Goal: Information Seeking & Learning: Learn about a topic

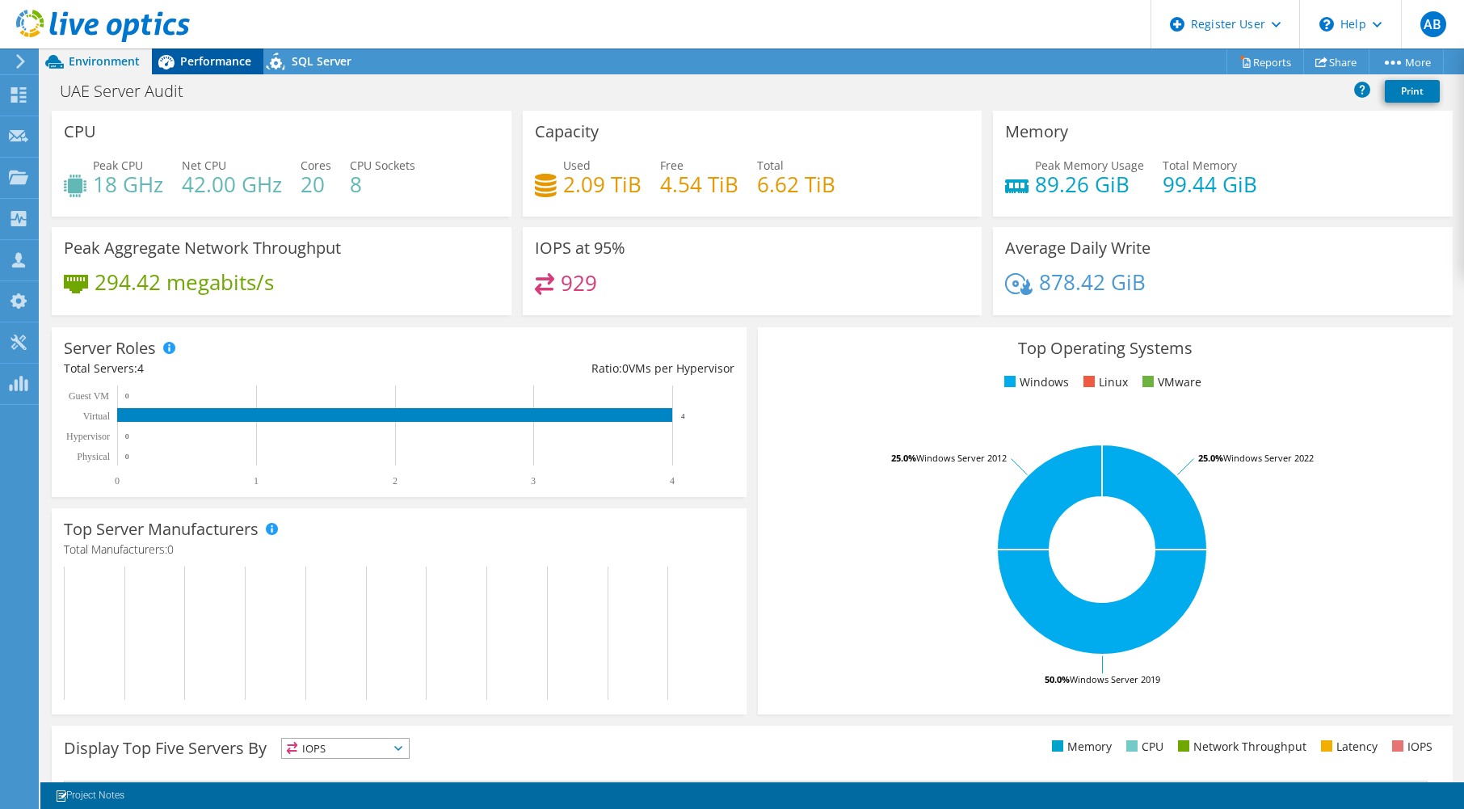
click at [209, 53] on div "Performance" at bounding box center [208, 61] width 112 height 26
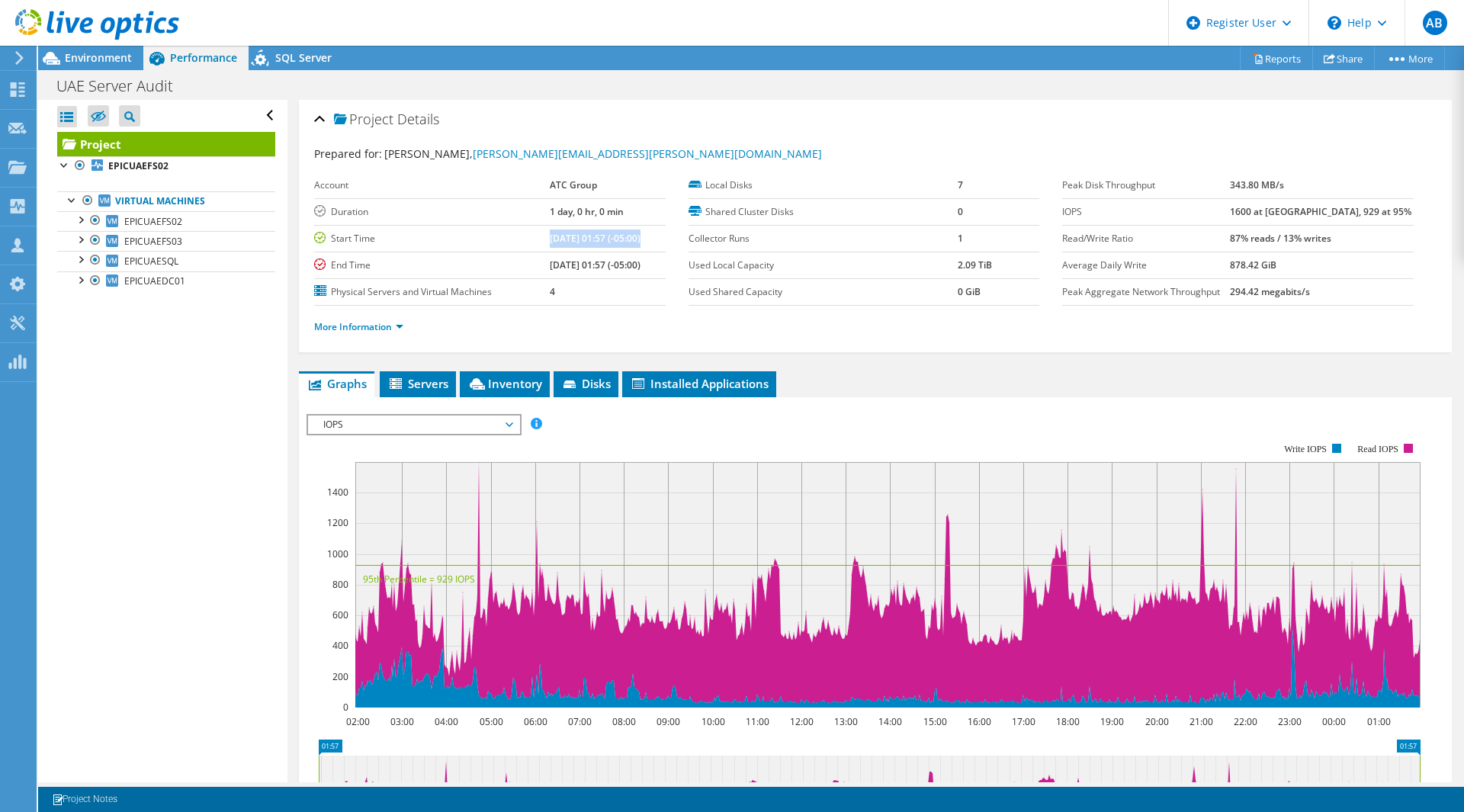
drag, startPoint x: 532, startPoint y: 239, endPoint x: 622, endPoint y: 240, distance: 90.0
click at [622, 240] on b "08/24/2025, 01:57 (-05:00)" at bounding box center [595, 239] width 91 height 13
click at [60, 58] on icon at bounding box center [51, 58] width 26 height 26
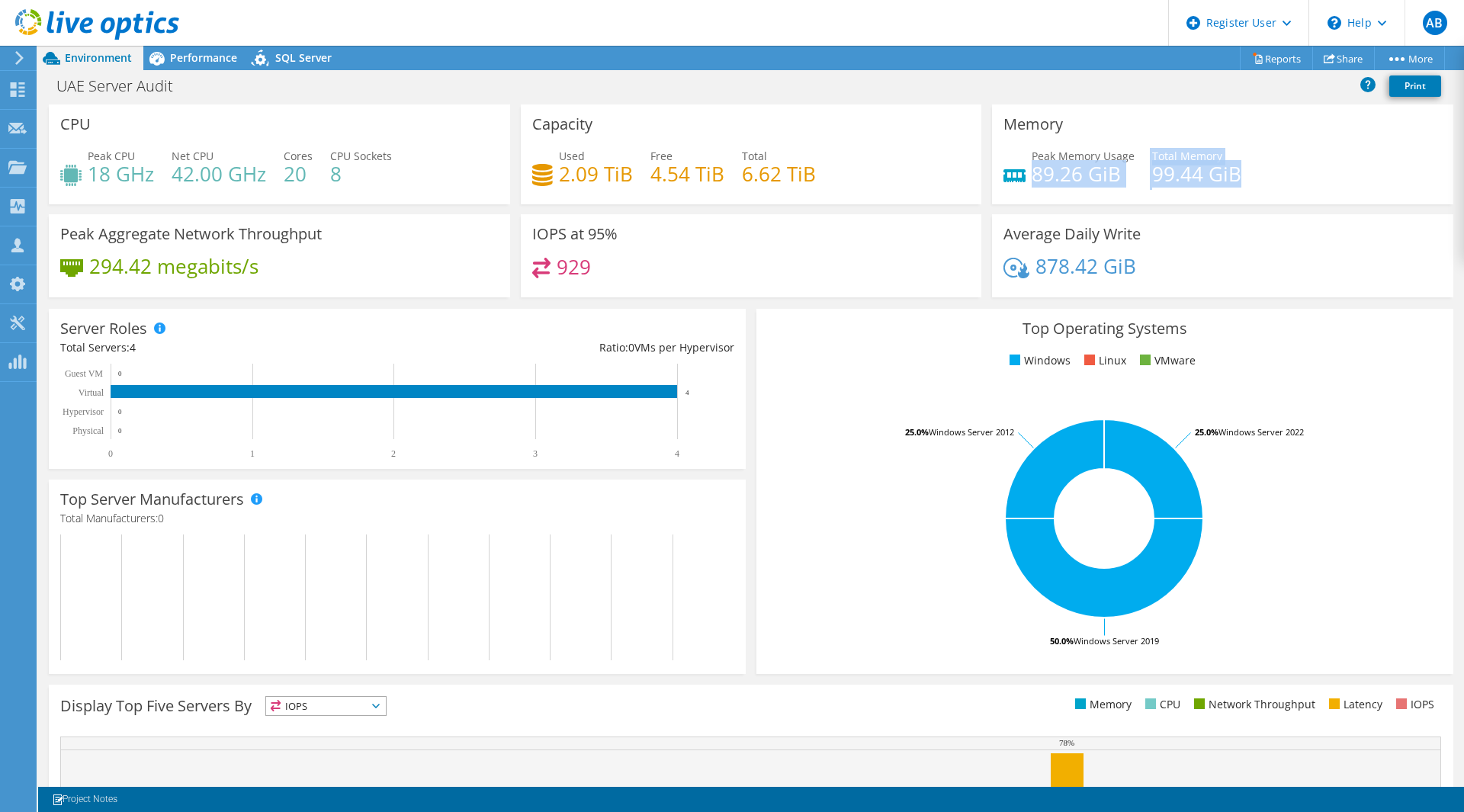
drag, startPoint x: 1027, startPoint y: 175, endPoint x: 1237, endPoint y: 176, distance: 210.0
click at [1237, 176] on div "Peak Memory Usage 89.26 GiB Total Memory 99.44 GiB" at bounding box center [1223, 173] width 439 height 50
click at [1088, 174] on h4 "89.26 GiB" at bounding box center [1082, 174] width 103 height 17
drag, startPoint x: 1146, startPoint y: 174, endPoint x: 1234, endPoint y: 179, distance: 88.1
click at [1234, 179] on div "Peak Memory Usage 89.26 GiB Total Memory 99.44 GiB" at bounding box center [1223, 173] width 439 height 50
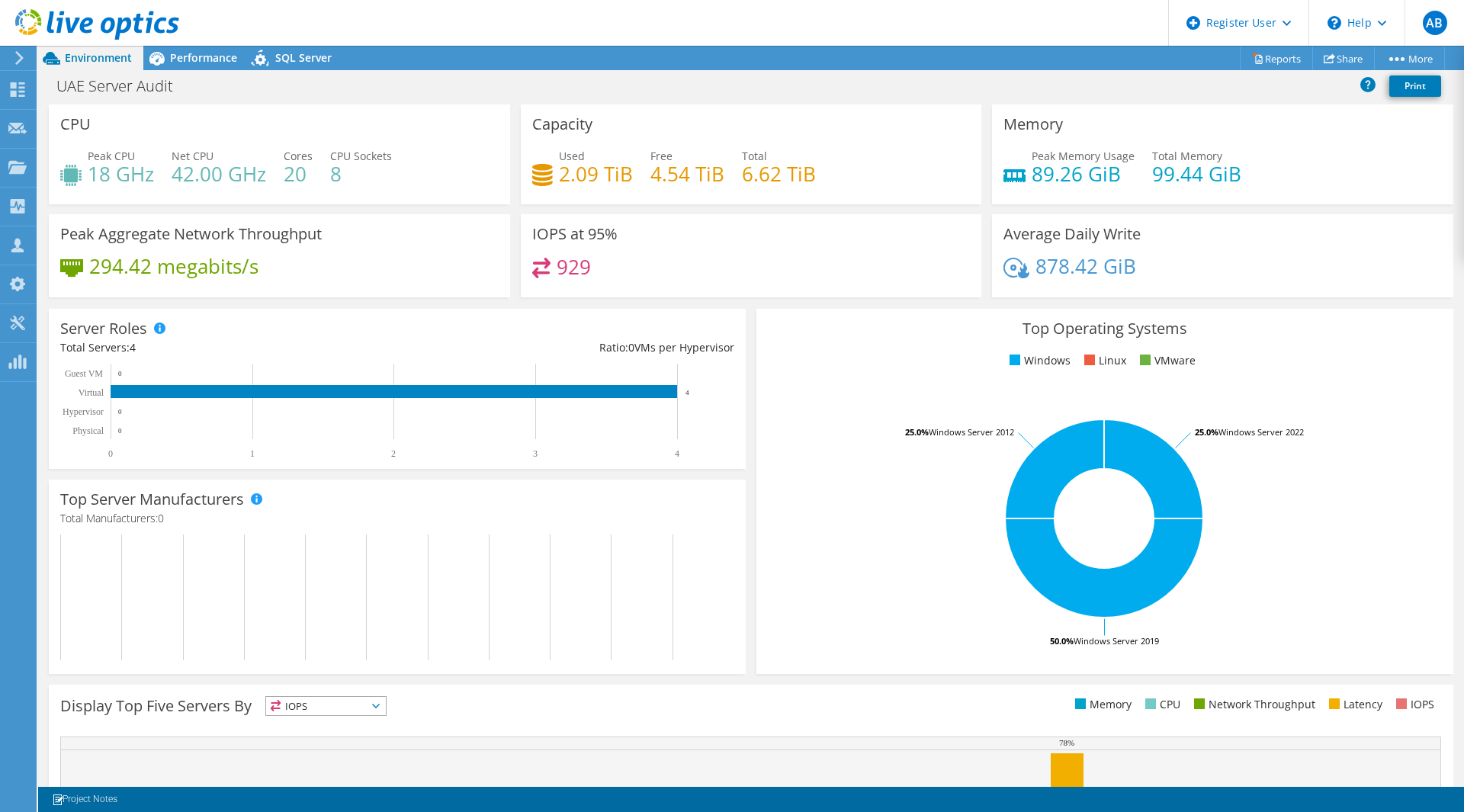
click at [1244, 176] on div "Peak Memory Usage 89.26 GiB Total Memory 99.44 GiB" at bounding box center [1223, 173] width 439 height 50
click at [192, 54] on span "Performance" at bounding box center [203, 57] width 67 height 14
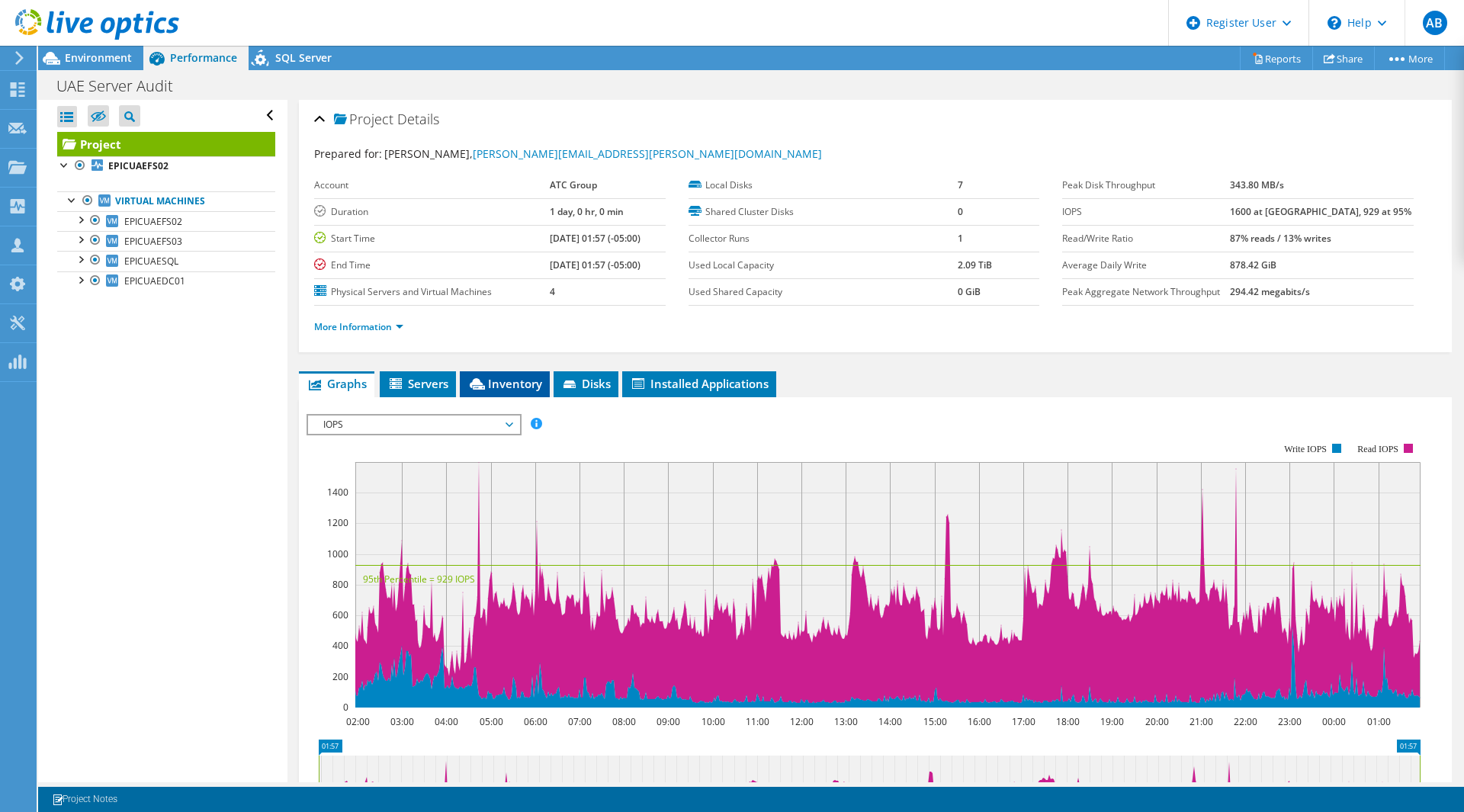
click at [501, 379] on span "Inventory" at bounding box center [504, 383] width 75 height 15
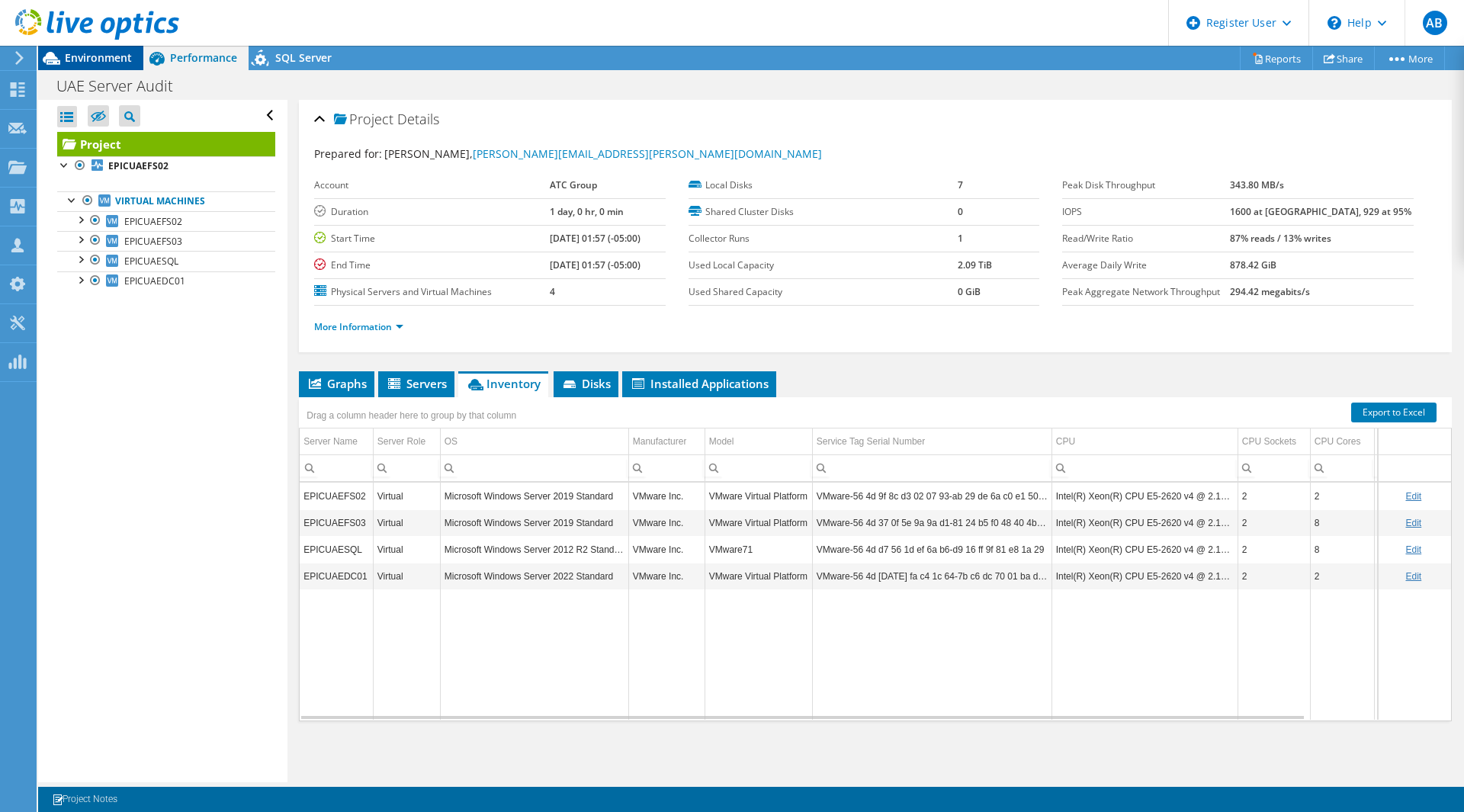
click at [92, 58] on span "Environment" at bounding box center [98, 57] width 67 height 14
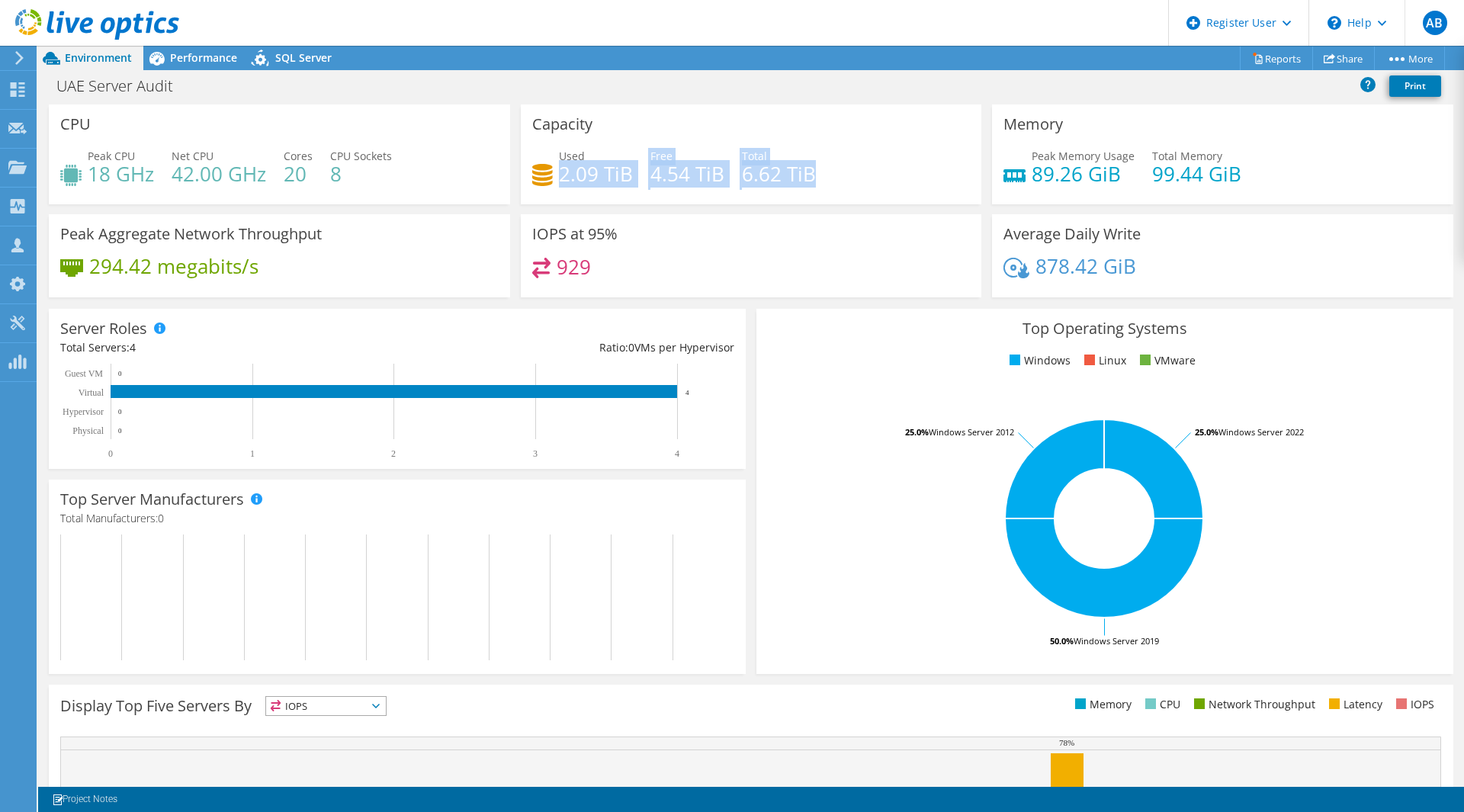
drag, startPoint x: 557, startPoint y: 166, endPoint x: 823, endPoint y: 179, distance: 266.3
click at [823, 179] on div "Used 2.09 TiB Free 4.54 TiB Total 6.62 TiB" at bounding box center [751, 173] width 439 height 50
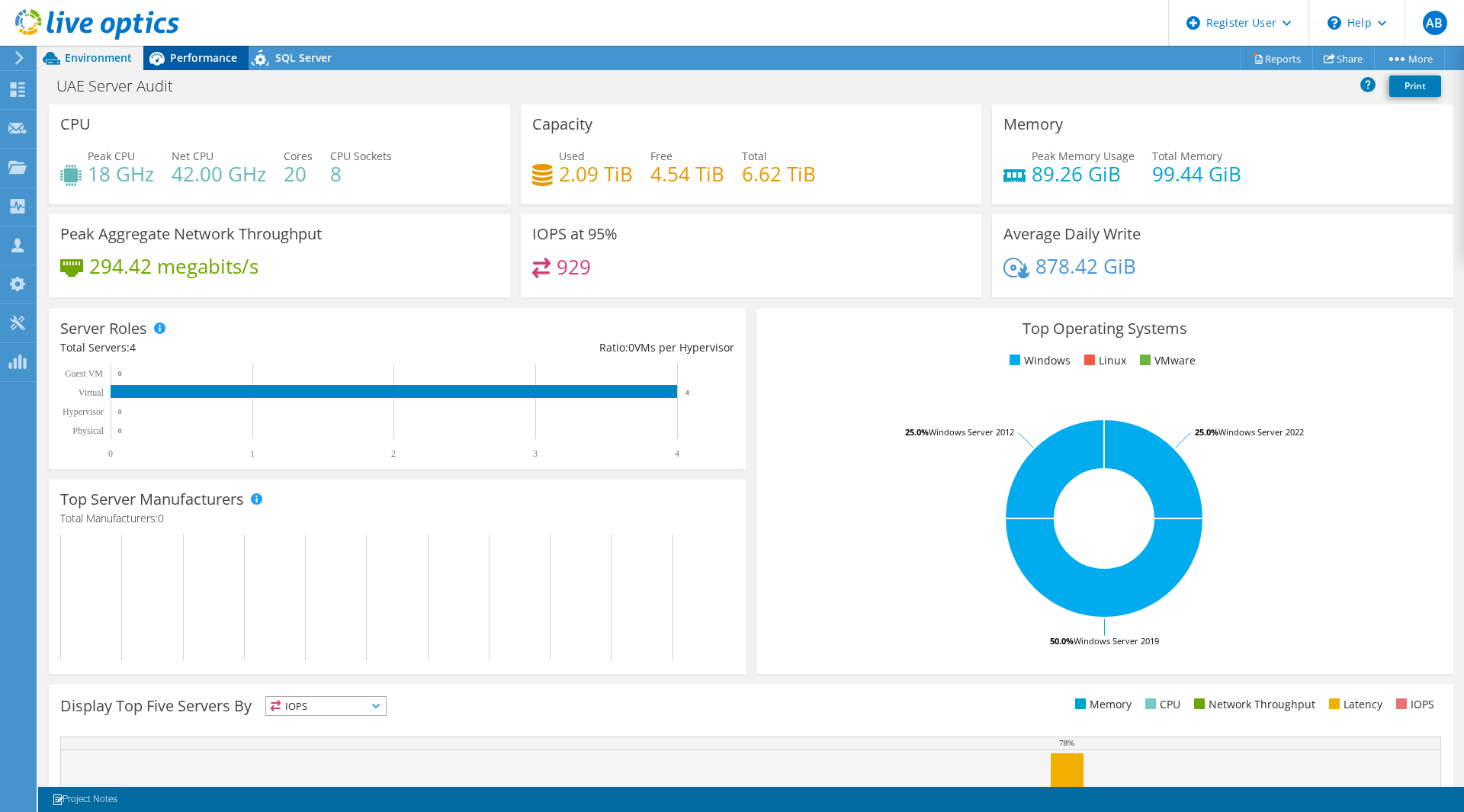
click at [194, 57] on span "Performance" at bounding box center [203, 57] width 67 height 14
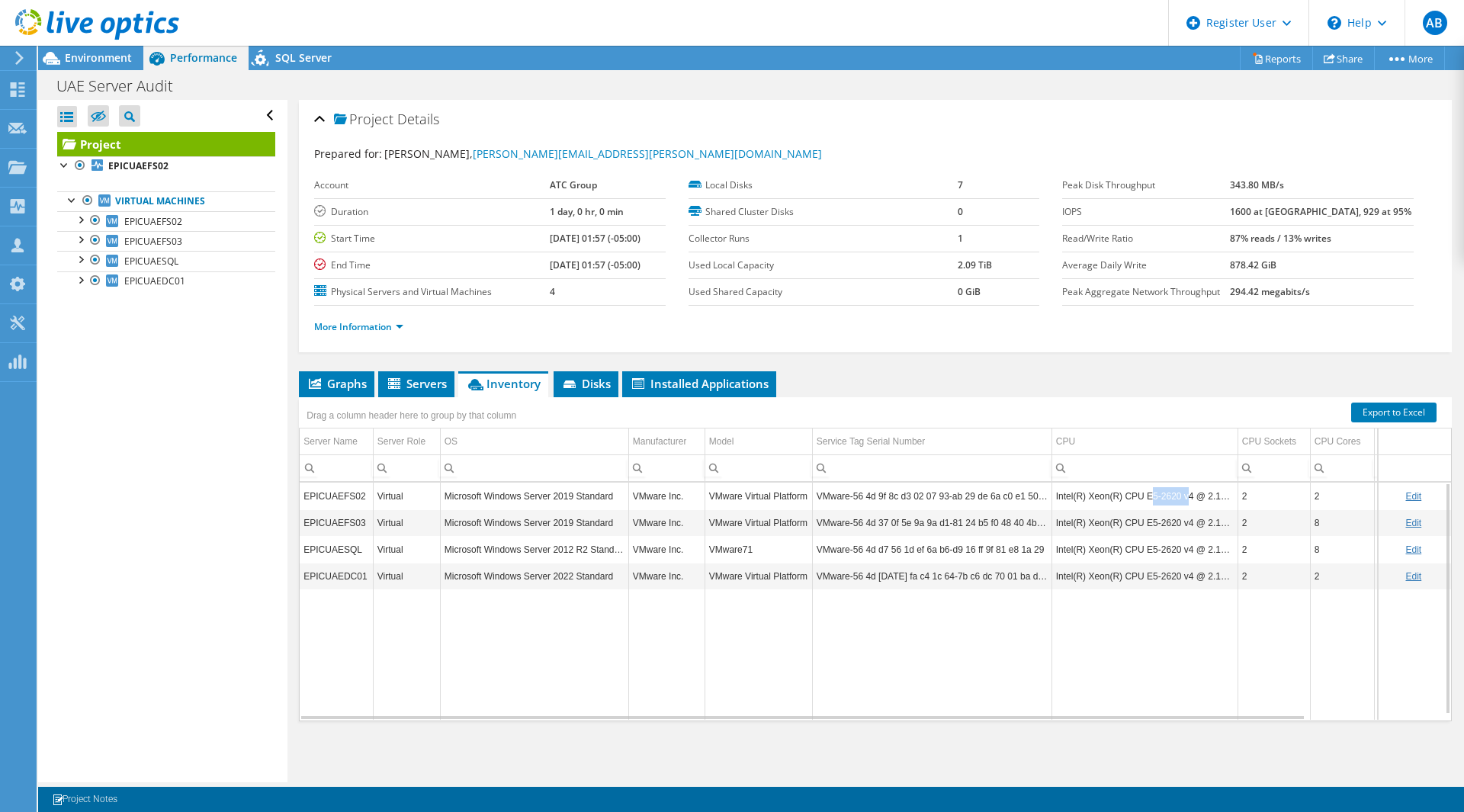
drag, startPoint x: 1143, startPoint y: 499, endPoint x: 1156, endPoint y: 512, distance: 18.4
click at [1182, 499] on td "Intel(R) Xeon(R) CPU E5-2620 v4 @ 2.10GHz" at bounding box center [1143, 496] width 186 height 26
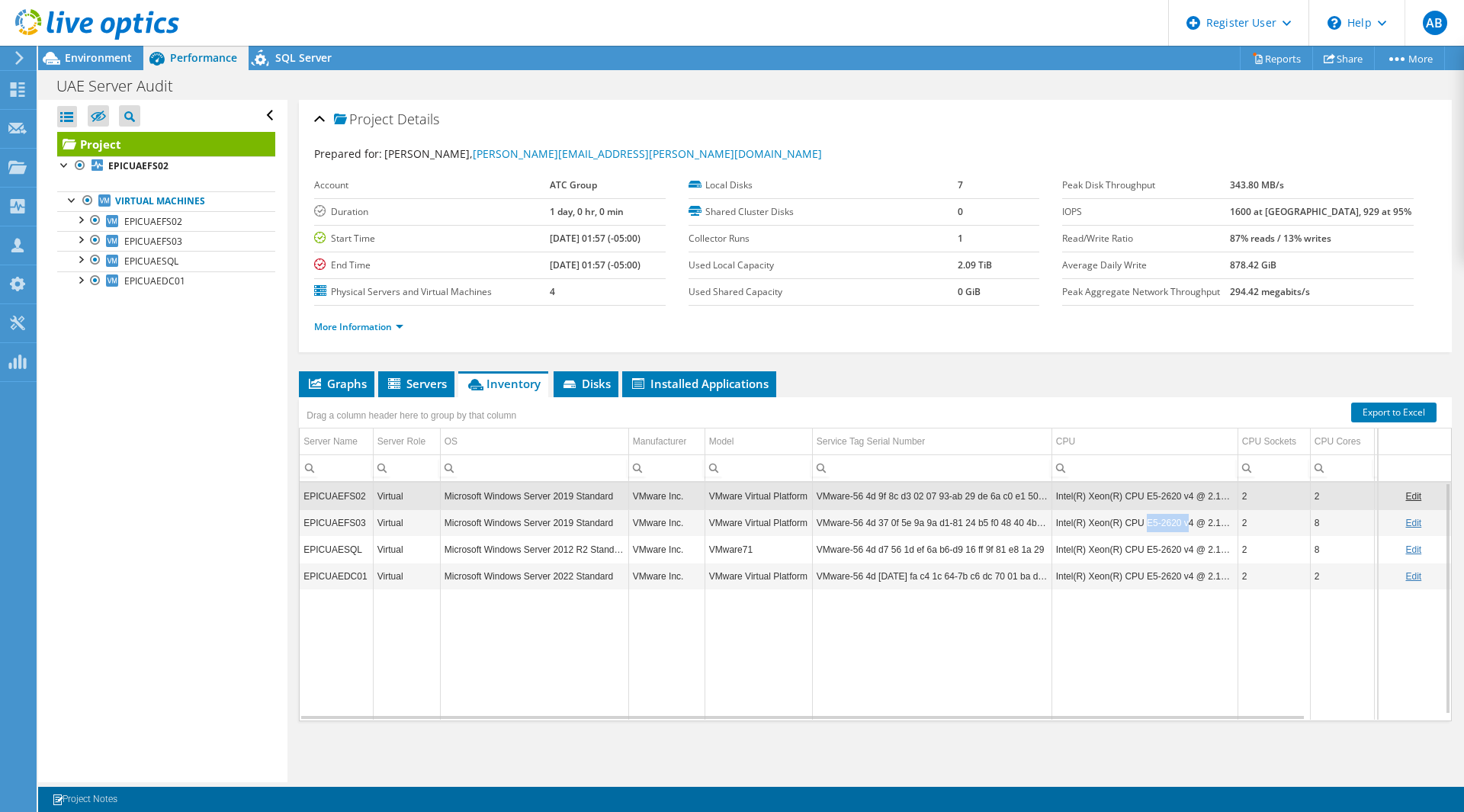
drag, startPoint x: 1141, startPoint y: 521, endPoint x: 1182, endPoint y: 522, distance: 41.0
click at [1182, 522] on td "Intel(R) Xeon(R) CPU E5-2620 v4 @ 2.10GHz" at bounding box center [1143, 522] width 186 height 26
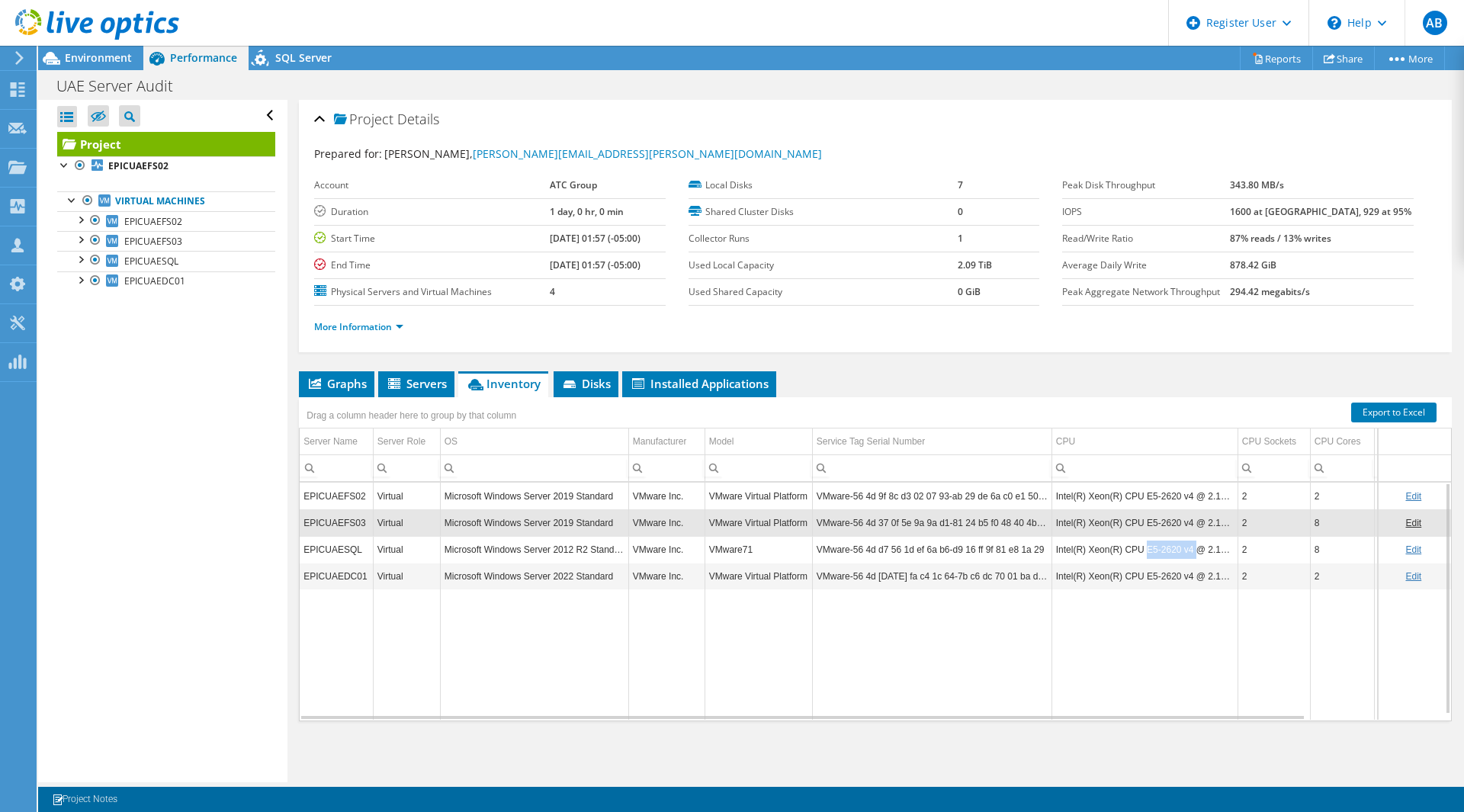
drag, startPoint x: 1142, startPoint y: 551, endPoint x: 1188, endPoint y: 551, distance: 46.0
click at [1188, 551] on td "Intel(R) Xeon(R) CPU E5-2620 v4 @ 2.10GHz" at bounding box center [1143, 549] width 186 height 26
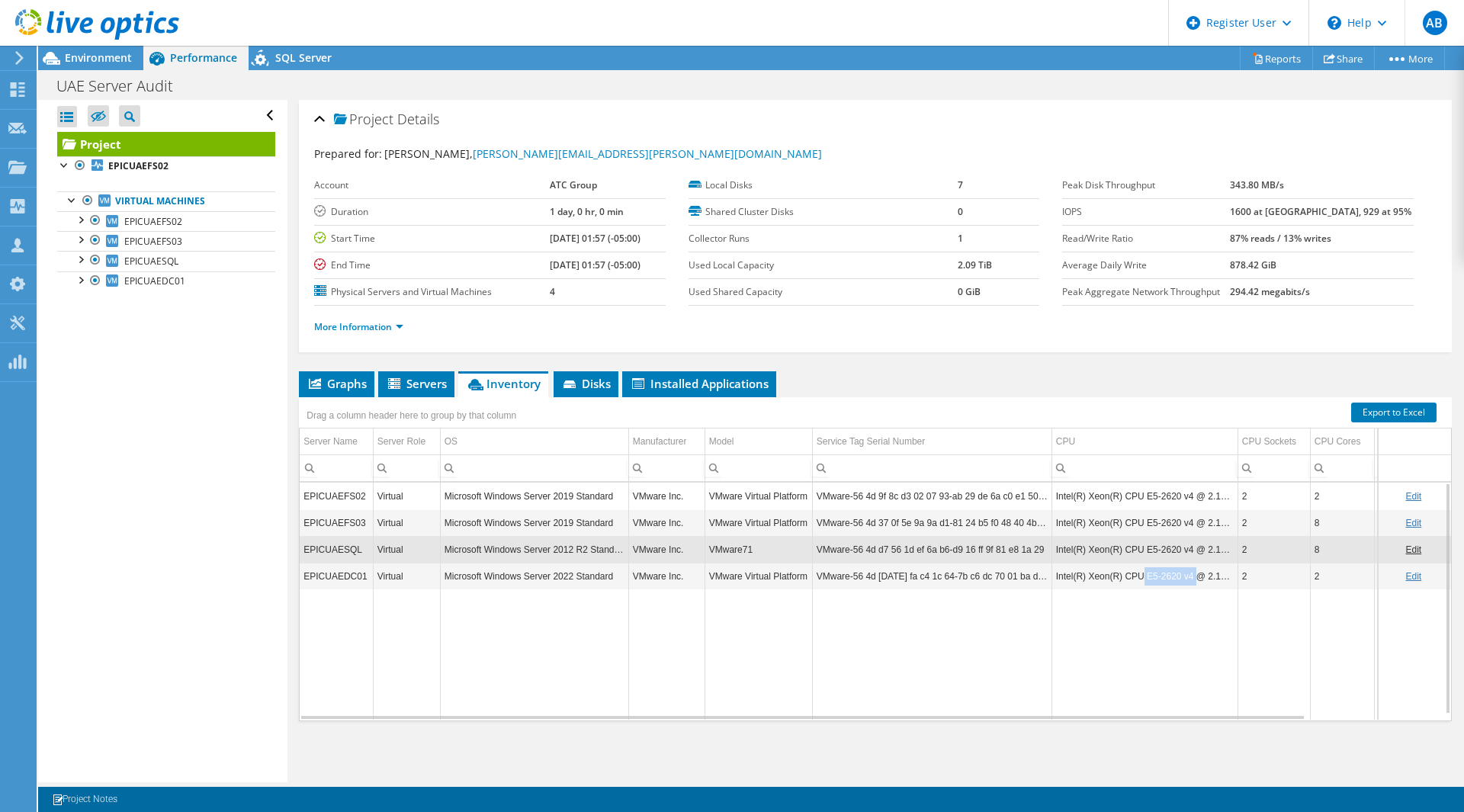
drag, startPoint x: 1137, startPoint y: 576, endPoint x: 1187, endPoint y: 574, distance: 50.0
click at [1187, 574] on td "Intel(R) Xeon(R) CPU E5-2620 v4 @ 2.10GHz" at bounding box center [1143, 575] width 186 height 26
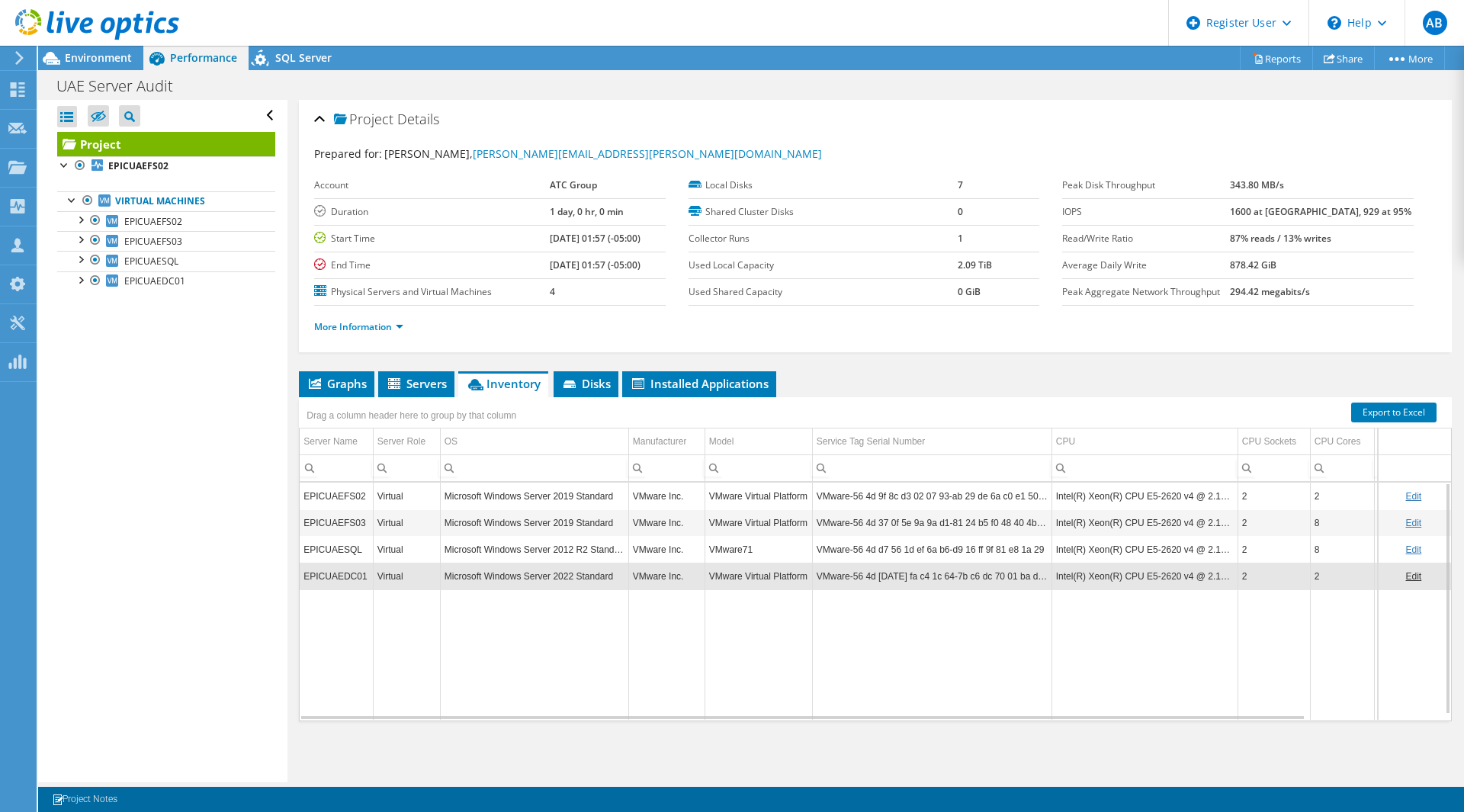
click at [1119, 546] on td "Intel(R) Xeon(R) CPU E5-2620 v4 @ 2.10GHz" at bounding box center [1143, 549] width 186 height 26
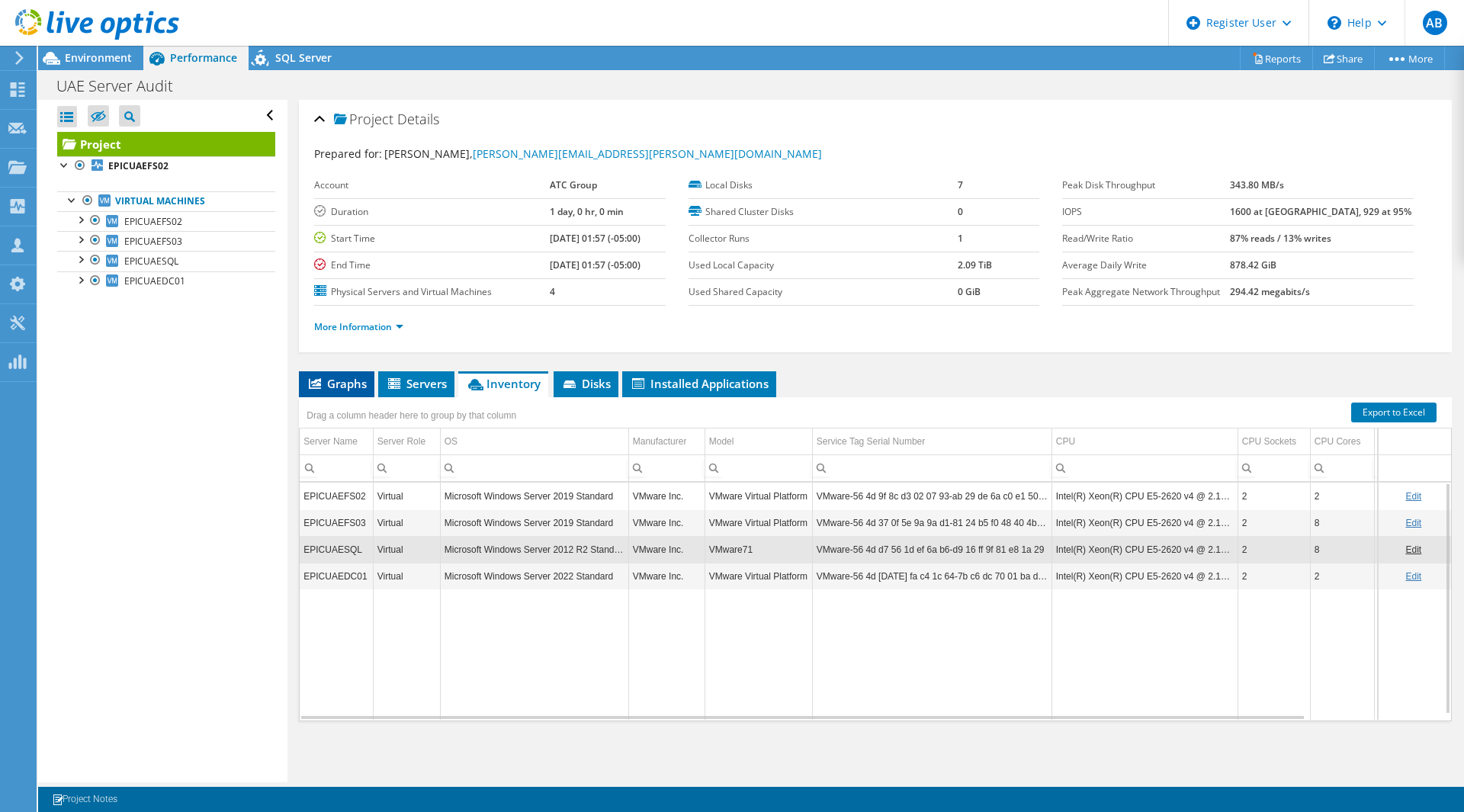
click at [363, 388] on span "Graphs" at bounding box center [337, 383] width 60 height 15
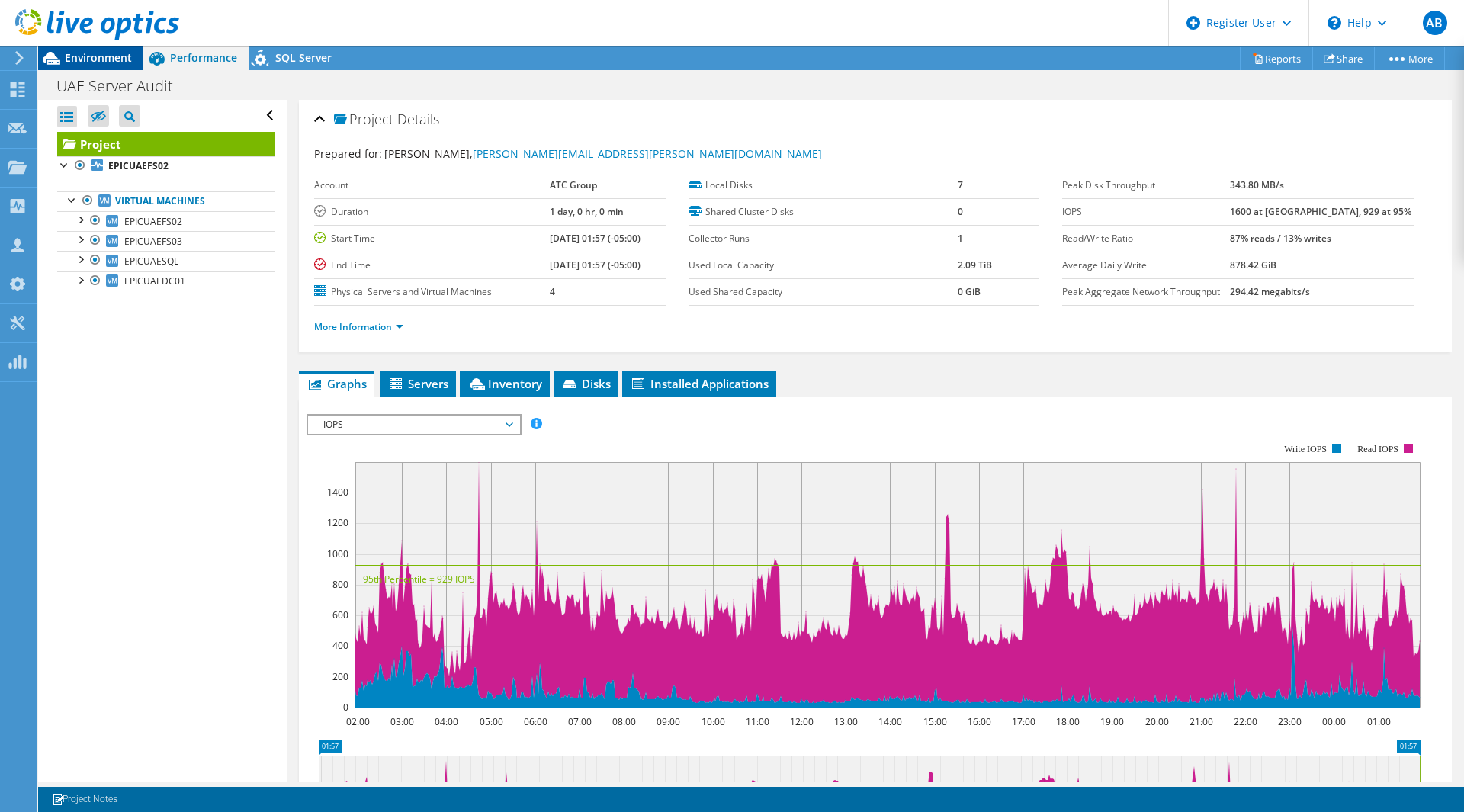
click at [95, 58] on span "Environment" at bounding box center [98, 57] width 67 height 14
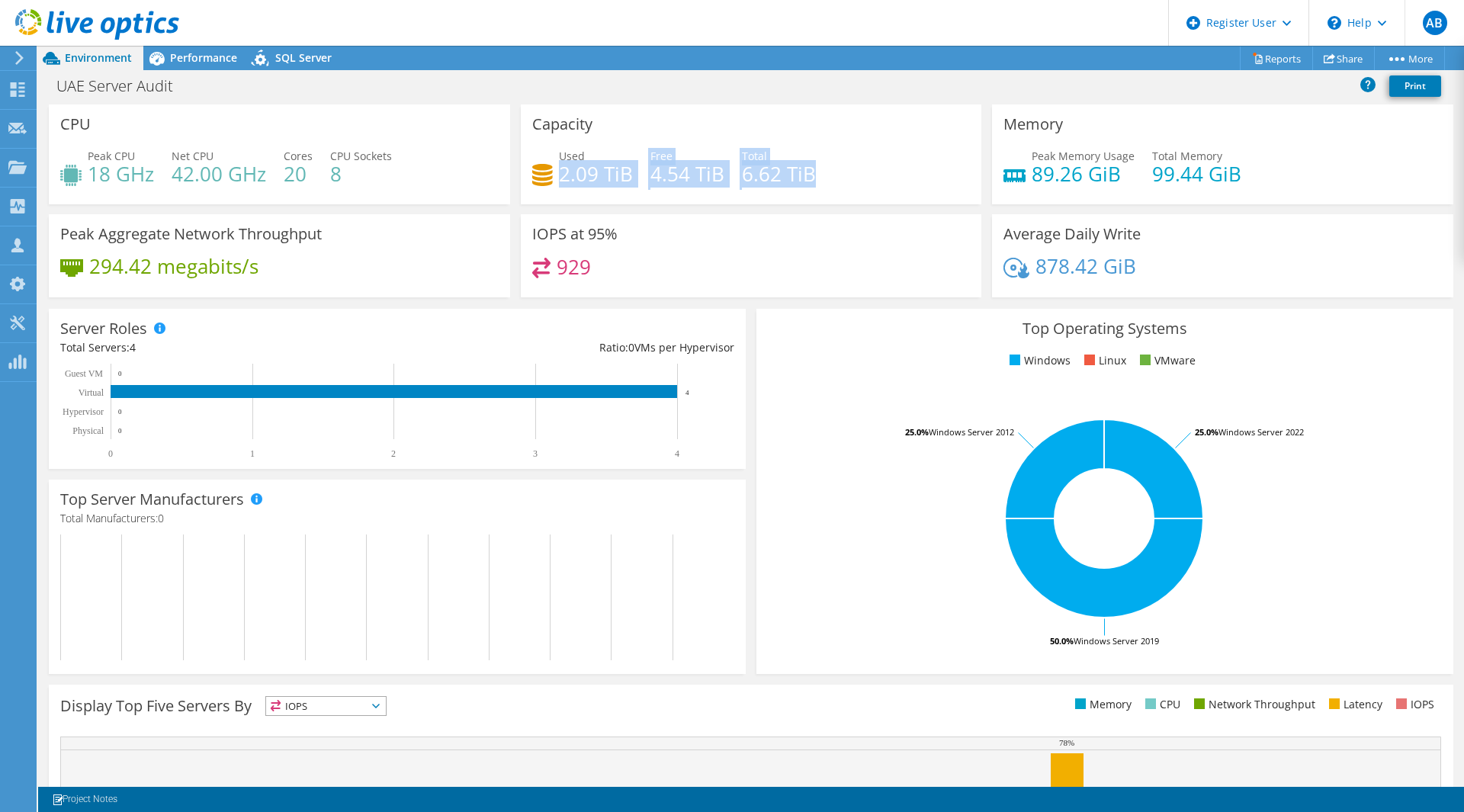
drag, startPoint x: 557, startPoint y: 174, endPoint x: 819, endPoint y: 183, distance: 262.2
click at [819, 183] on div "Used 2.09 TiB Free 4.54 TiB Total 6.62 TiB" at bounding box center [751, 173] width 439 height 50
click at [821, 183] on div "Used 2.09 TiB Free 4.54 TiB Total 6.62 TiB" at bounding box center [751, 173] width 439 height 50
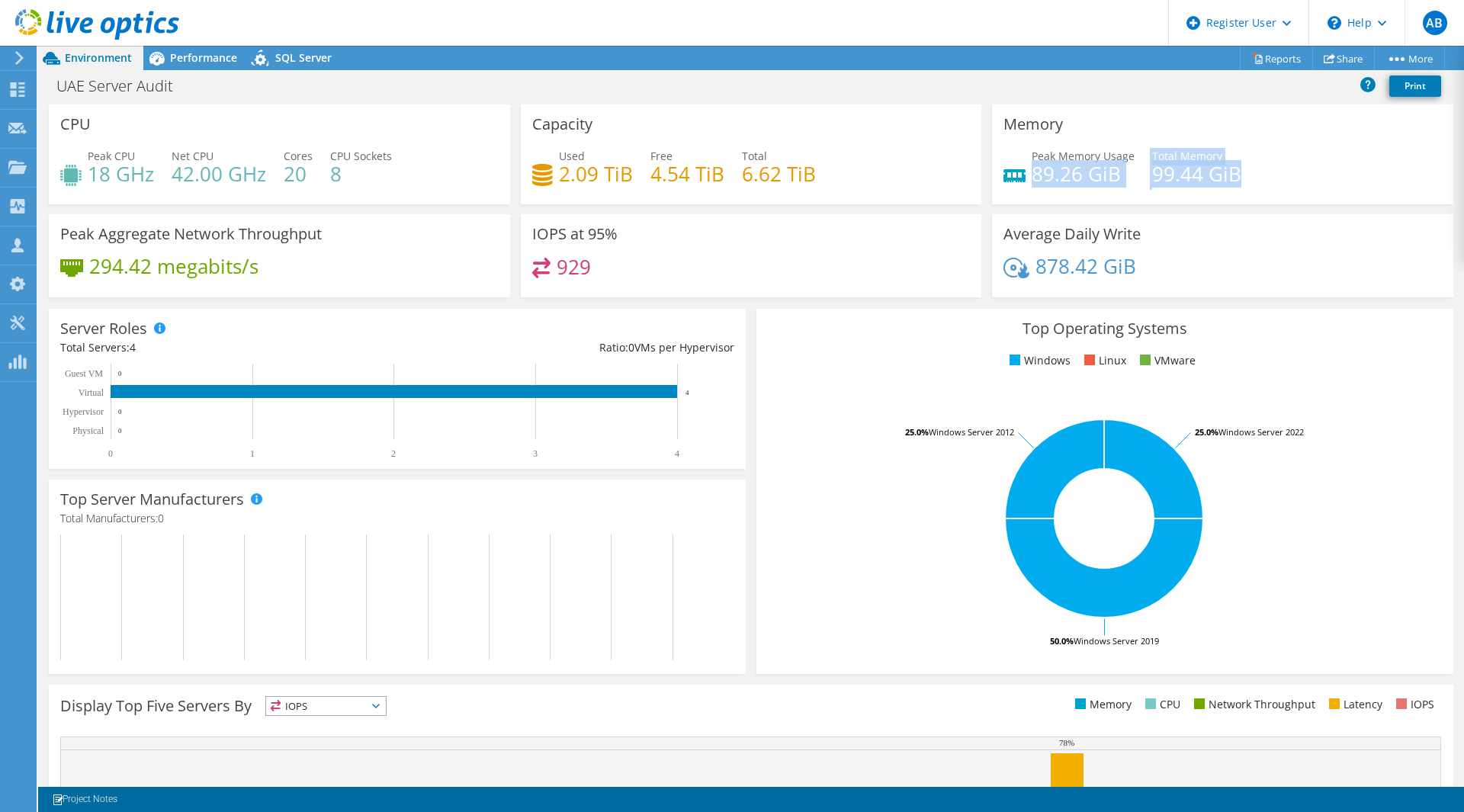
drag, startPoint x: 1027, startPoint y: 168, endPoint x: 1235, endPoint y: 181, distance: 208.4
click at [1235, 181] on div "Peak Memory Usage 89.26 GiB Total Memory 99.44 GiB" at bounding box center [1223, 173] width 439 height 50
click at [1250, 180] on div "Peak Memory Usage 89.26 GiB Total Memory 99.44 GiB" at bounding box center [1223, 173] width 439 height 50
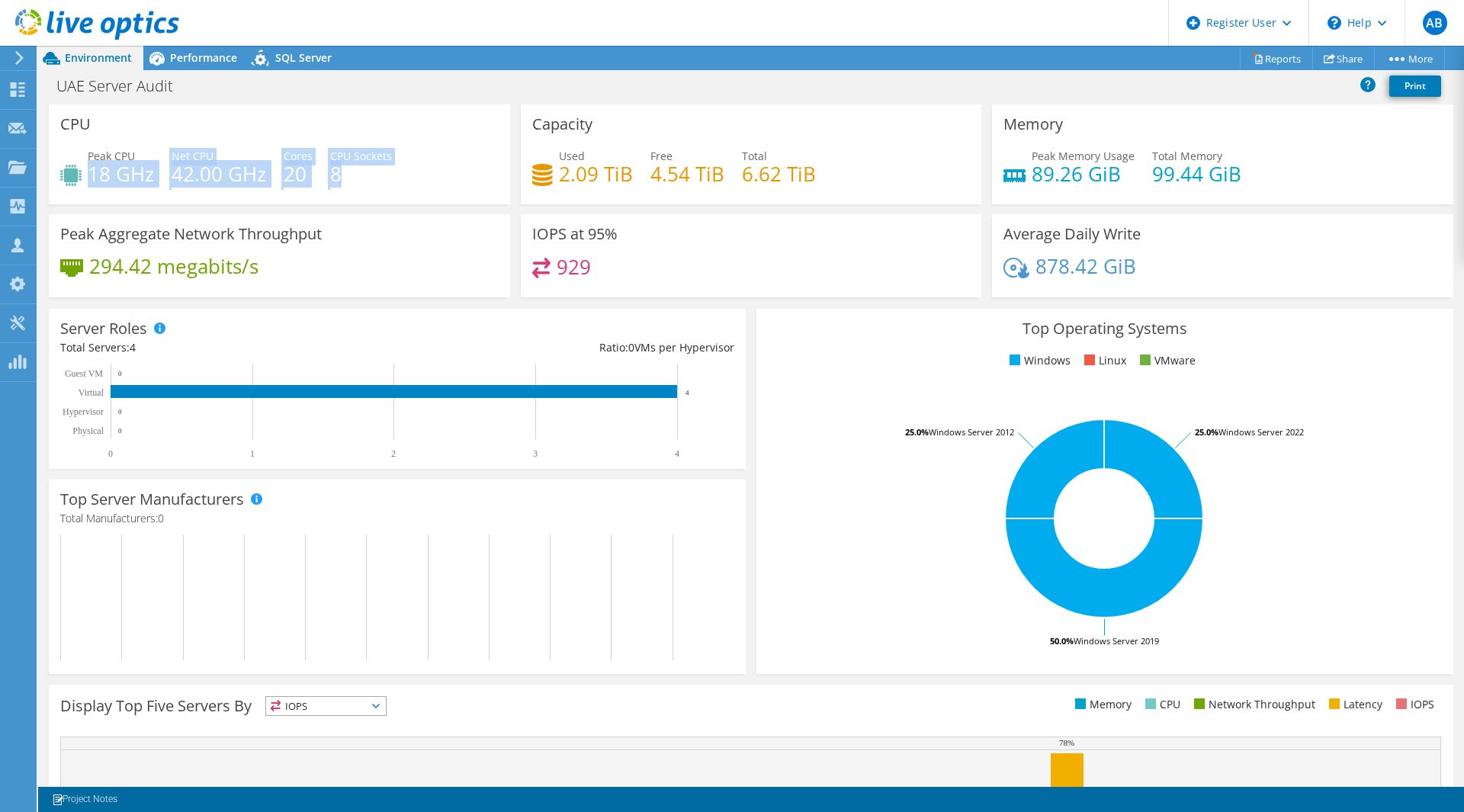
drag, startPoint x: 89, startPoint y: 169, endPoint x: 363, endPoint y: 169, distance: 274.0
click at [363, 168] on div "Peak CPU 18 GHz Net CPU 42.00 GHz Cores 20 CPU Sockets 8" at bounding box center [279, 173] width 439 height 50
click at [363, 169] on h4 "8" at bounding box center [360, 174] width 61 height 17
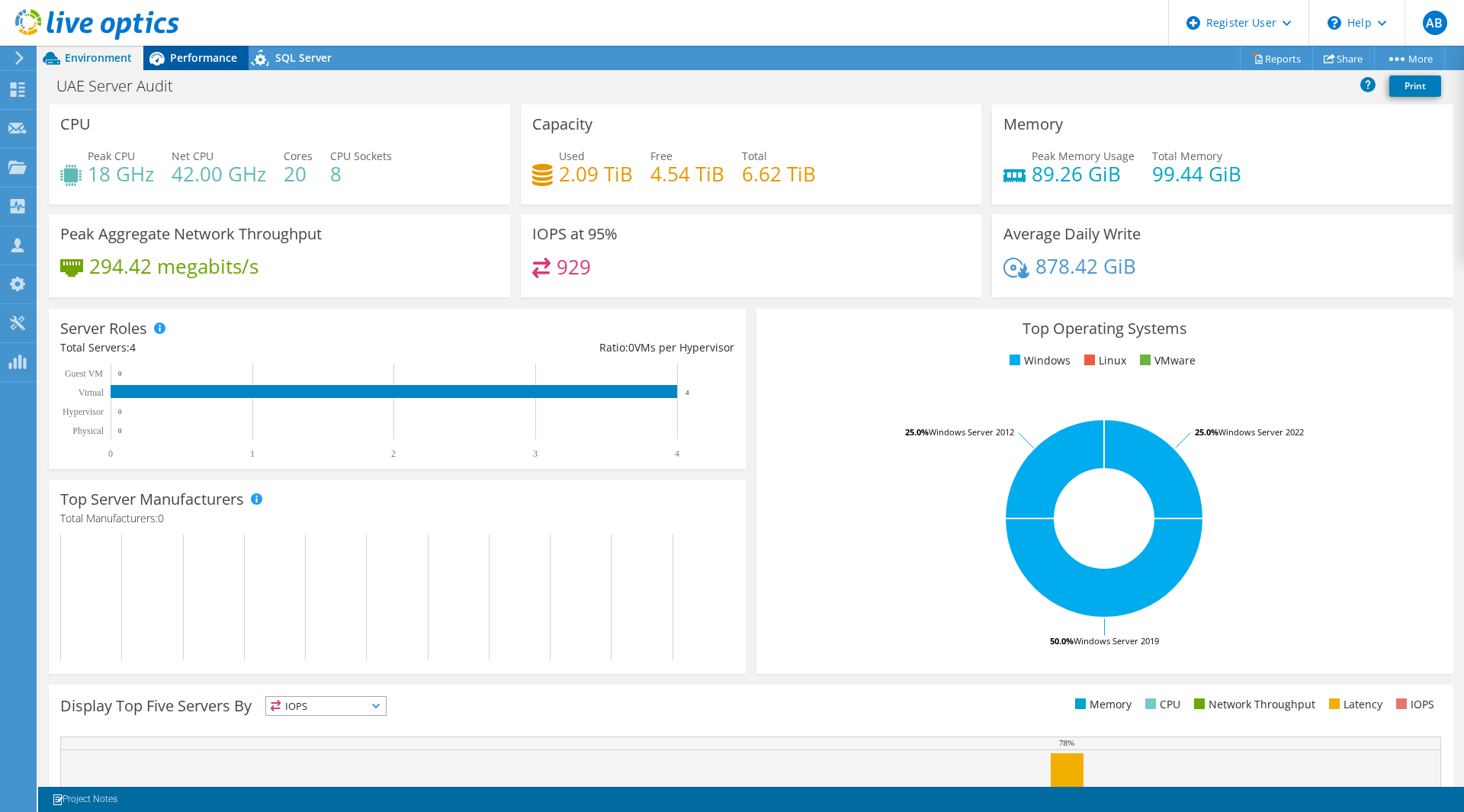
click at [181, 60] on span "Performance" at bounding box center [203, 57] width 67 height 14
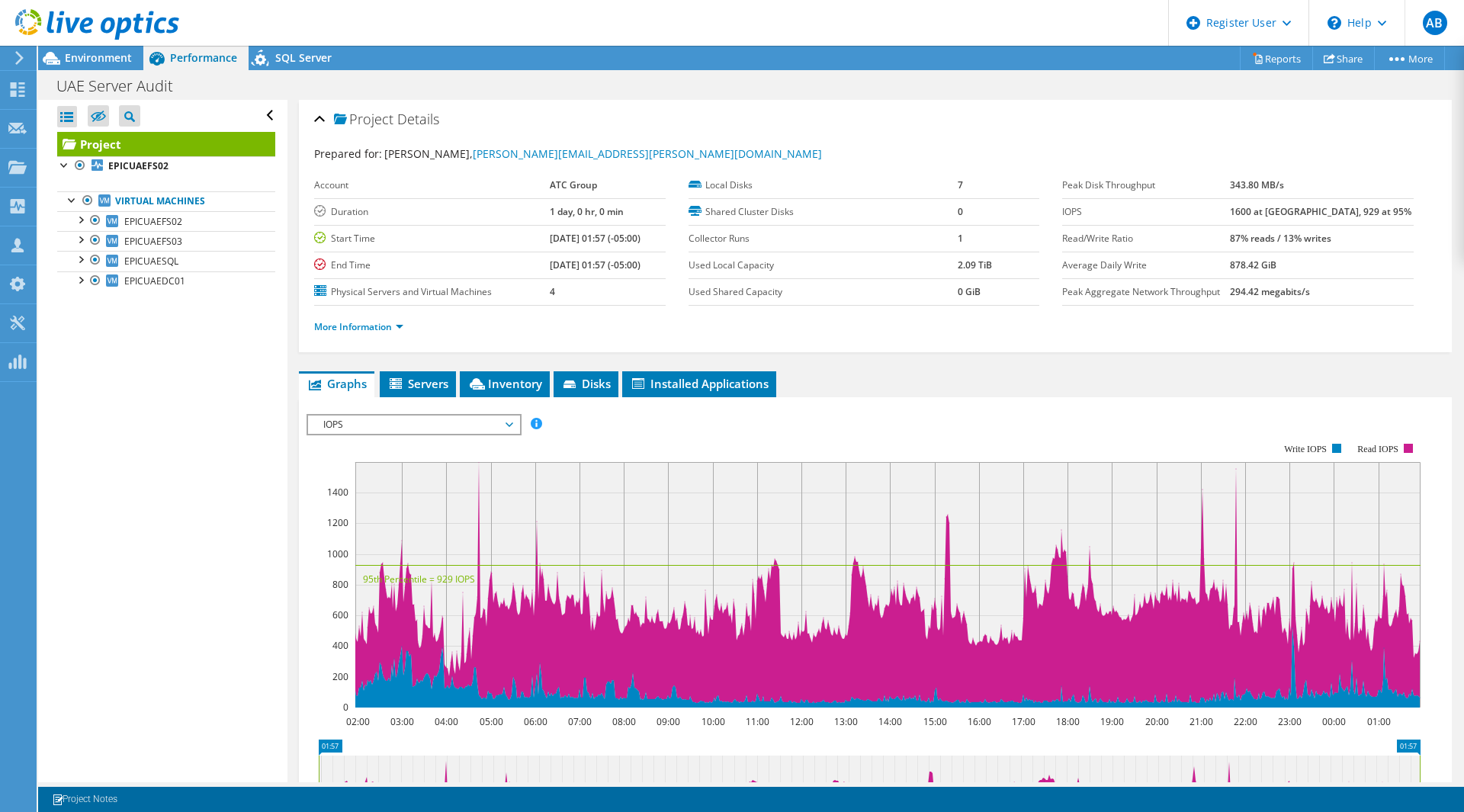
click at [458, 427] on span "IOPS" at bounding box center [414, 423] width 196 height 18
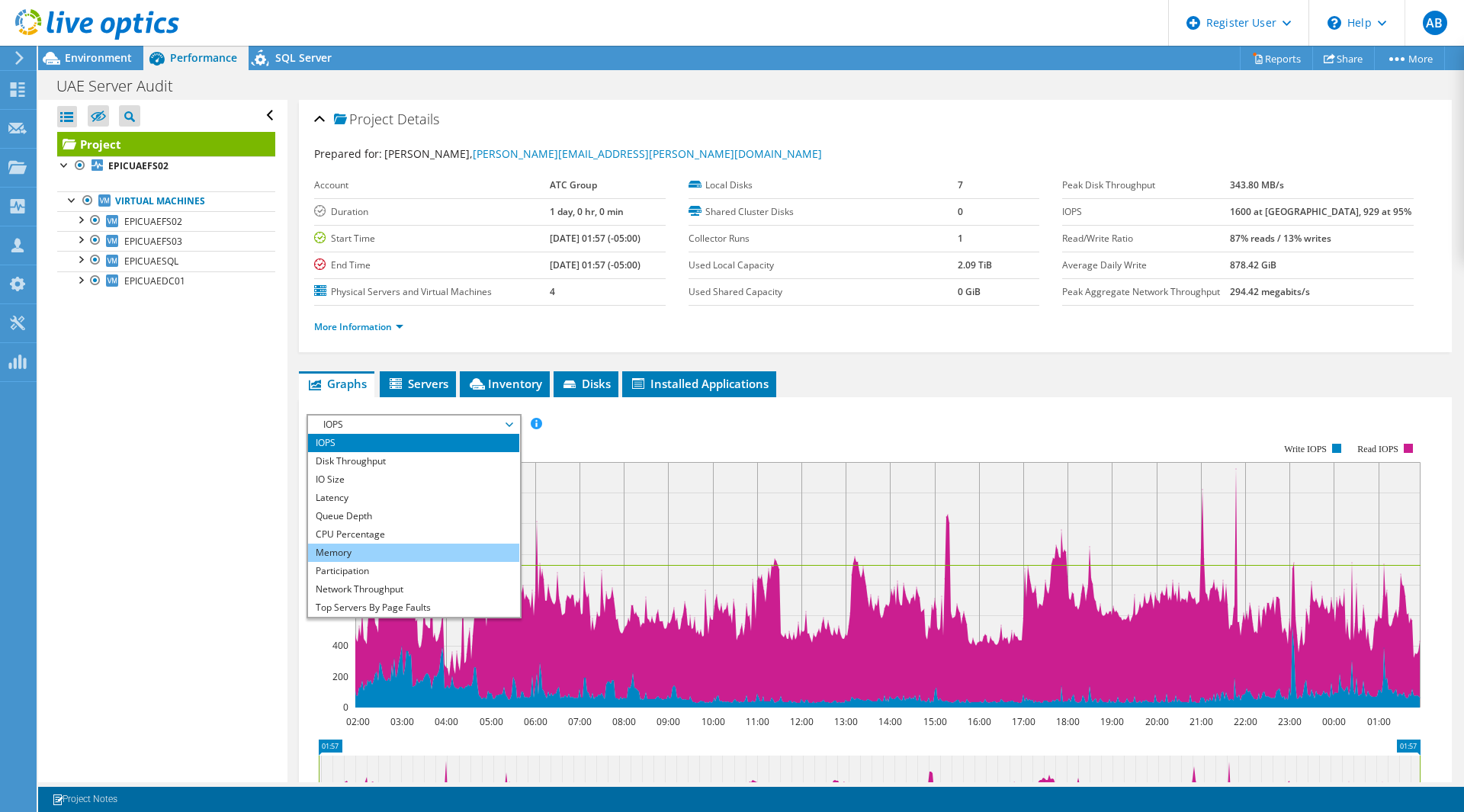
click at [408, 555] on li "Memory" at bounding box center [413, 552] width 211 height 18
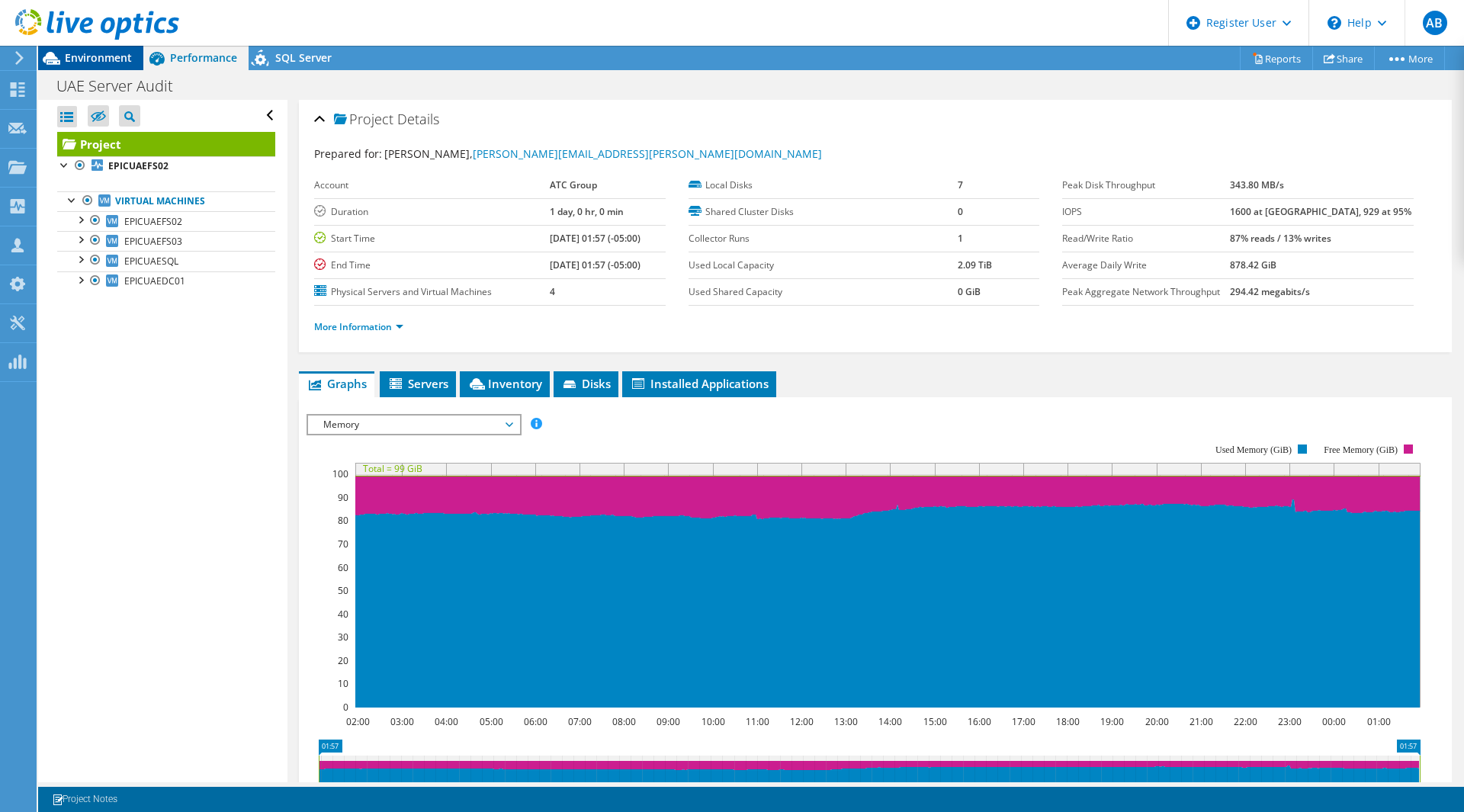
click at [101, 55] on span "Environment" at bounding box center [98, 57] width 67 height 14
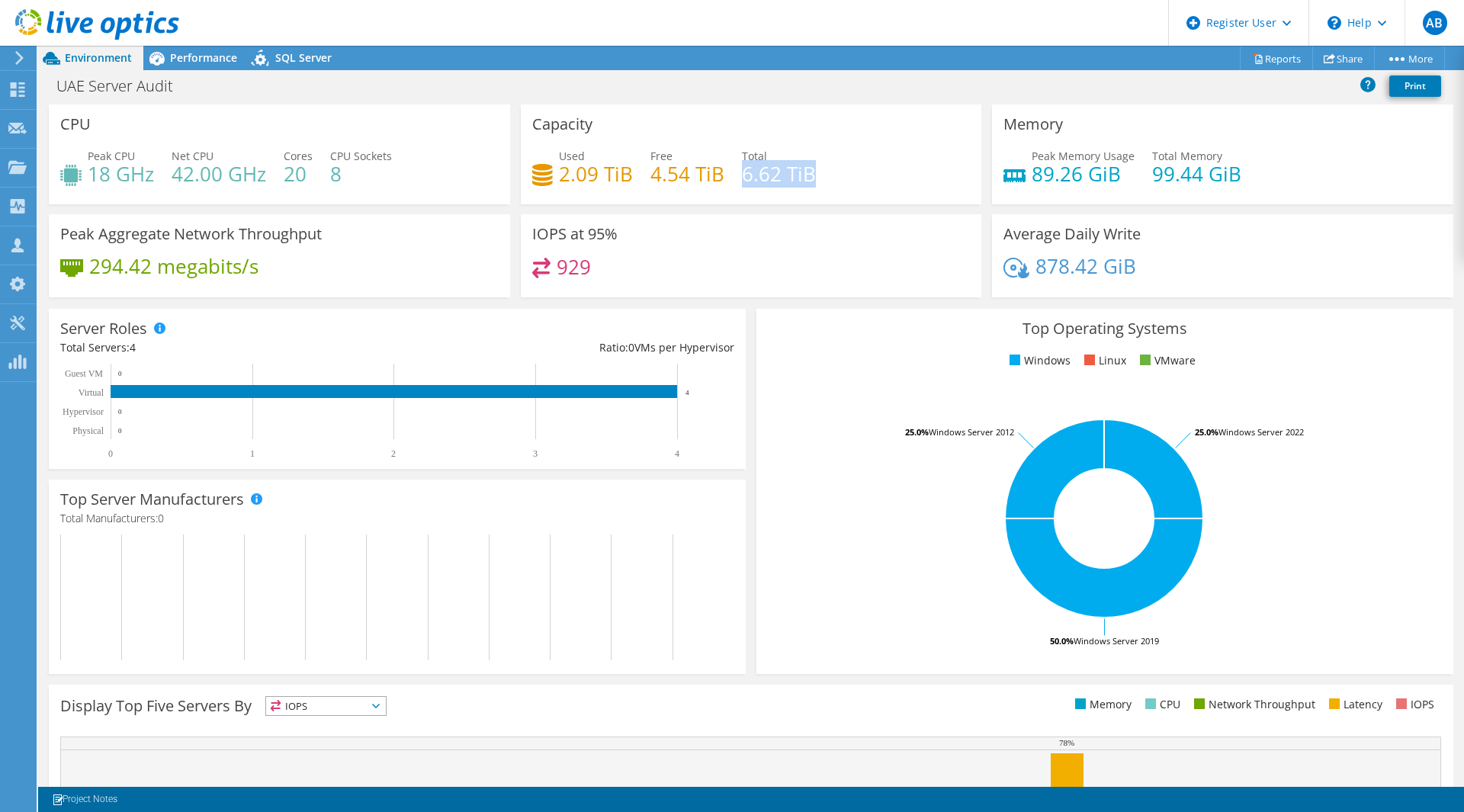
drag, startPoint x: 737, startPoint y: 176, endPoint x: 829, endPoint y: 175, distance: 92.0
click at [829, 175] on div "Used 2.09 TiB Free 4.54 TiB Total 6.62 TiB" at bounding box center [751, 173] width 439 height 50
drag, startPoint x: 1031, startPoint y: 173, endPoint x: 1247, endPoint y: 179, distance: 216.1
click at [1247, 179] on div "Peak Memory Usage 89.26 GiB Total Memory 99.44 GiB" at bounding box center [1223, 173] width 439 height 50
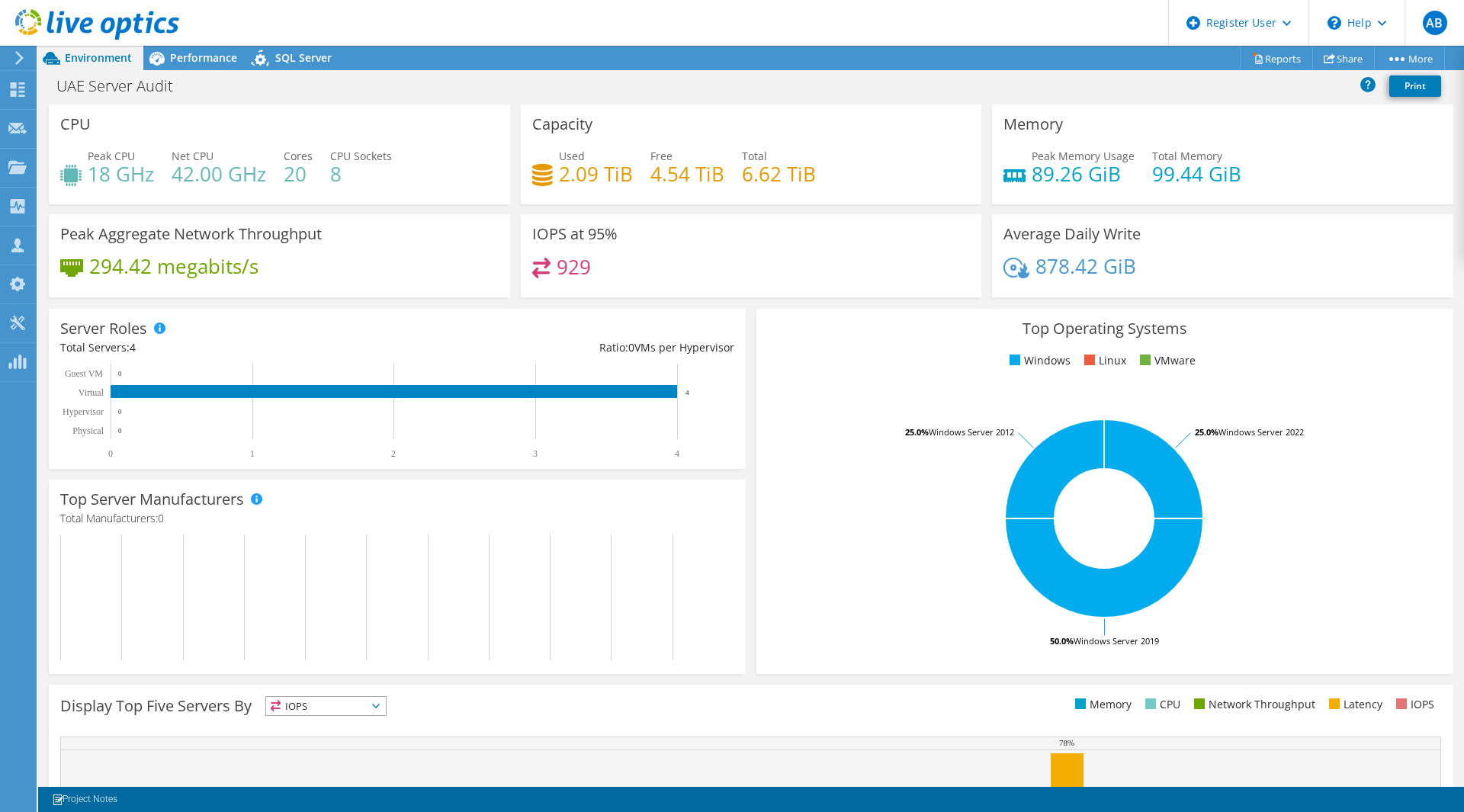
click at [1247, 179] on div "Peak Memory Usage 89.26 GiB Total Memory 99.44 GiB" at bounding box center [1223, 173] width 439 height 50
drag, startPoint x: 1249, startPoint y: 178, endPoint x: 1023, endPoint y: 170, distance: 226.1
click at [1023, 170] on div "Peak Memory Usage 89.26 GiB Total Memory 99.44 GiB" at bounding box center [1223, 173] width 439 height 50
click at [1178, 201] on div "Memory Peak Memory Usage 89.26 GiB Total Memory 99.44 GiB" at bounding box center [1222, 155] width 461 height 100
click at [208, 53] on span "Performance" at bounding box center [203, 57] width 67 height 14
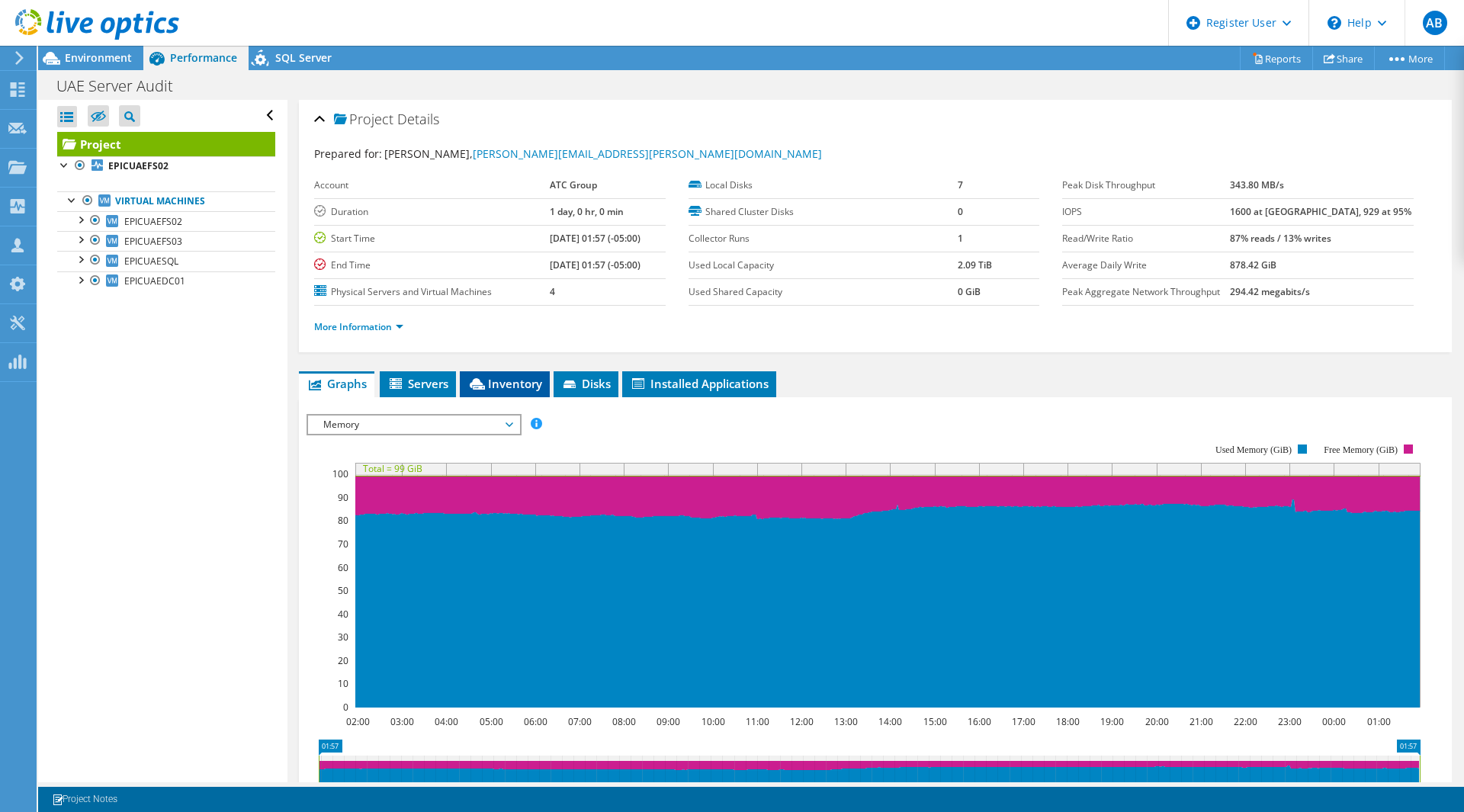
click at [496, 383] on span "Inventory" at bounding box center [504, 383] width 75 height 15
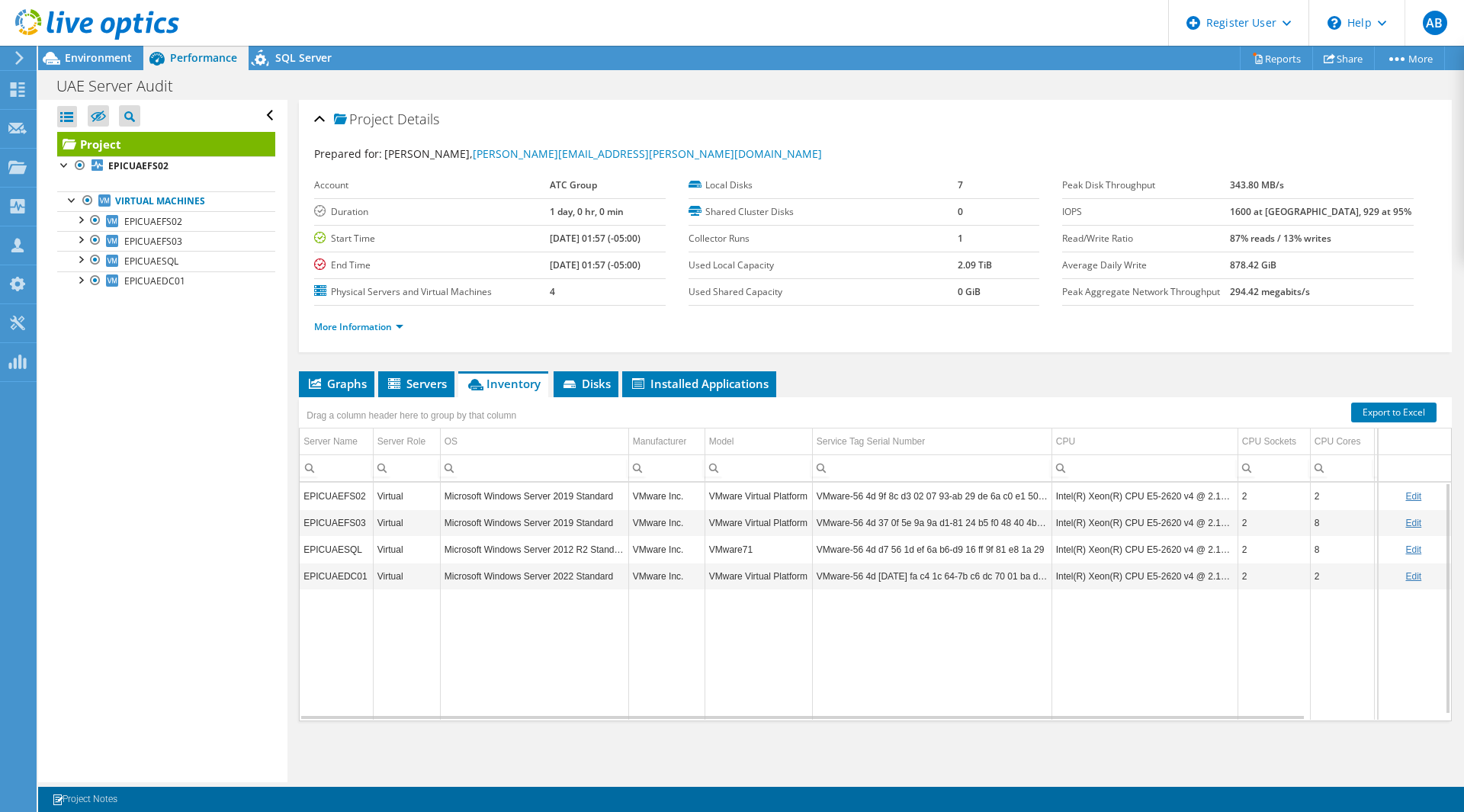
click at [405, 498] on div "Virtual" at bounding box center [407, 495] width 58 height 18
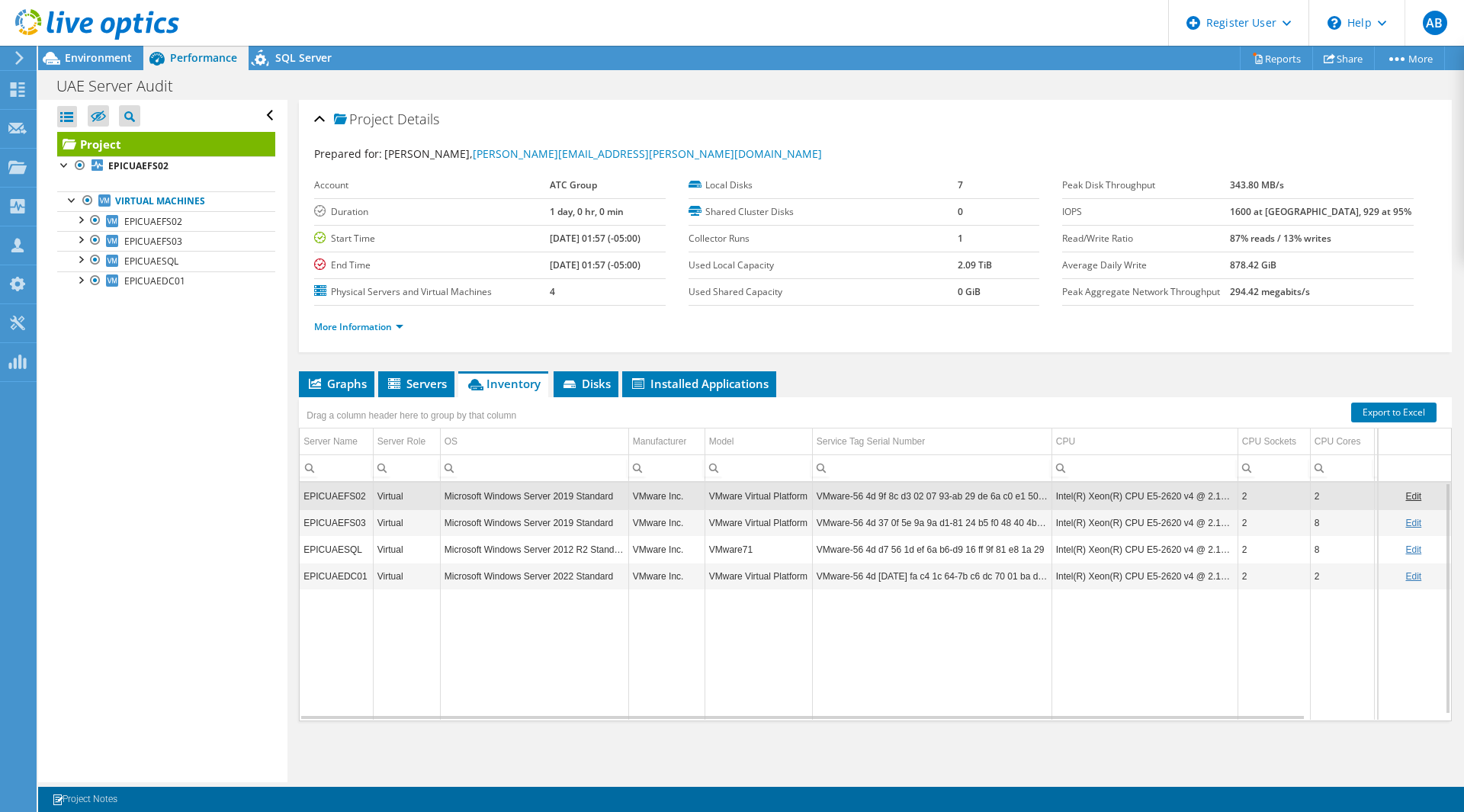
click at [405, 519] on div "Virtual" at bounding box center [407, 522] width 58 height 18
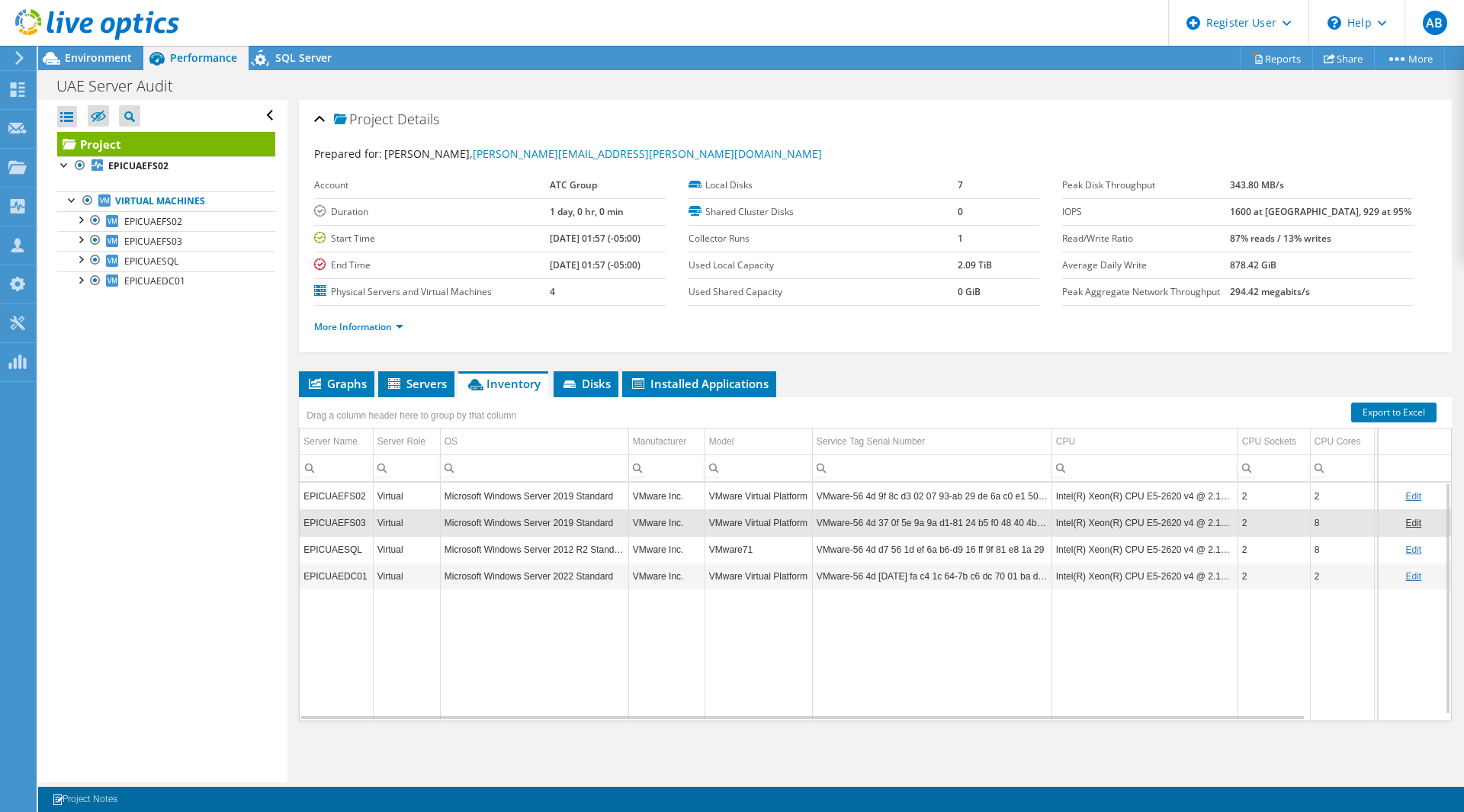
click at [405, 550] on div "Virtual" at bounding box center [407, 549] width 58 height 18
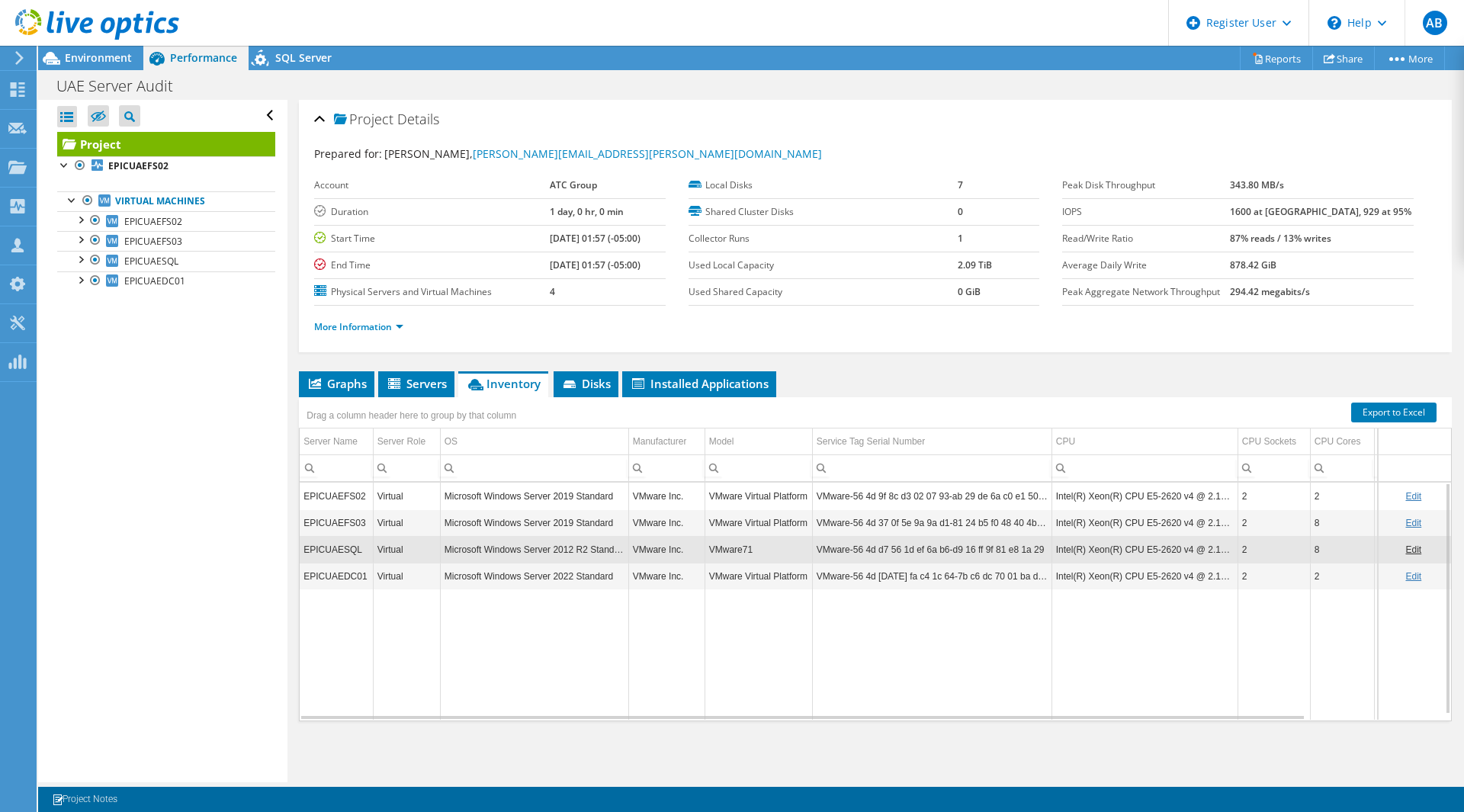
click at [408, 572] on div "Virtual" at bounding box center [407, 575] width 58 height 18
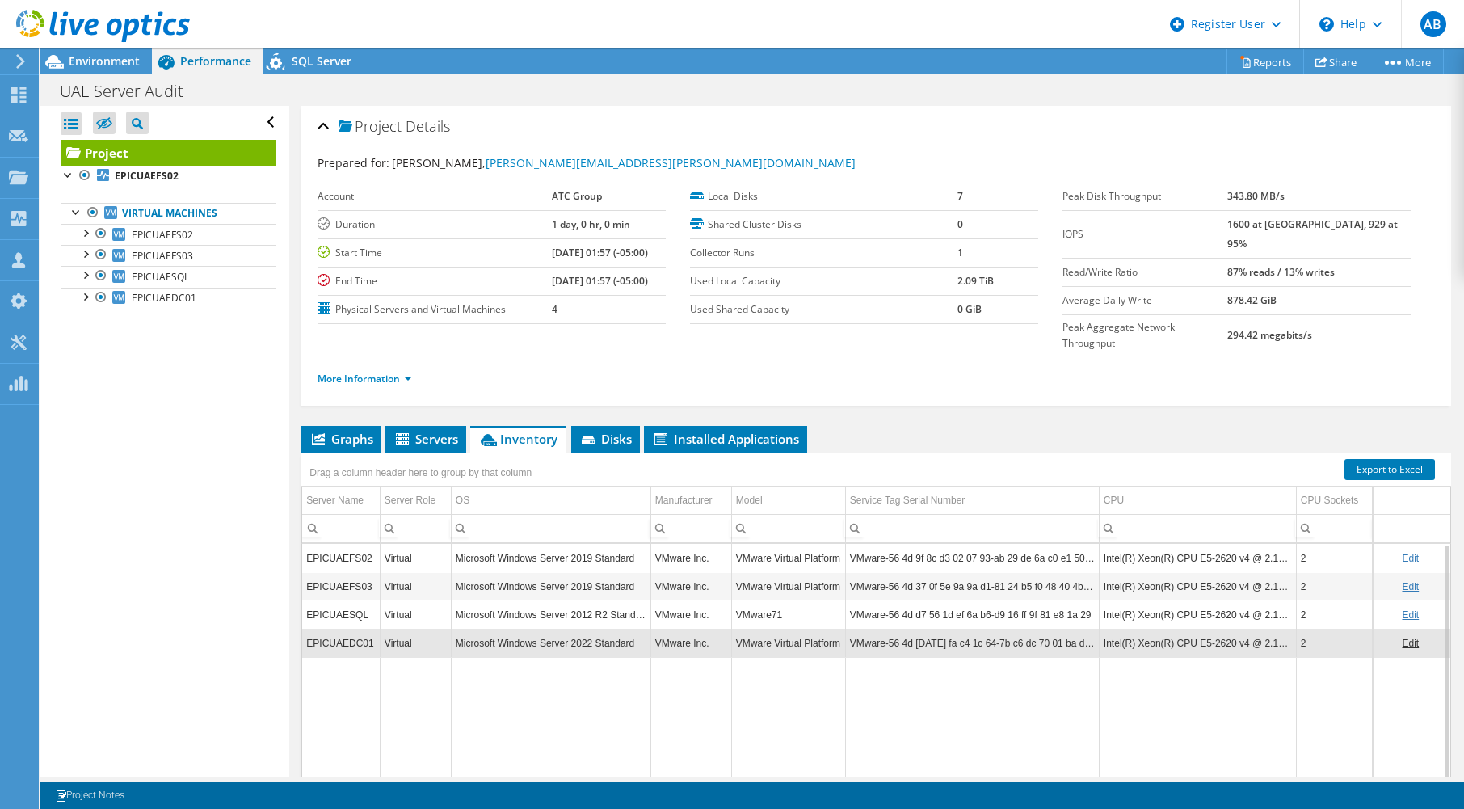
click at [1330, 701] on div "Project Details Prepared for: Ronald Gerchow, ronald.gerchow@unitedweldholdings…" at bounding box center [876, 482] width 1174 height 752
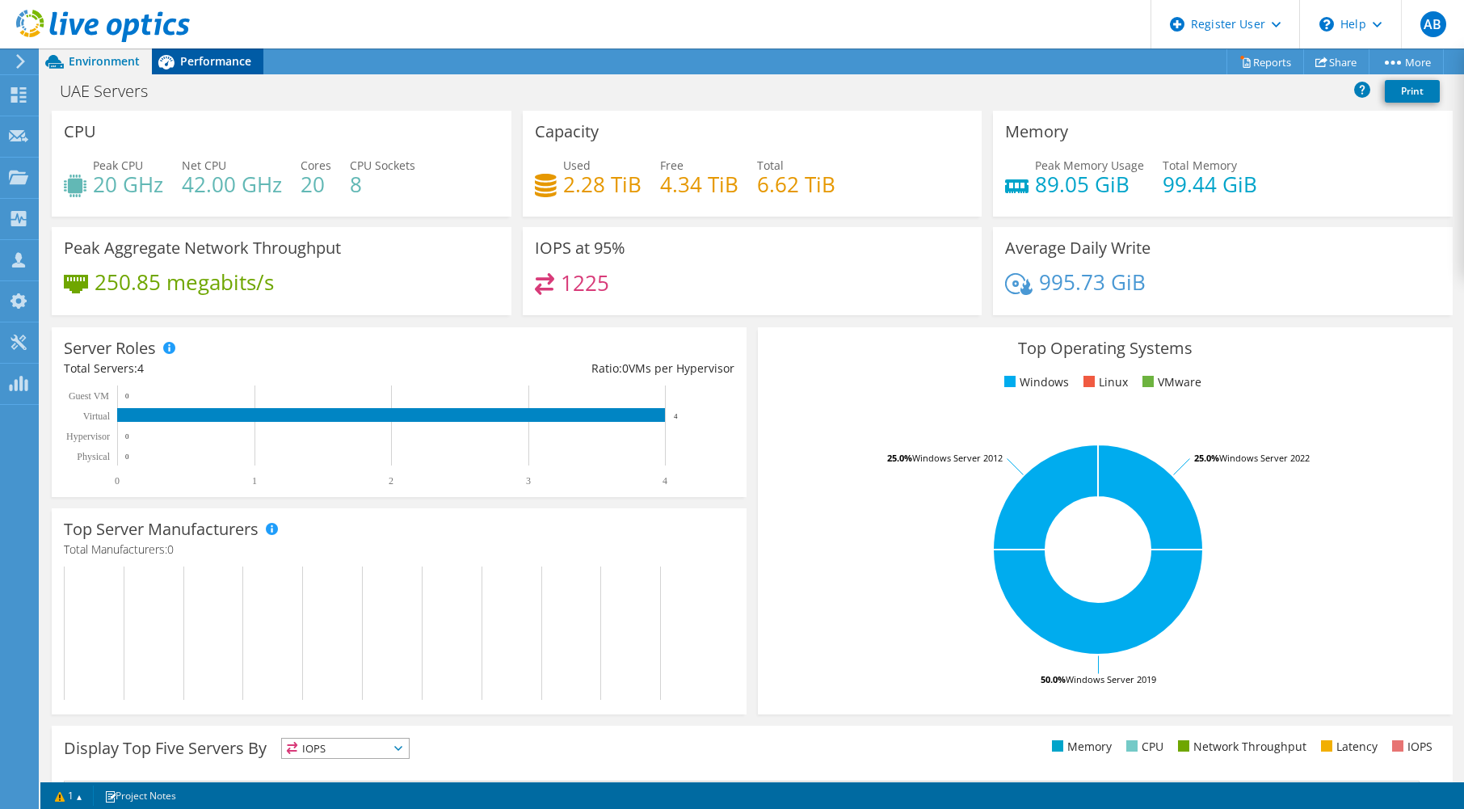
click at [230, 57] on span "Performance" at bounding box center [215, 60] width 71 height 15
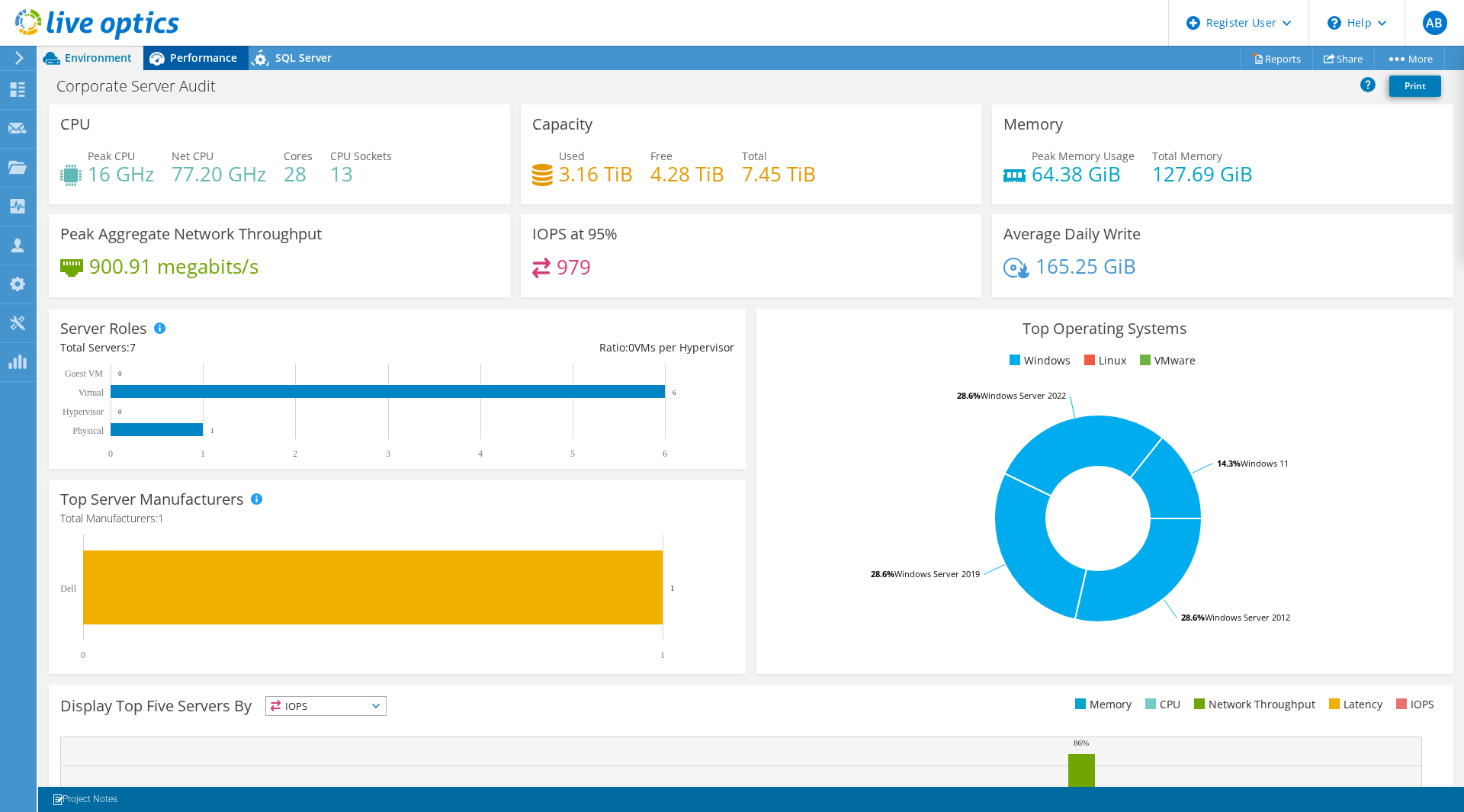
click at [188, 53] on span "Performance" at bounding box center [203, 57] width 67 height 14
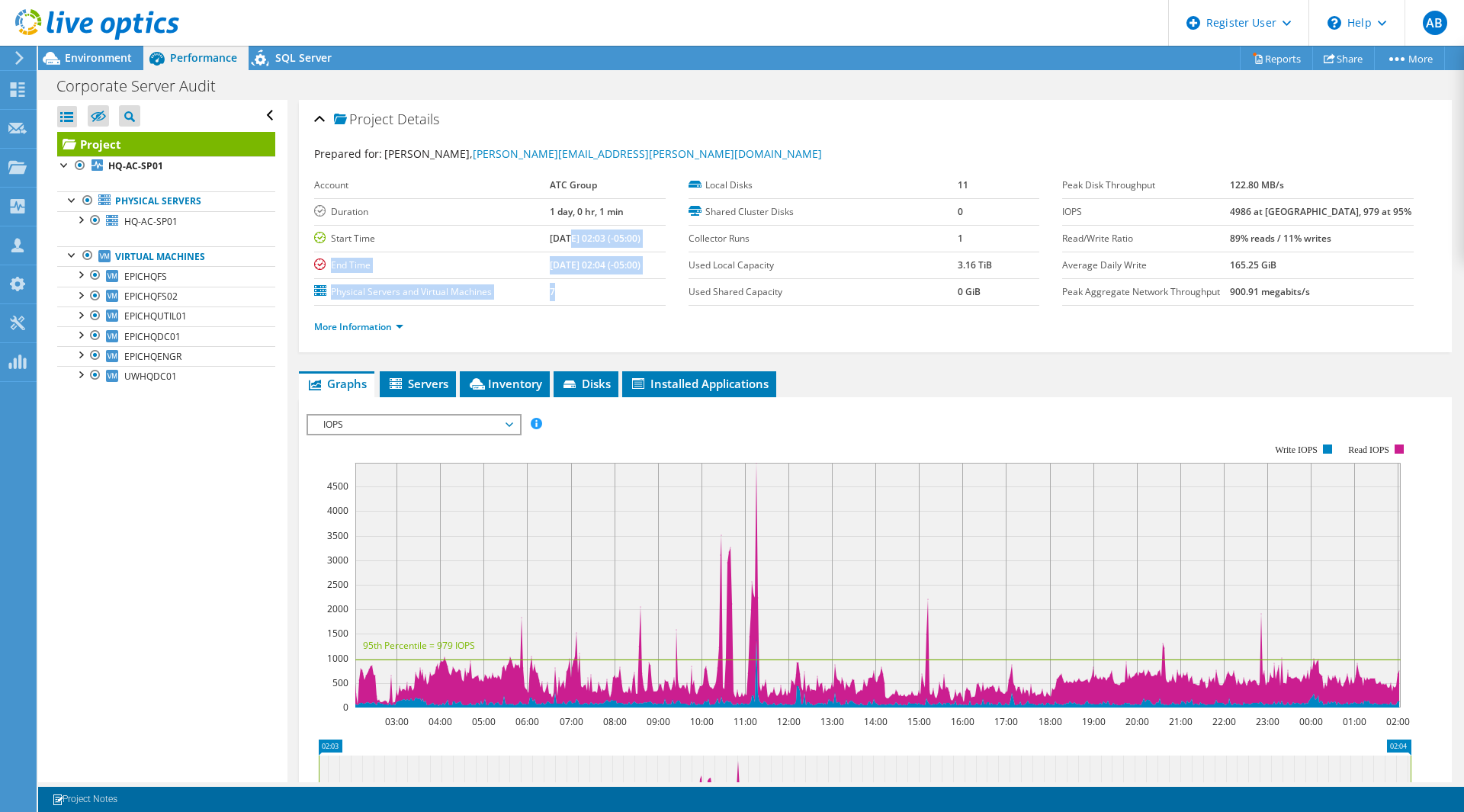
drag, startPoint x: 549, startPoint y: 235, endPoint x: 653, endPoint y: 279, distance: 112.9
click at [653, 279] on tbody "Account ATC Group Duration 1 day, 0 hr, 1 min Start Time 08/24/2025, 02:03 (-05…" at bounding box center [490, 239] width 352 height 133
click at [653, 276] on td "08/25/2025, 02:04 (-05:00)" at bounding box center [607, 265] width 115 height 26
click at [649, 267] on td "08/25/2025, 02:04 (-05:00)" at bounding box center [607, 265] width 115 height 26
click at [498, 389] on span "Inventory" at bounding box center [504, 383] width 75 height 15
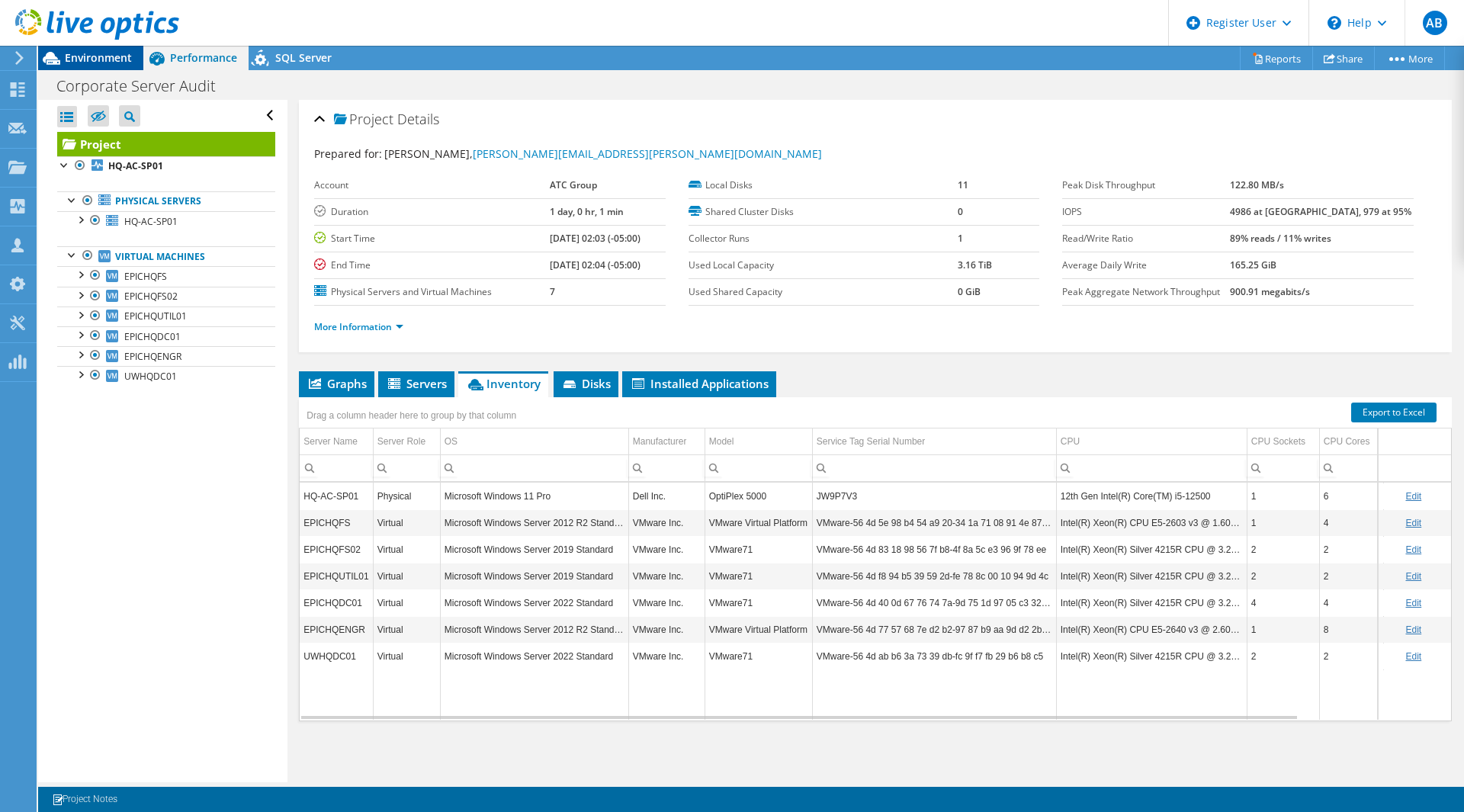
click at [93, 59] on span "Environment" at bounding box center [98, 57] width 67 height 14
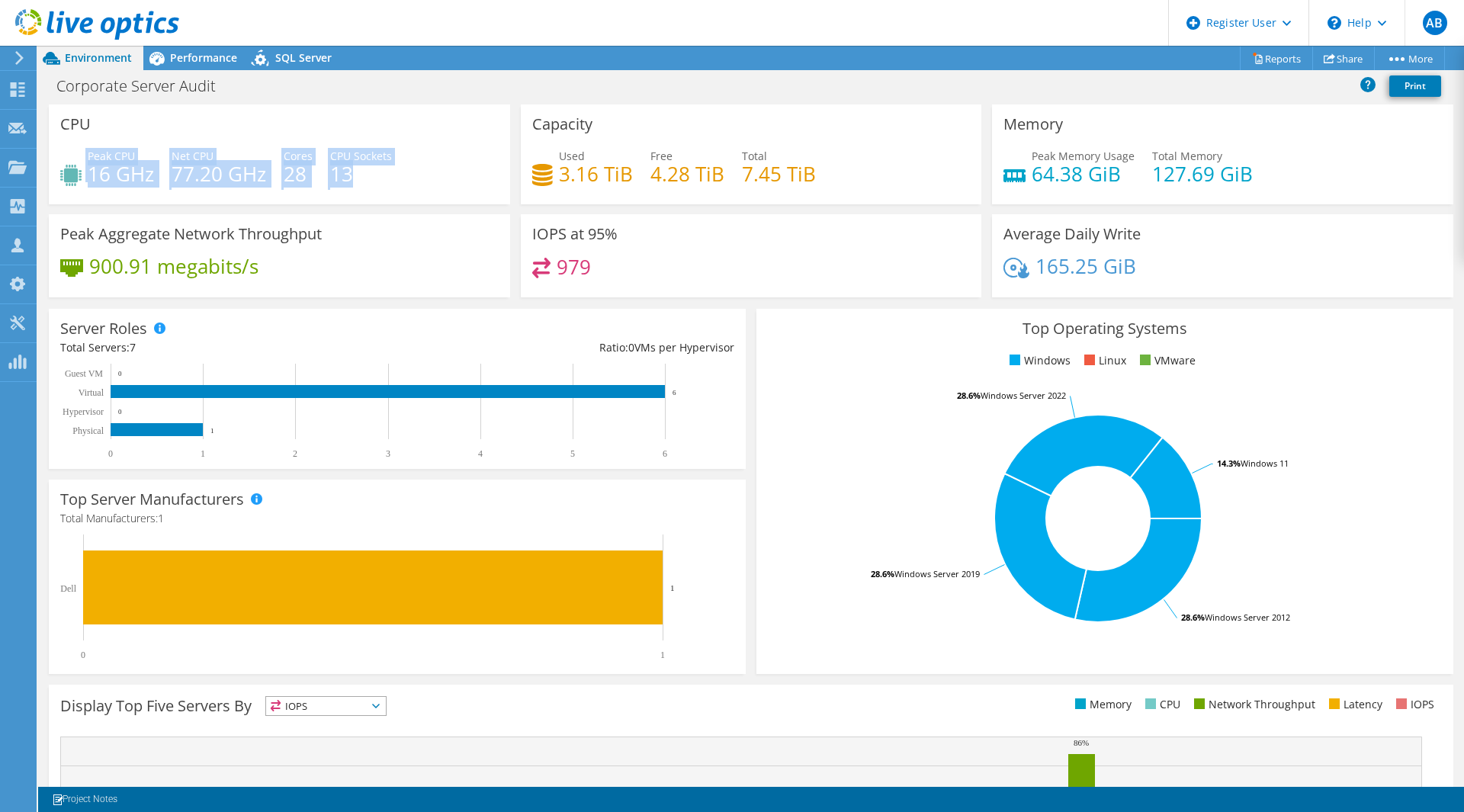
drag, startPoint x: 82, startPoint y: 168, endPoint x: 352, endPoint y: 173, distance: 270.0
click at [352, 173] on div "Peak CPU 16 GHz Net CPU 77.20 GHz Cores 28 CPU Sockets 13" at bounding box center [279, 173] width 439 height 50
click at [400, 175] on div "Peak CPU 16 GHz Net CPU 77.20 GHz Cores 28 CPU Sockets 13" at bounding box center [279, 173] width 439 height 50
drag, startPoint x: 117, startPoint y: 172, endPoint x: 384, endPoint y: 174, distance: 267.0
click at [384, 174] on div "Peak CPU 16 GHz Net CPU 77.20 GHz Cores 28 CPU Sockets 13" at bounding box center [279, 173] width 439 height 50
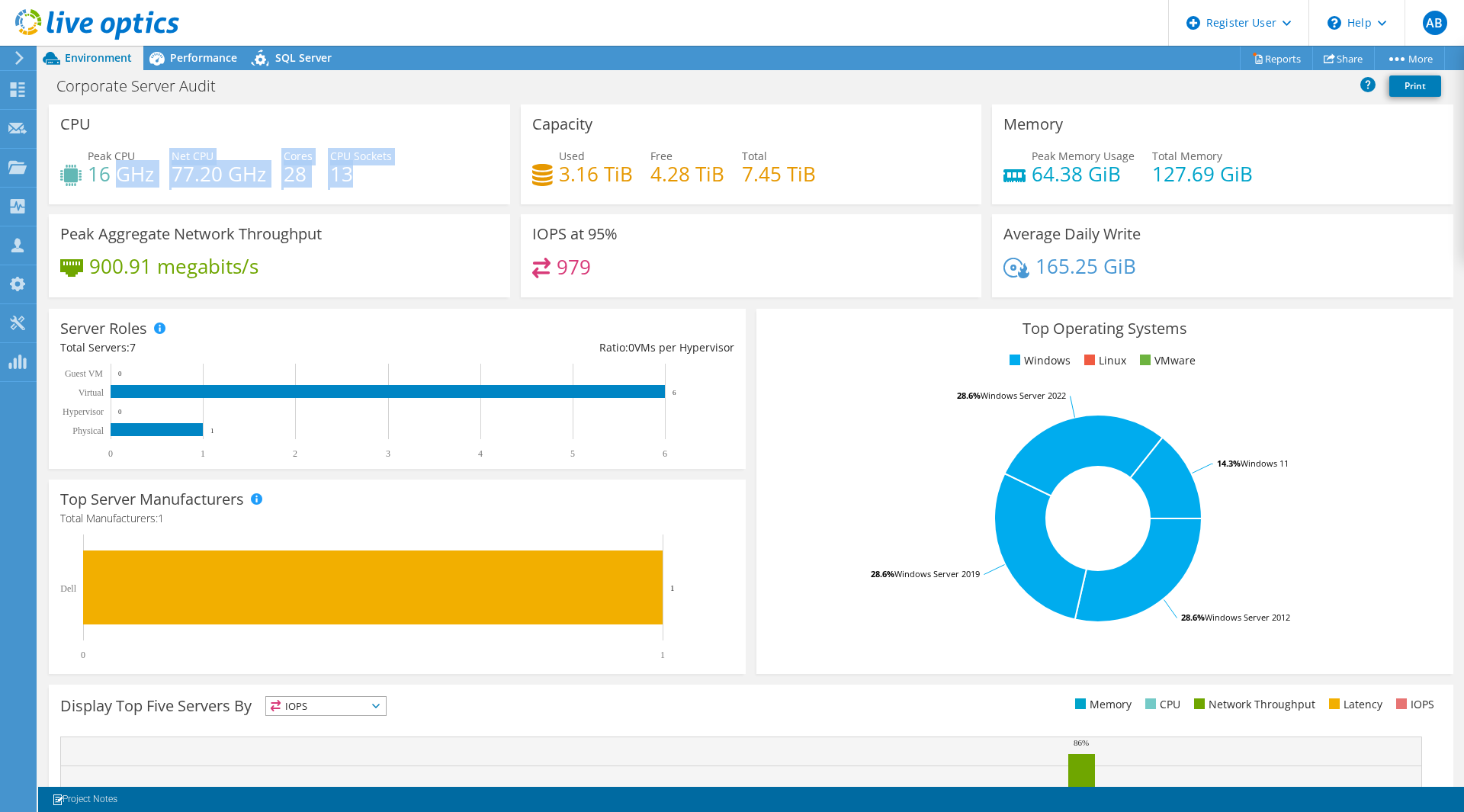
click at [379, 178] on h4 "13" at bounding box center [360, 174] width 61 height 17
click at [307, 191] on div "Peak CPU 16 GHz Net CPU 77.20 GHz Cores 28 CPU Sockets 13" at bounding box center [279, 173] width 439 height 50
drag, startPoint x: 301, startPoint y: 175, endPoint x: 283, endPoint y: 175, distance: 18.0
click at [284, 175] on h4 "28" at bounding box center [298, 174] width 29 height 17
click at [201, 169] on h4 "77.20 GHz" at bounding box center [219, 174] width 94 height 17
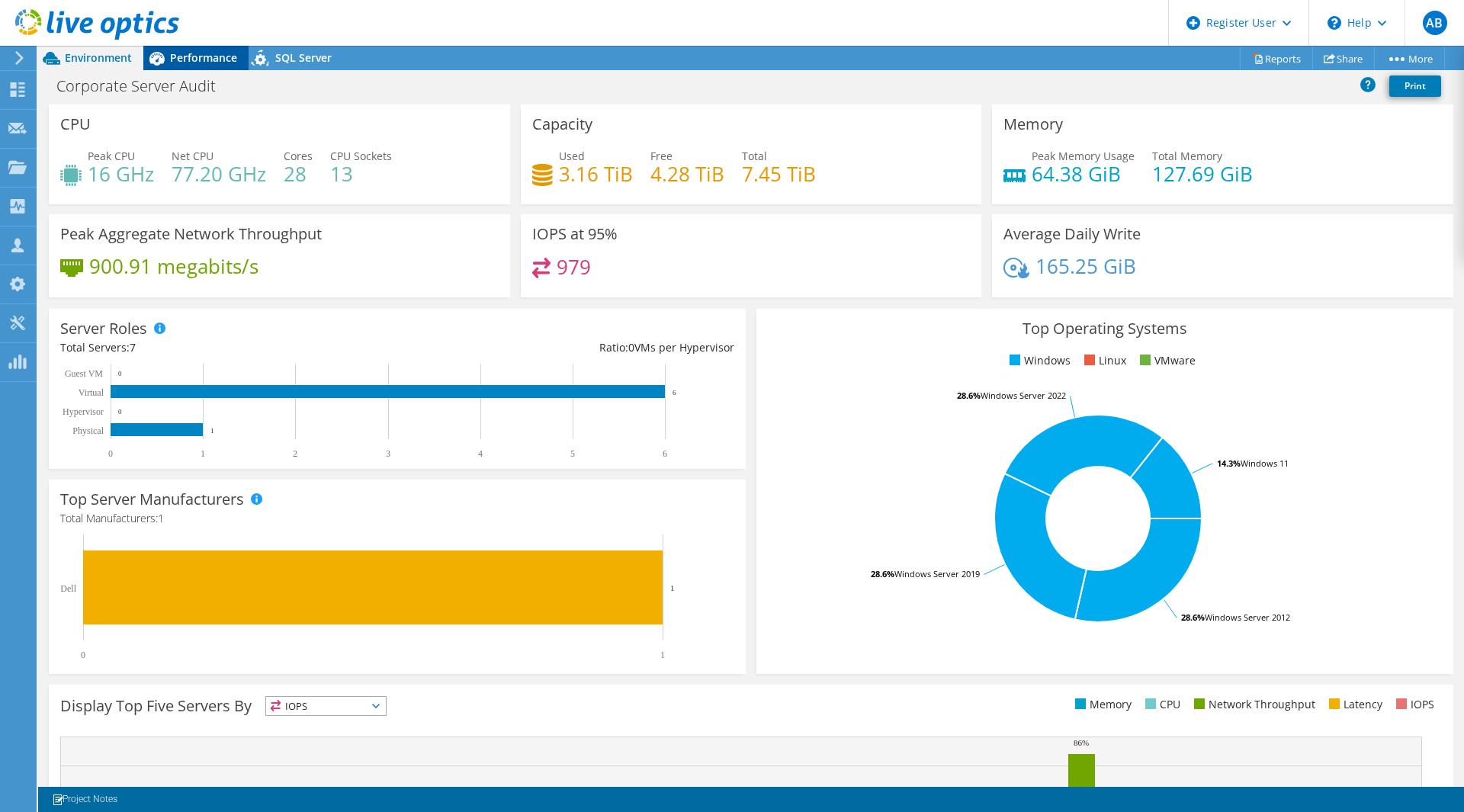
click at [222, 60] on span "Performance" at bounding box center [203, 57] width 67 height 14
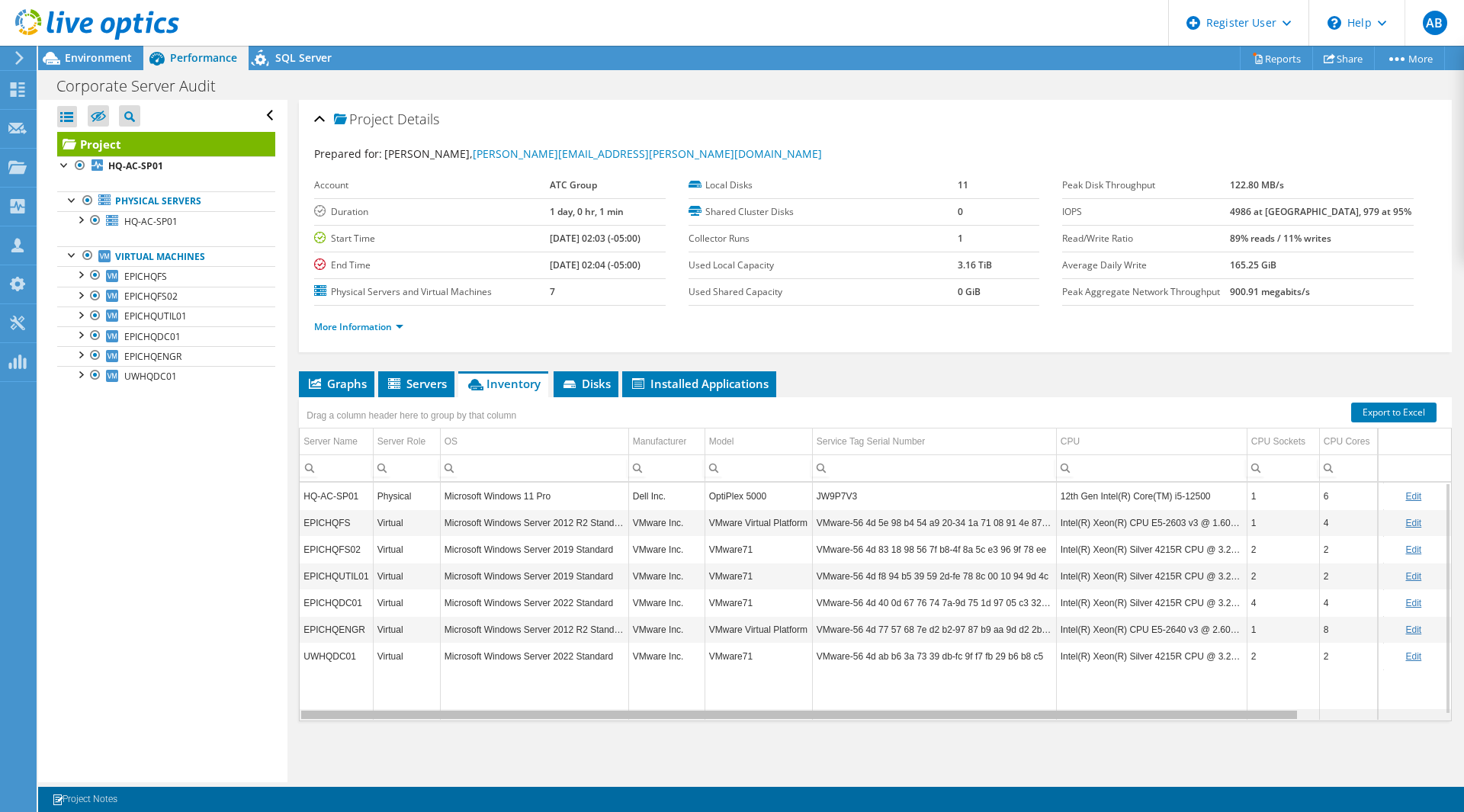
drag, startPoint x: 1185, startPoint y: 719, endPoint x: 991, endPoint y: 681, distance: 197.7
click at [991, 681] on body "AB Dell User Alex Brooks Alex.Brooks@dell.com Dell My Profile Log Out \n Help E…" at bounding box center [732, 406] width 1464 height 812
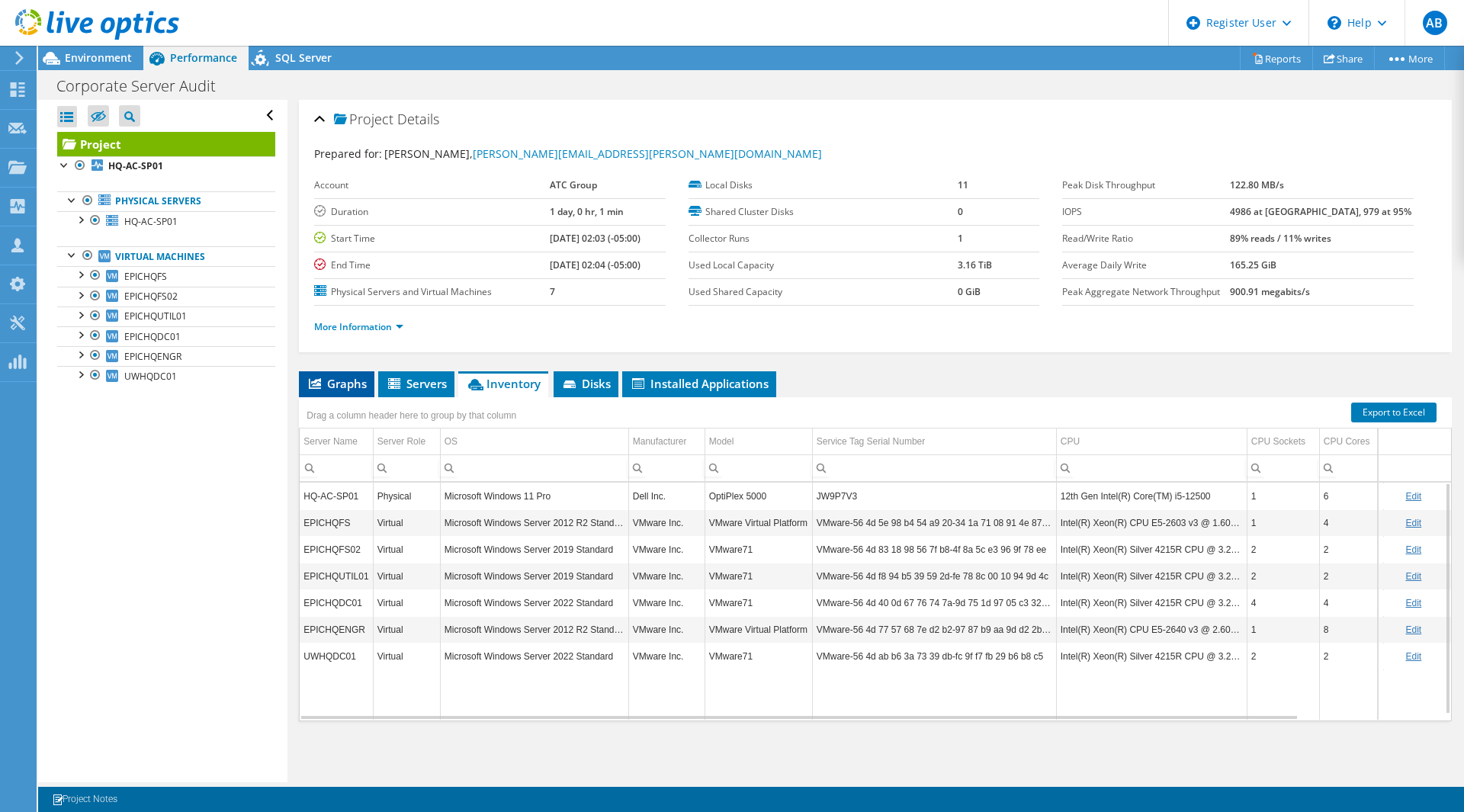
click at [333, 389] on span "Graphs" at bounding box center [337, 383] width 60 height 15
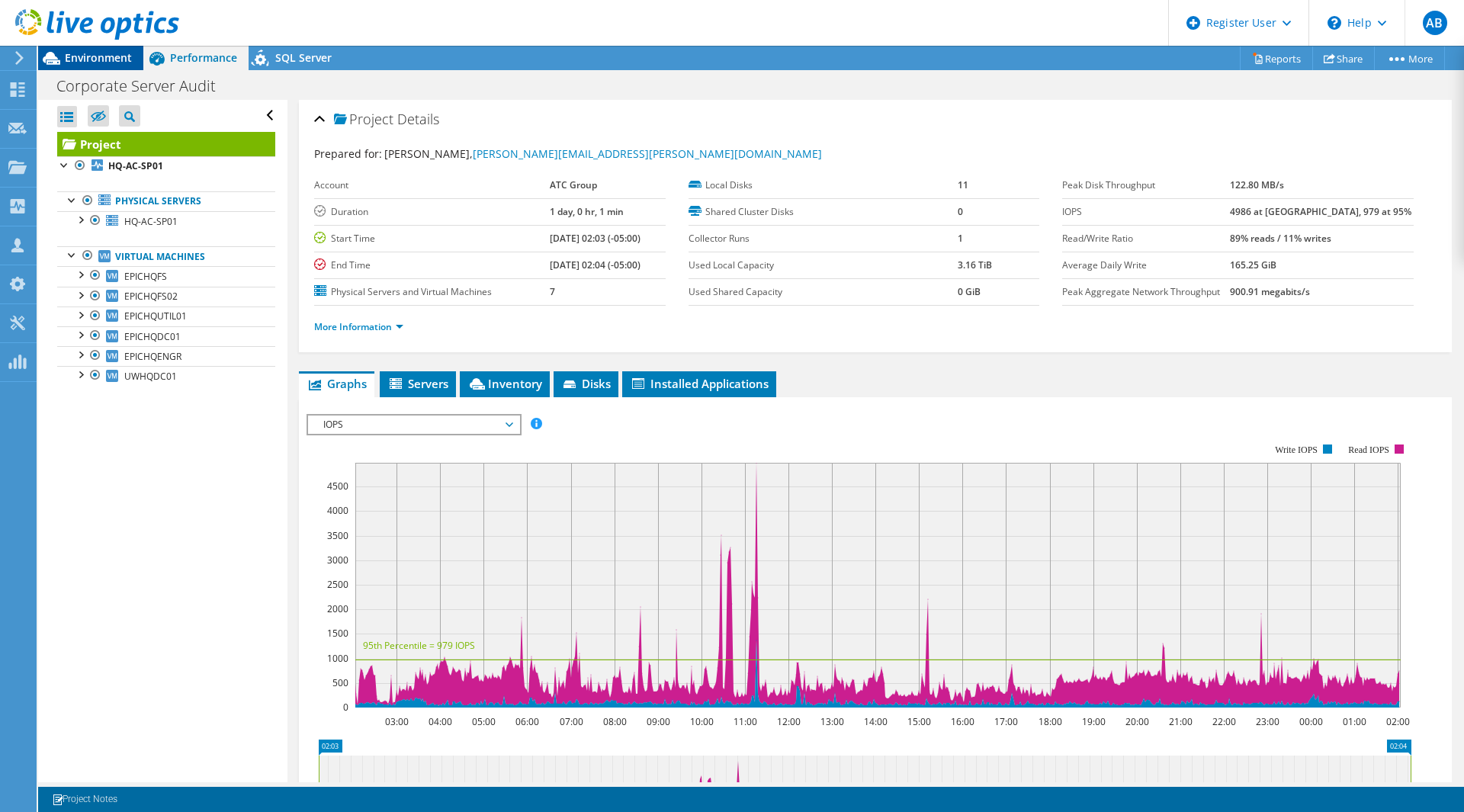
click at [90, 58] on span "Environment" at bounding box center [98, 57] width 67 height 14
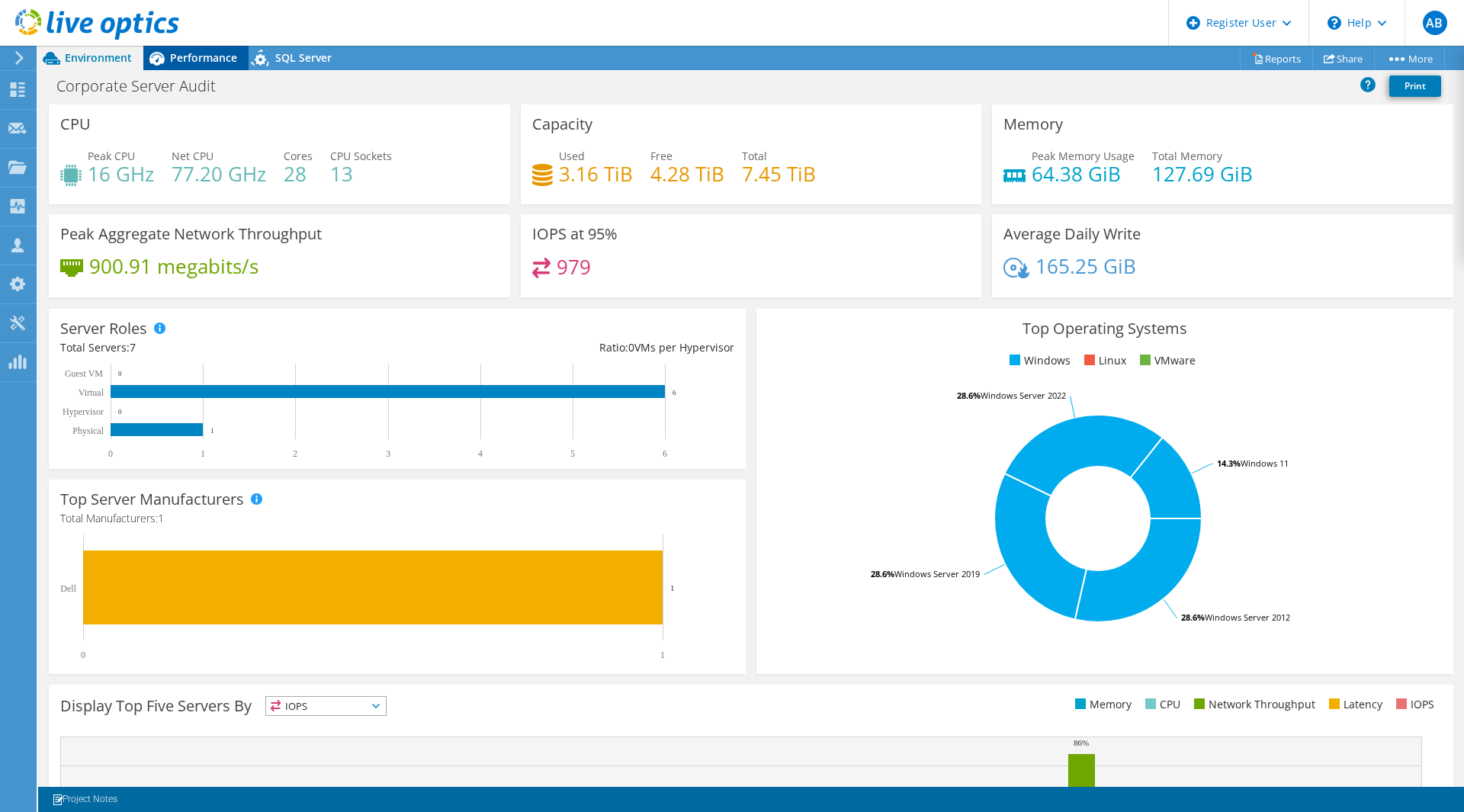
click at [184, 61] on span "Performance" at bounding box center [203, 57] width 67 height 14
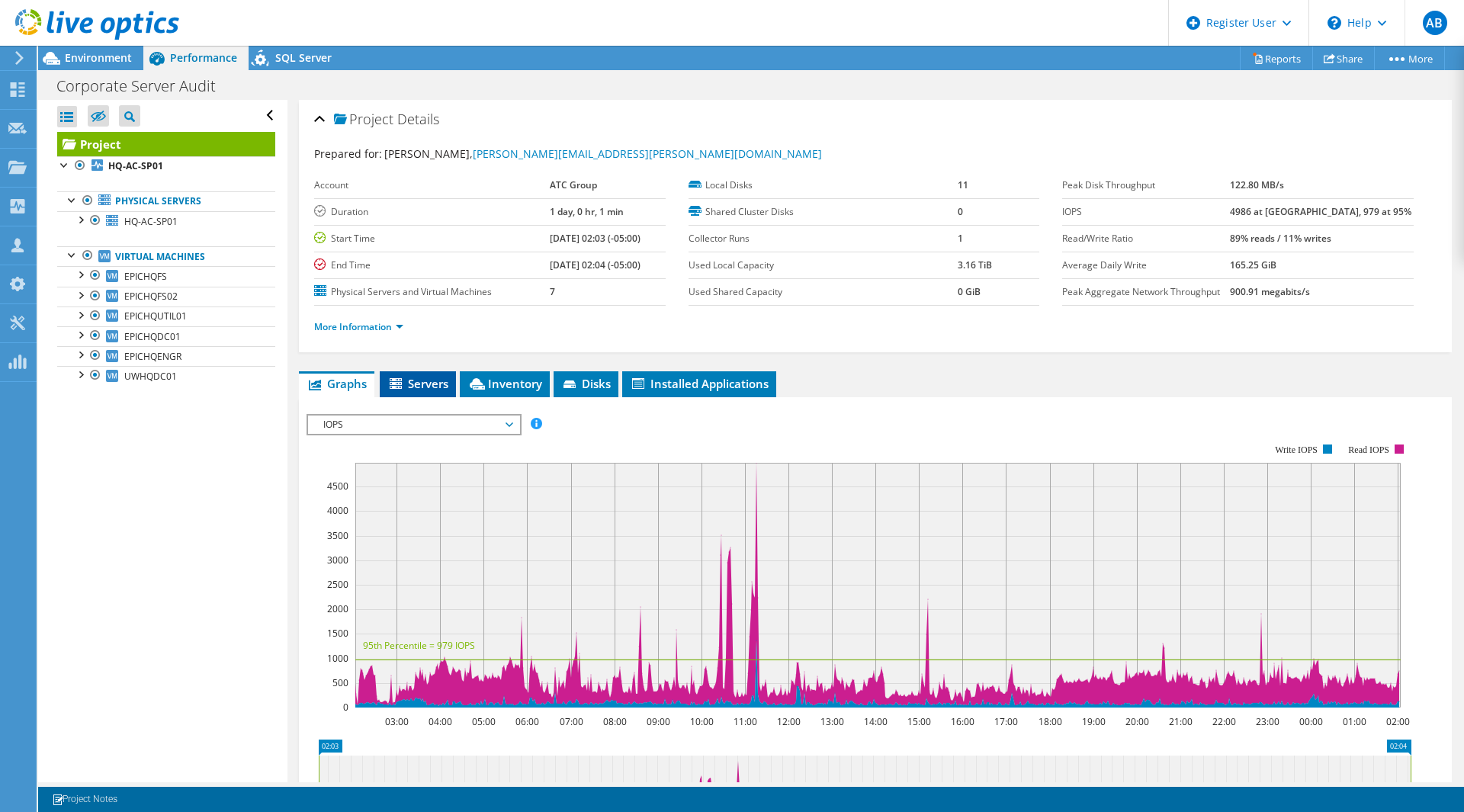
click at [434, 379] on span "Servers" at bounding box center [418, 383] width 61 height 15
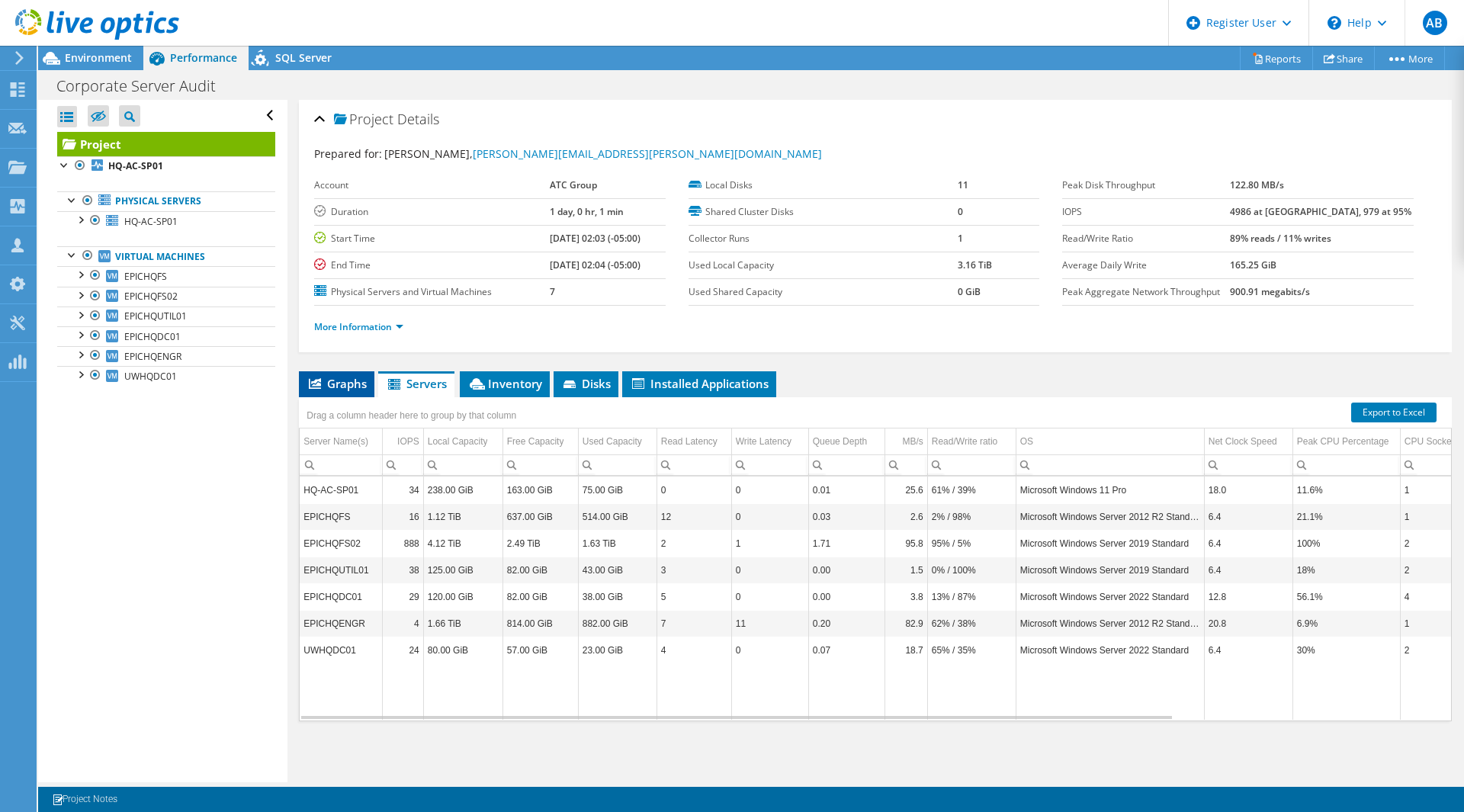
click at [345, 387] on span "Graphs" at bounding box center [337, 383] width 60 height 15
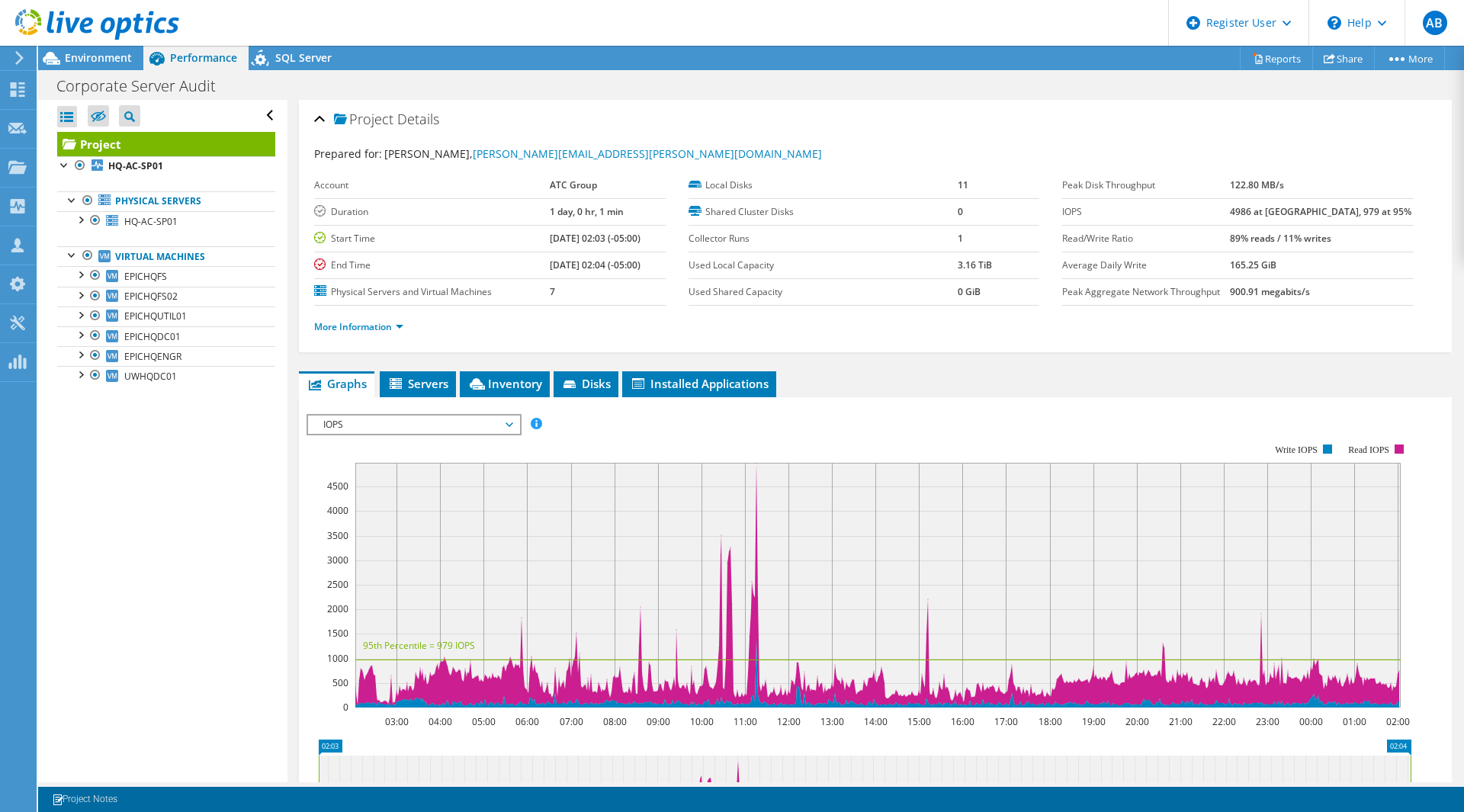
click at [411, 427] on span "IOPS" at bounding box center [414, 423] width 196 height 18
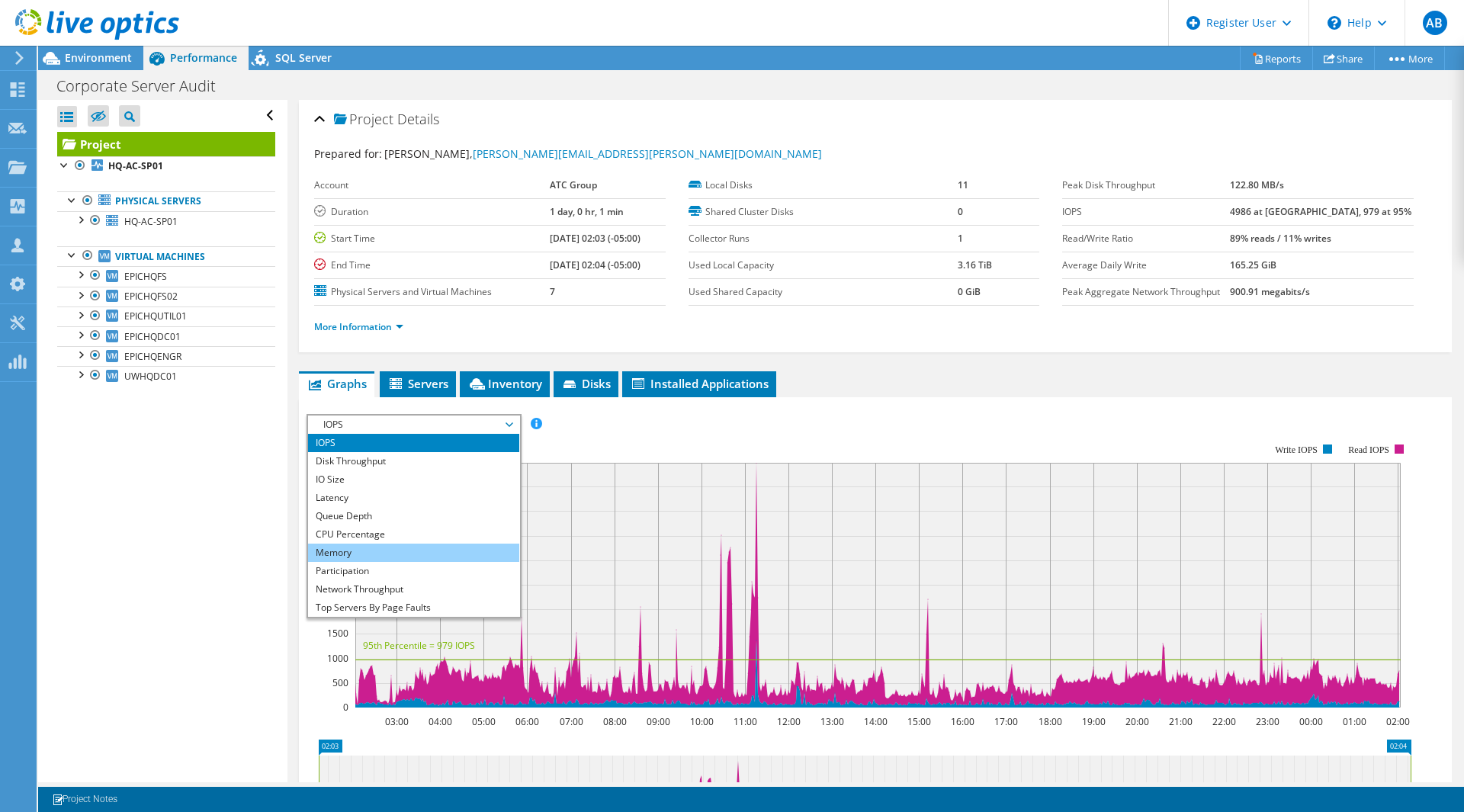
click at [401, 555] on li "Memory" at bounding box center [413, 552] width 211 height 18
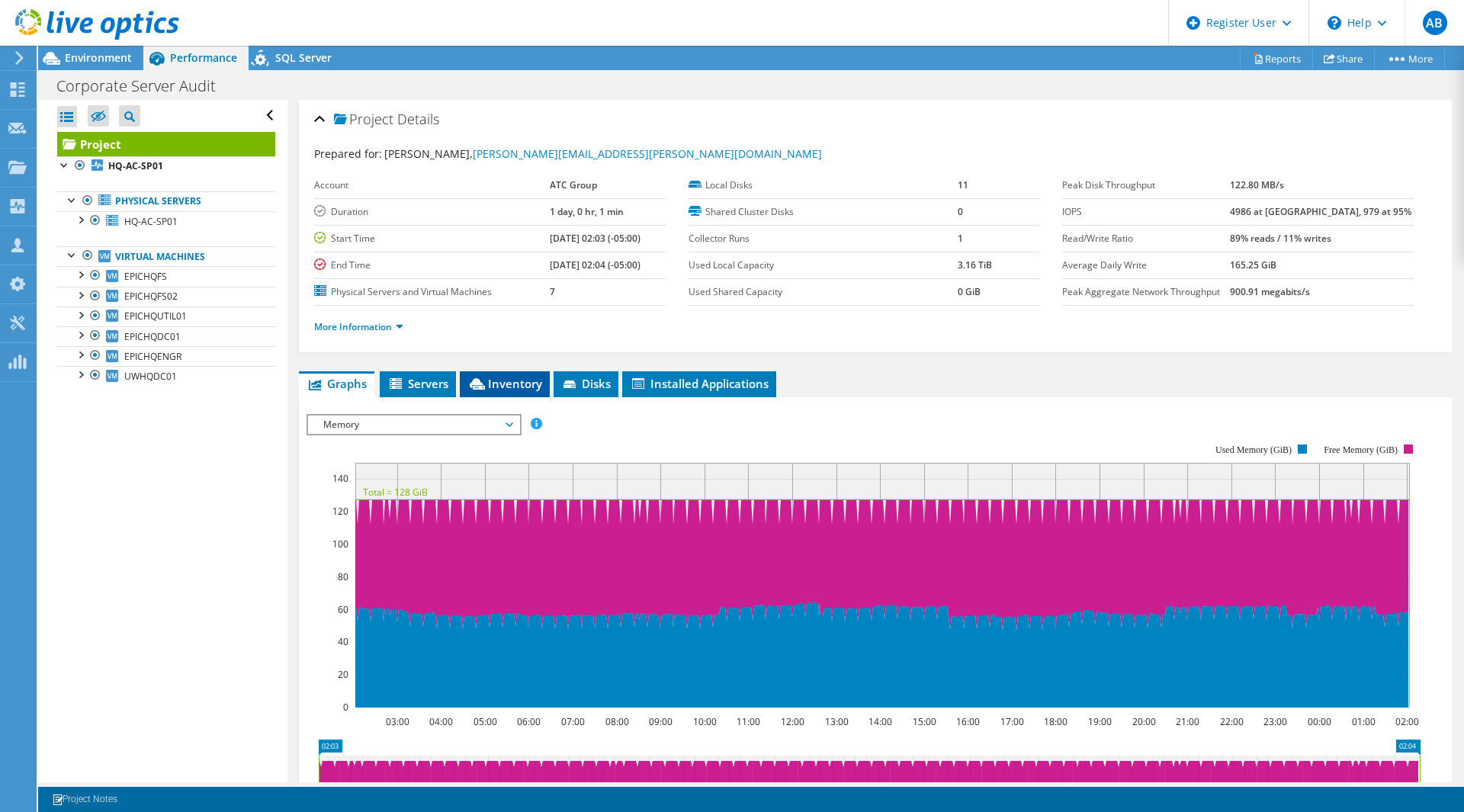
click at [515, 372] on li "Inventory" at bounding box center [504, 384] width 90 height 25
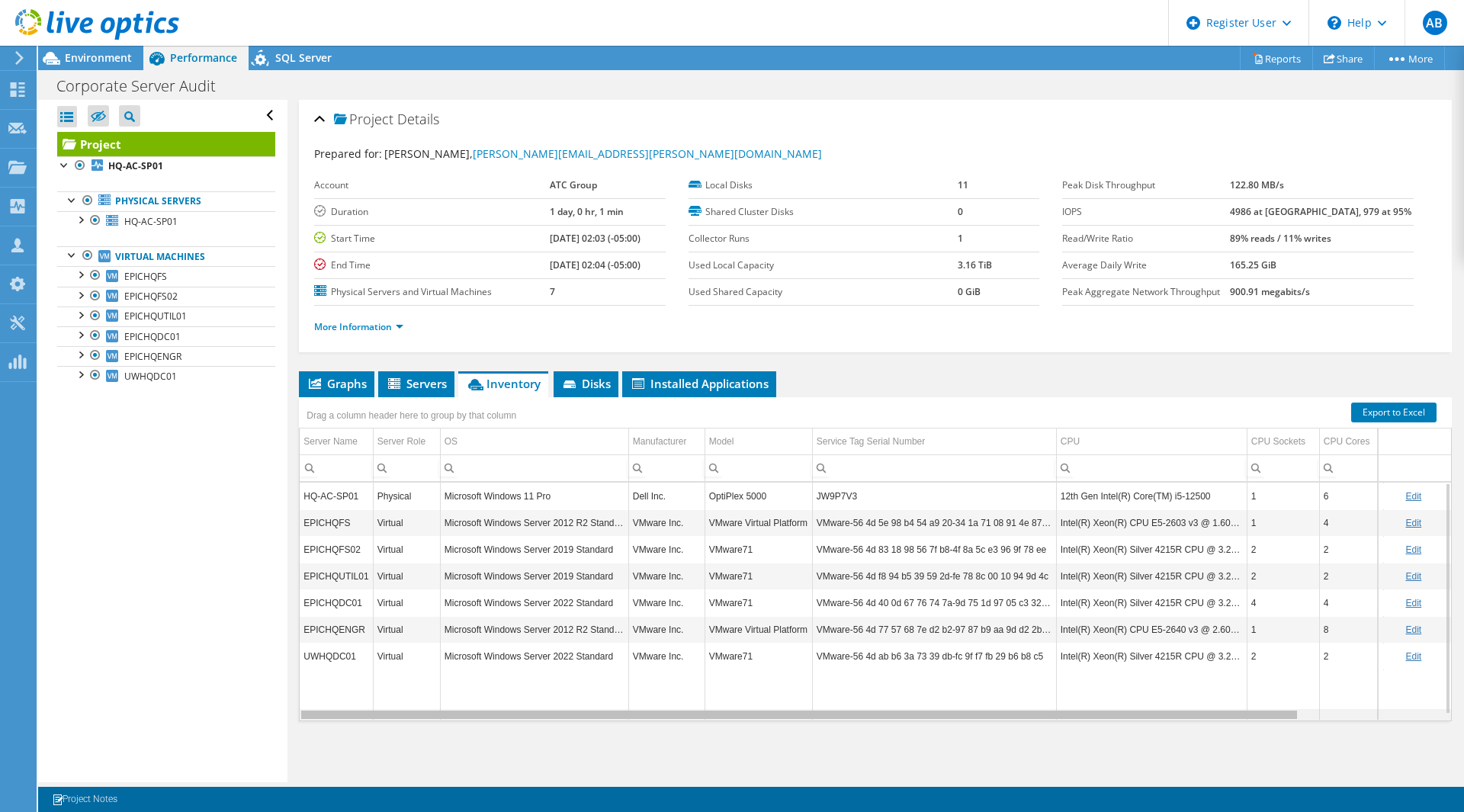
drag, startPoint x: 1017, startPoint y: 717, endPoint x: 1031, endPoint y: 702, distance: 20.5
click at [1031, 702] on body "AB Dell User Alex Brooks Alex.Brooks@dell.com Dell My Profile Log Out \n Help E…" at bounding box center [732, 406] width 1464 height 812
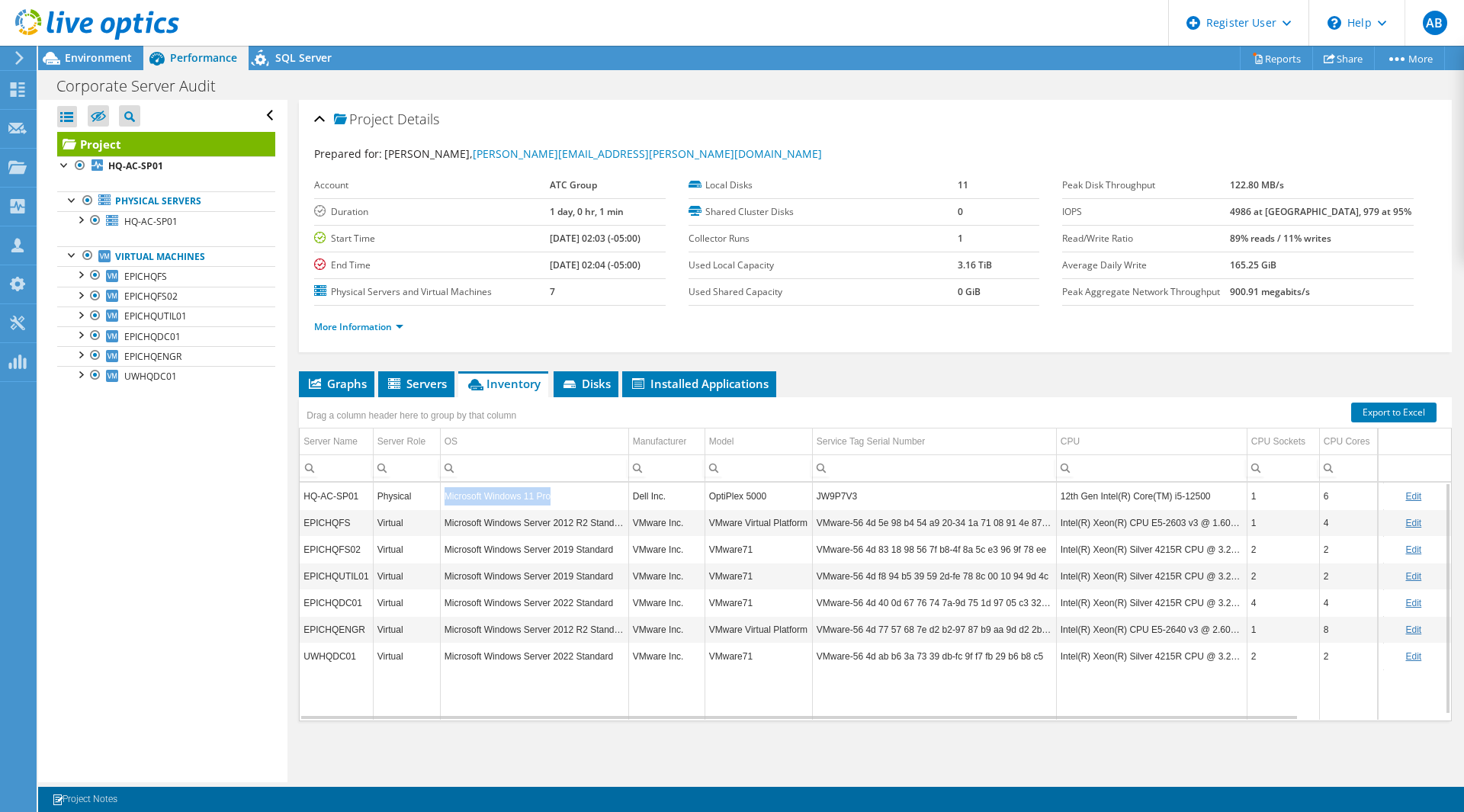
drag, startPoint x: 447, startPoint y: 496, endPoint x: 564, endPoint y: 505, distance: 117.3
click at [564, 505] on td "Microsoft Windows 11 Pro" at bounding box center [534, 496] width 189 height 26
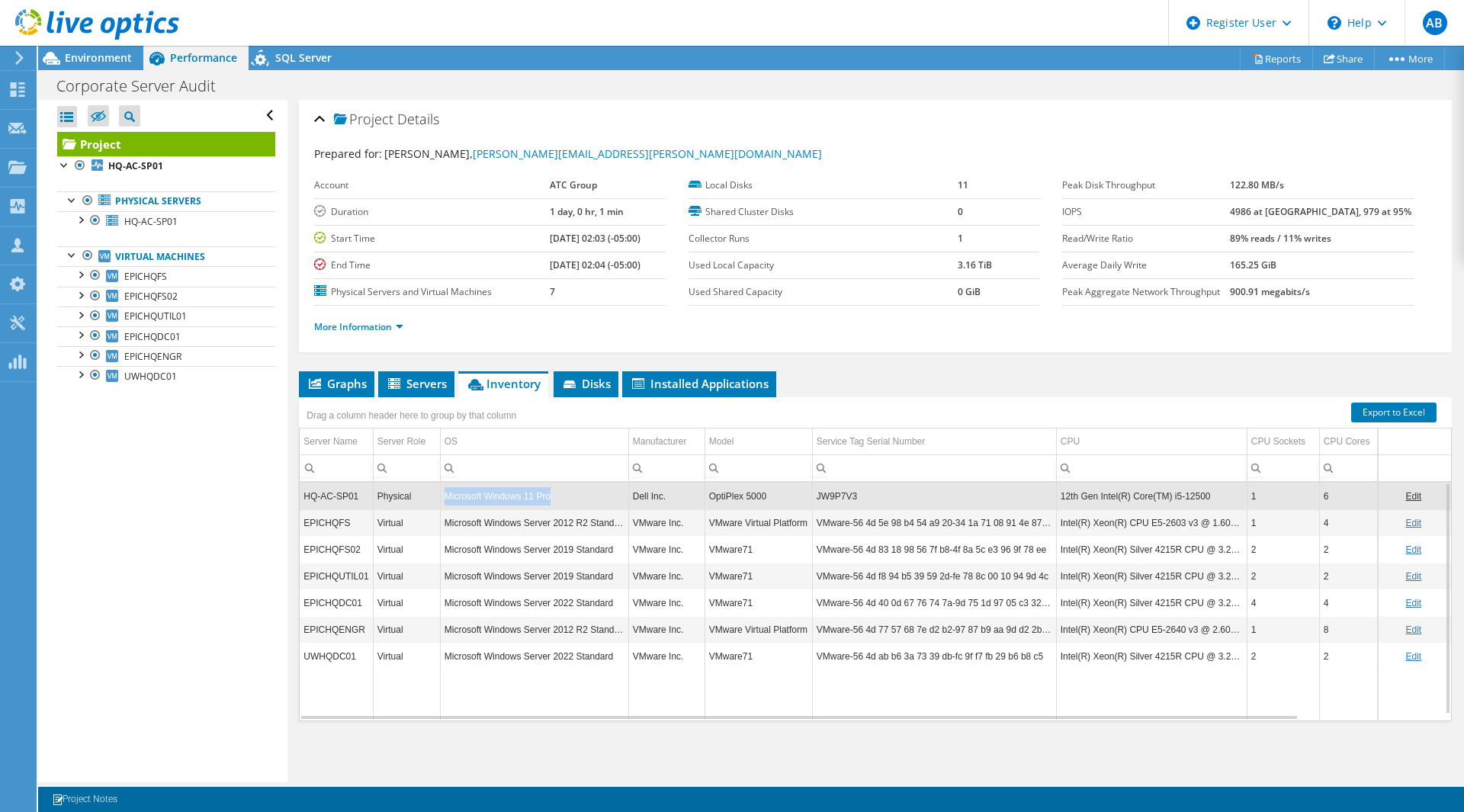
click at [564, 505] on td "Microsoft Windows 11 Pro" at bounding box center [534, 496] width 189 height 26
click at [399, 658] on div "Virtual" at bounding box center [407, 655] width 58 height 18
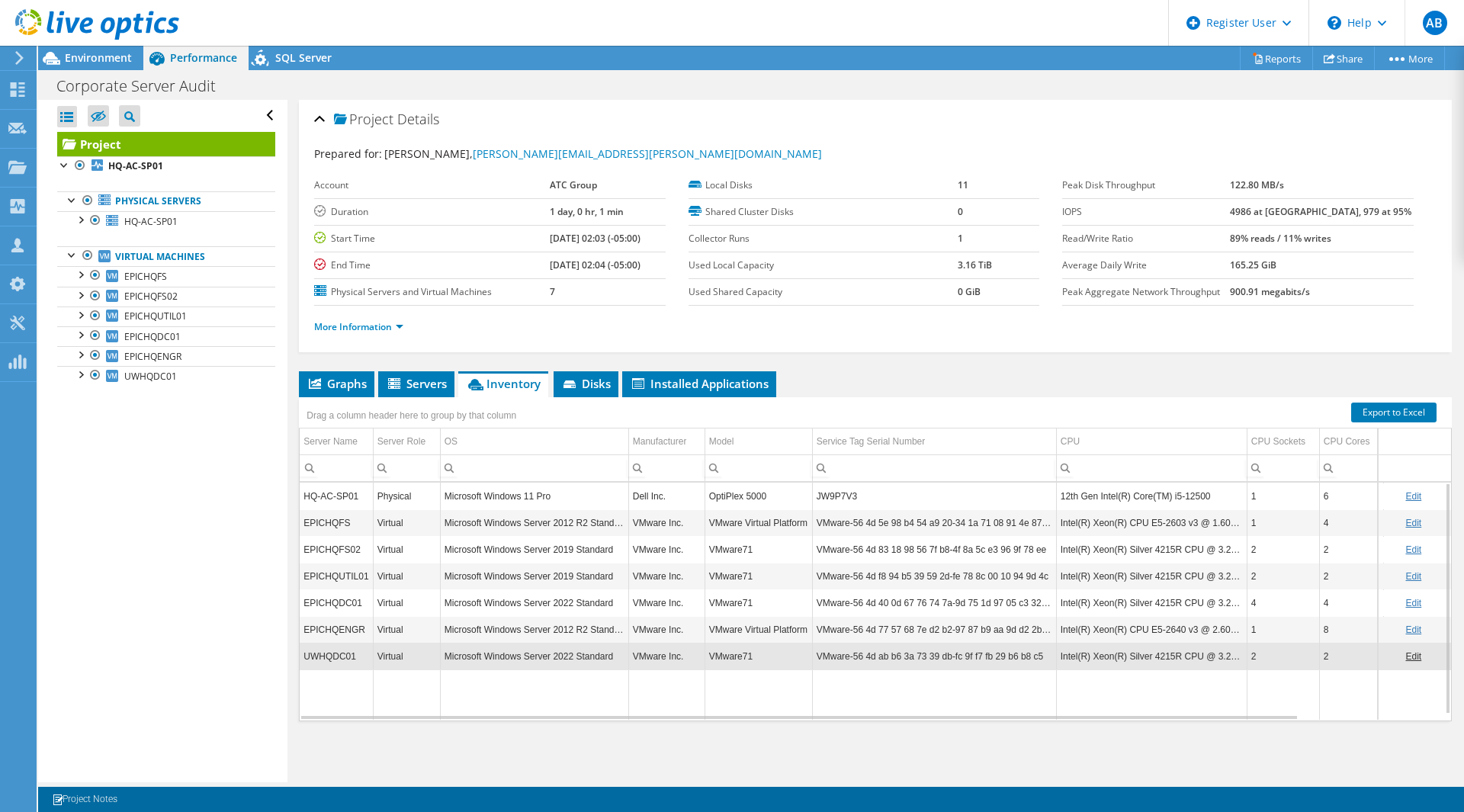
click at [391, 636] on div "Virtual" at bounding box center [407, 629] width 58 height 18
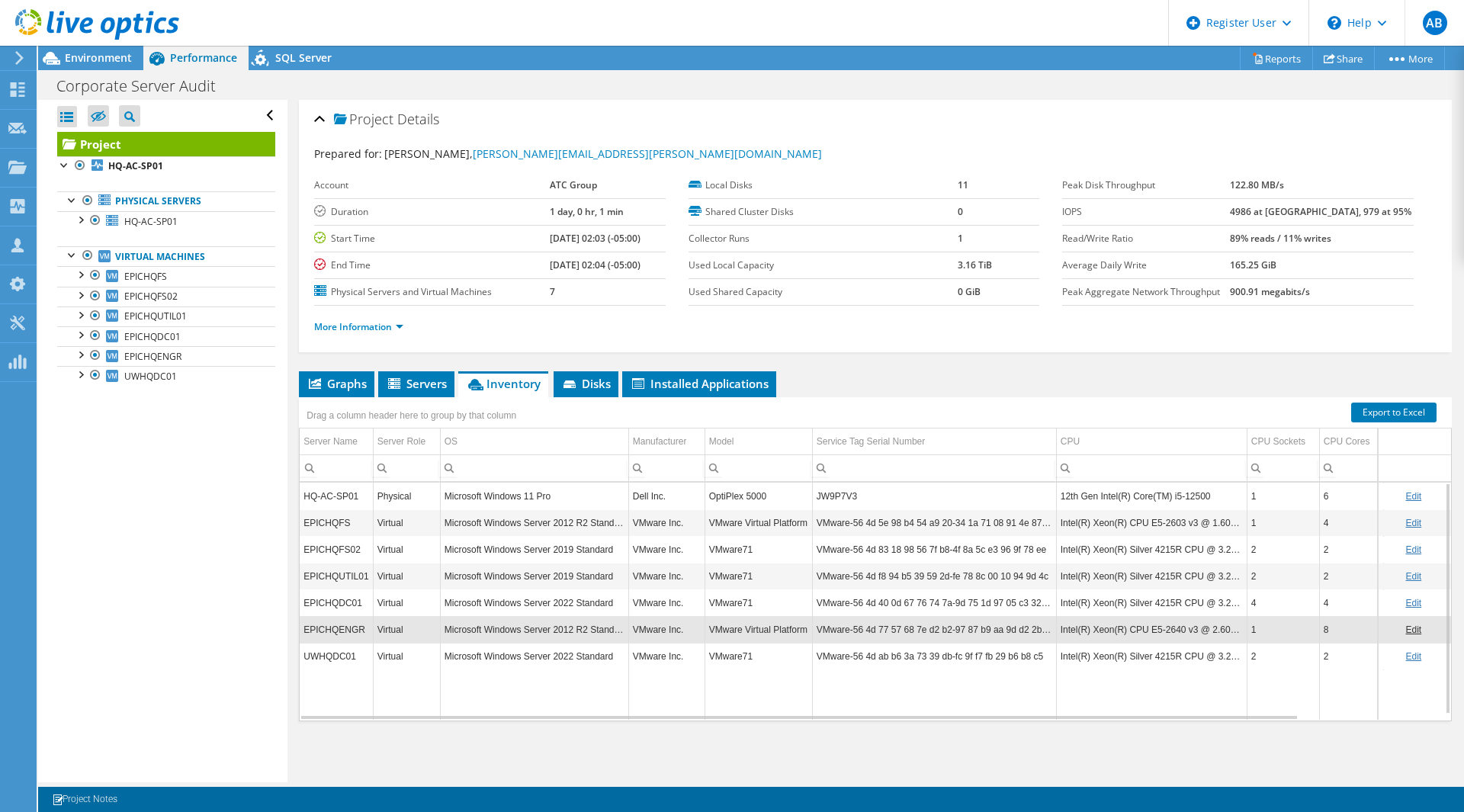
click at [389, 605] on div "Virtual" at bounding box center [407, 603] width 58 height 18
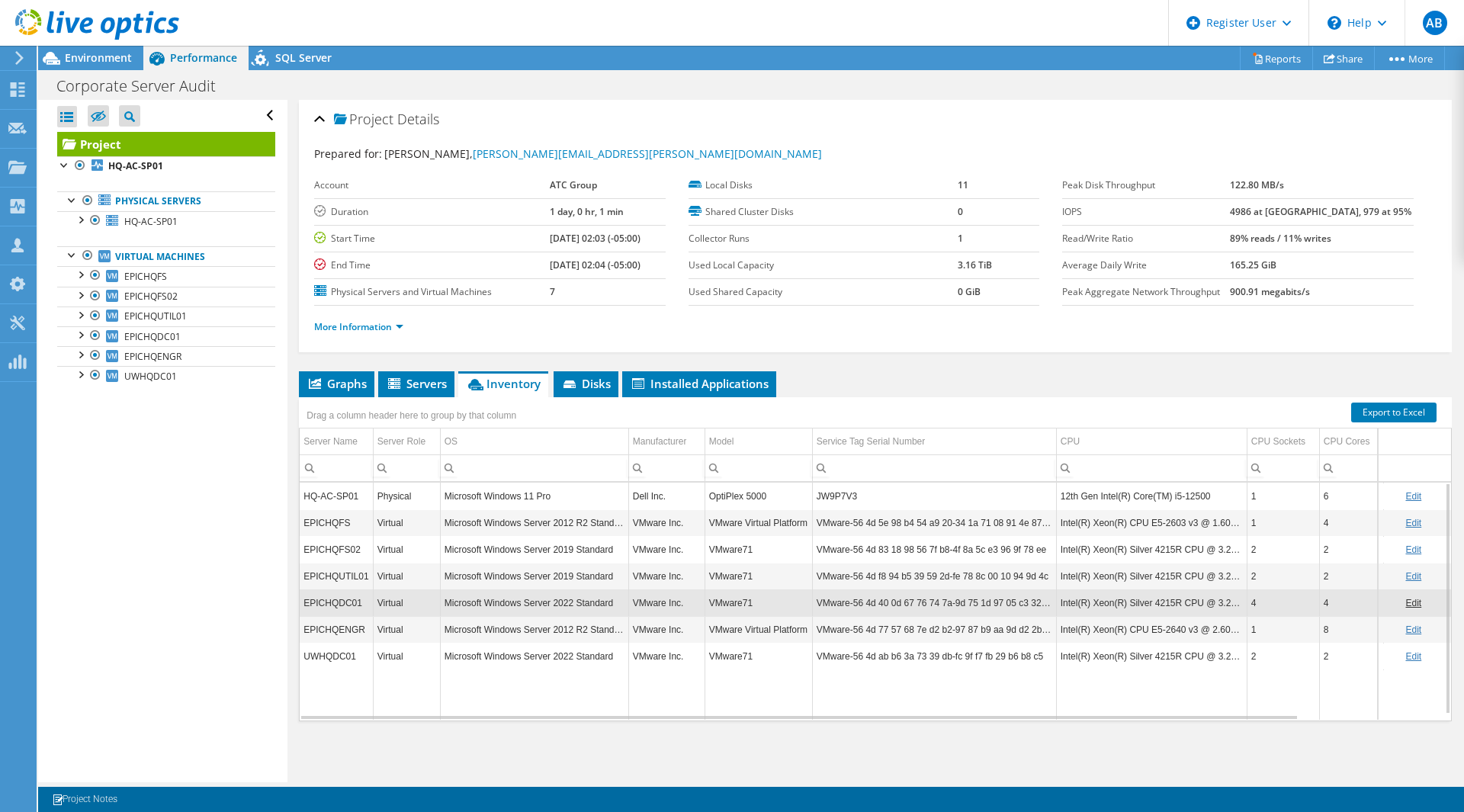
click at [392, 580] on div "Virtual" at bounding box center [407, 575] width 58 height 18
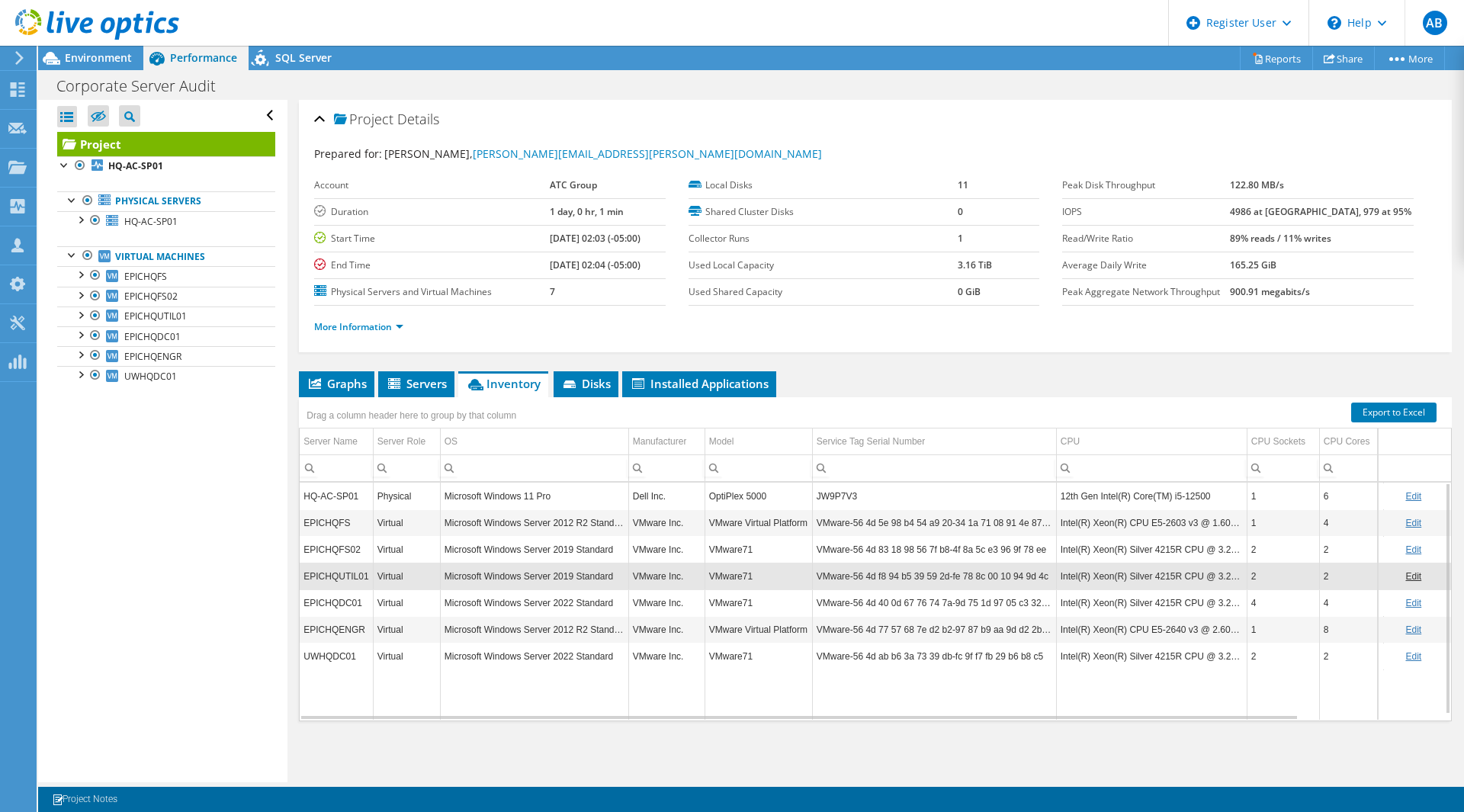
click at [397, 550] on div "Virtual" at bounding box center [407, 549] width 58 height 18
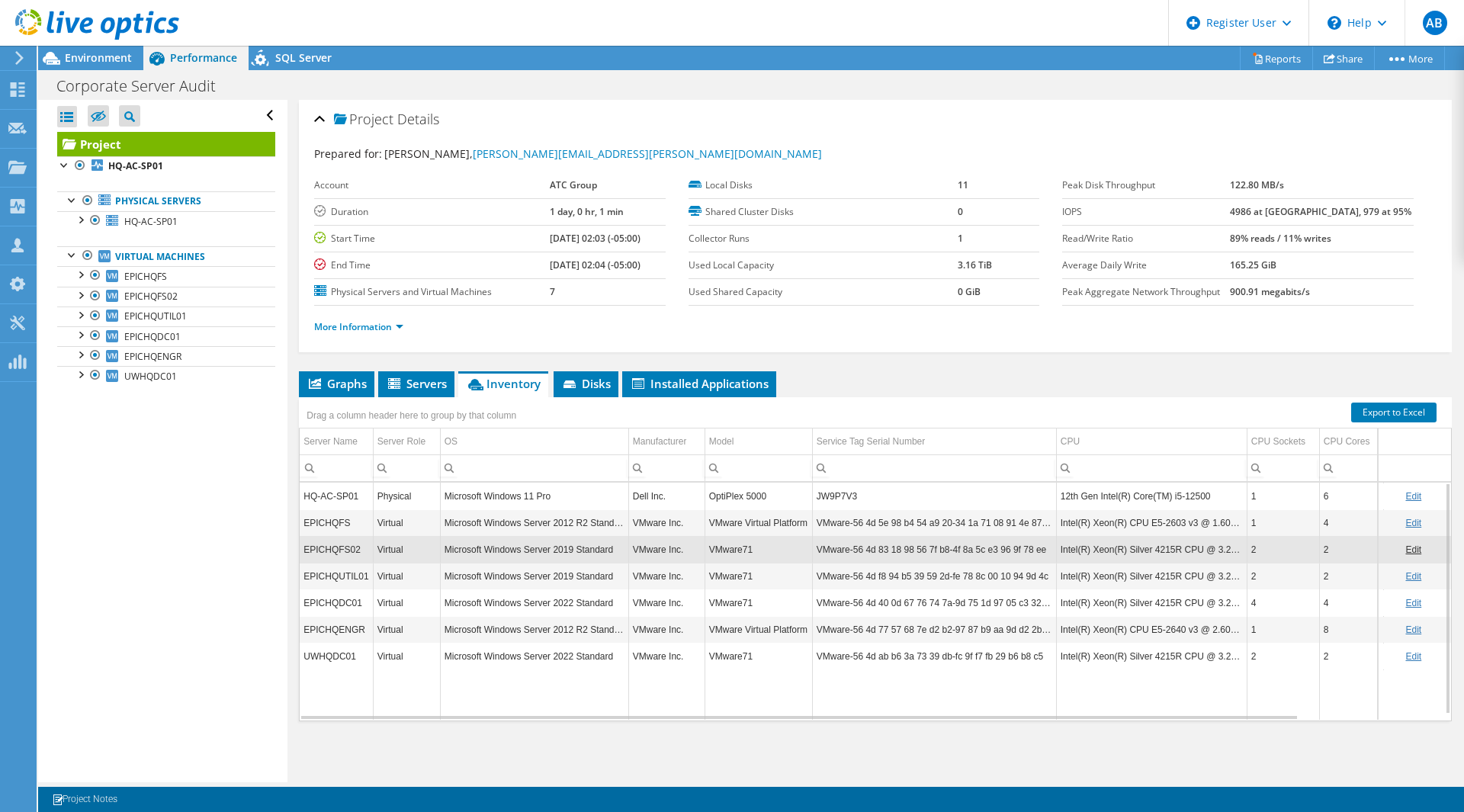
click at [402, 518] on div "Virtual" at bounding box center [407, 522] width 58 height 18
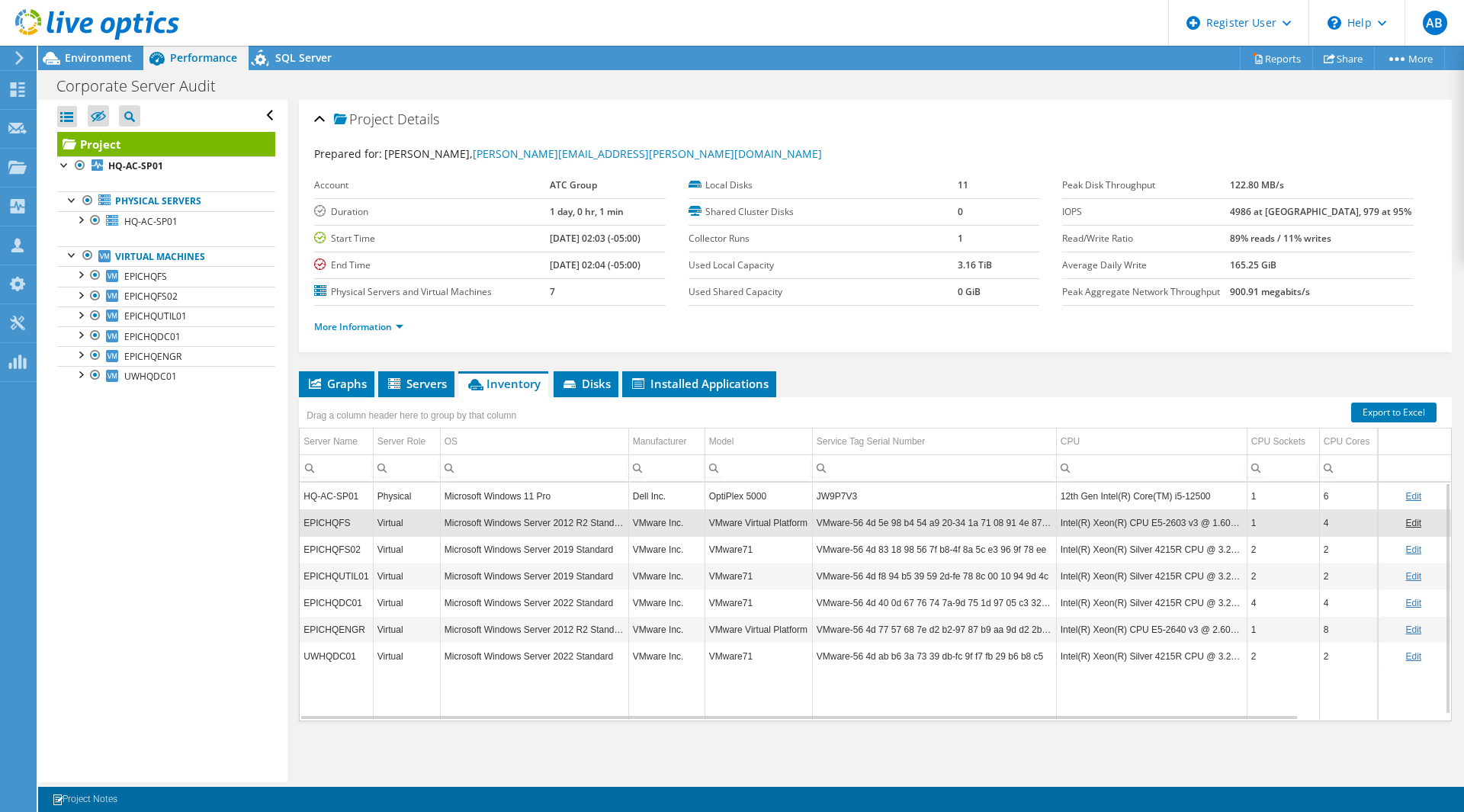
click at [395, 550] on div "Virtual" at bounding box center [407, 549] width 58 height 18
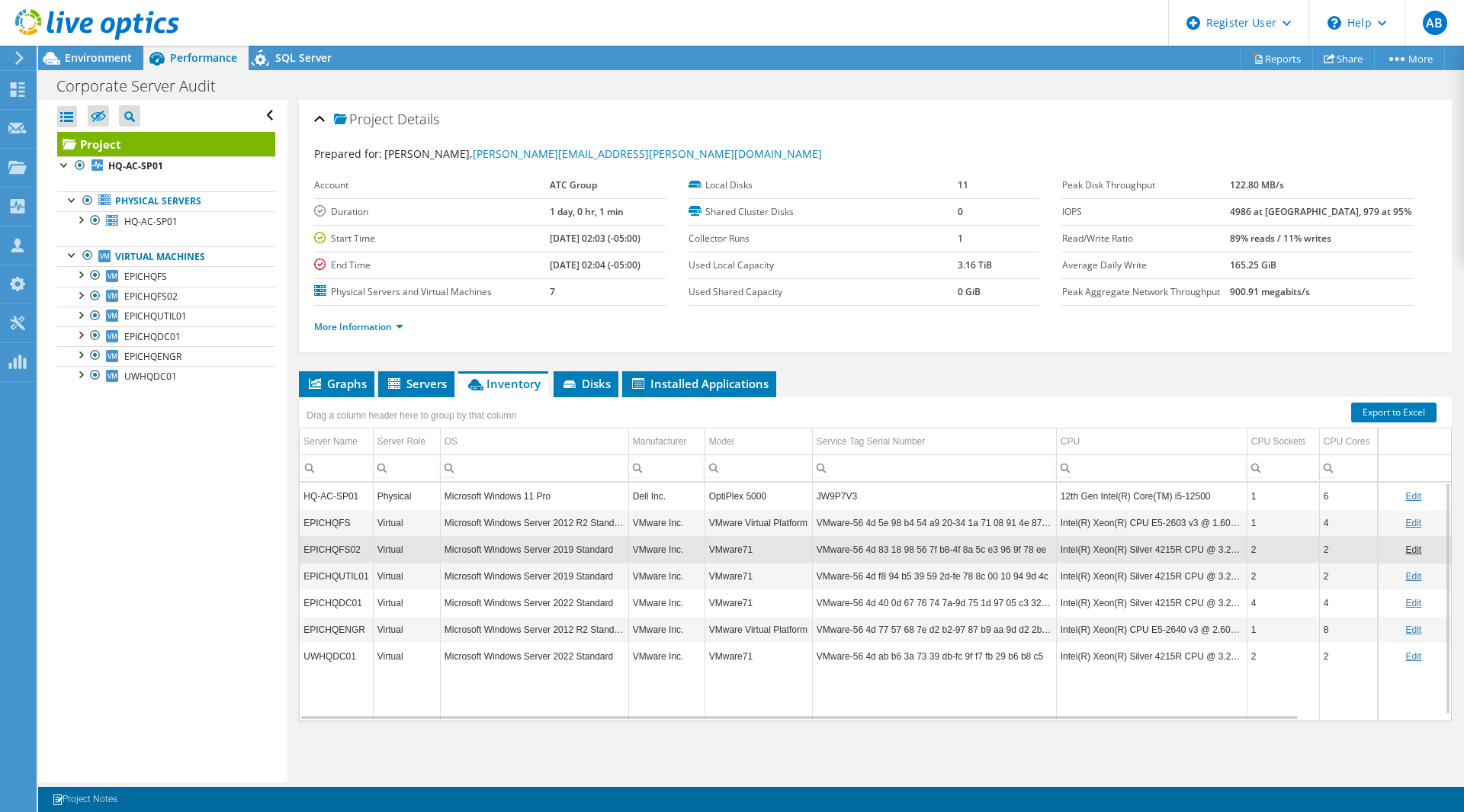
click at [396, 574] on div "Virtual" at bounding box center [407, 575] width 58 height 18
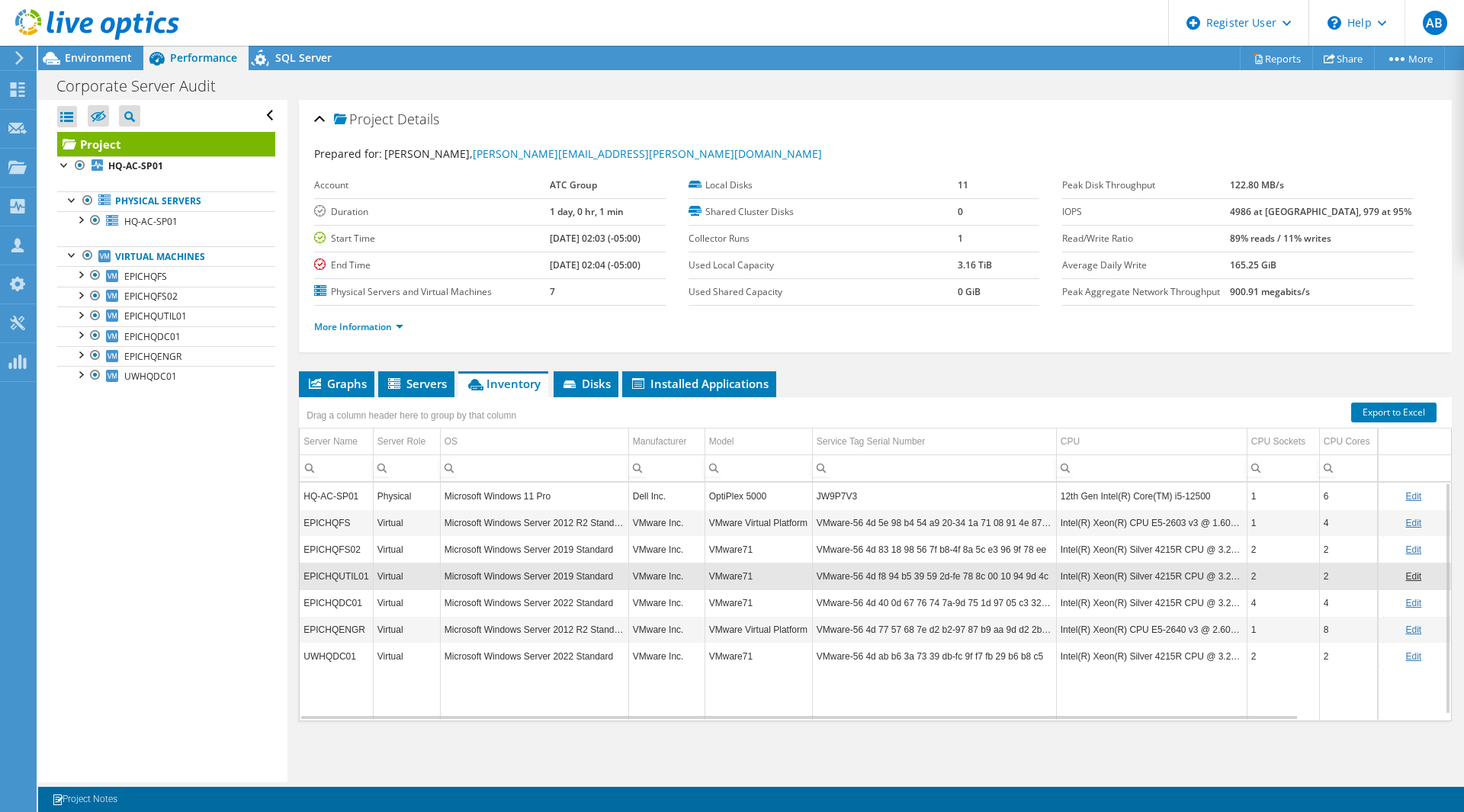
click at [400, 603] on div "Virtual" at bounding box center [407, 603] width 58 height 18
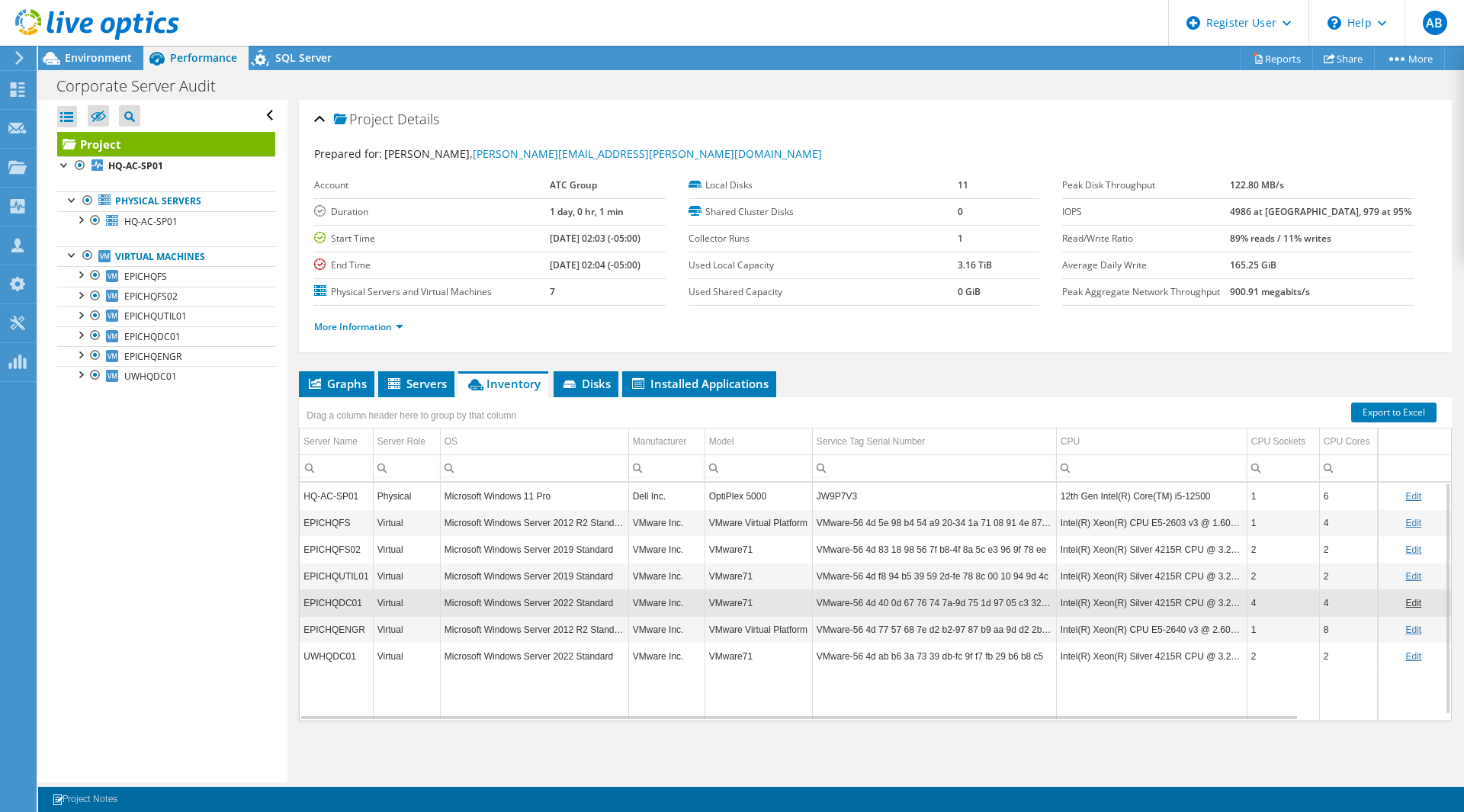
click at [401, 625] on div "Virtual" at bounding box center [407, 629] width 58 height 18
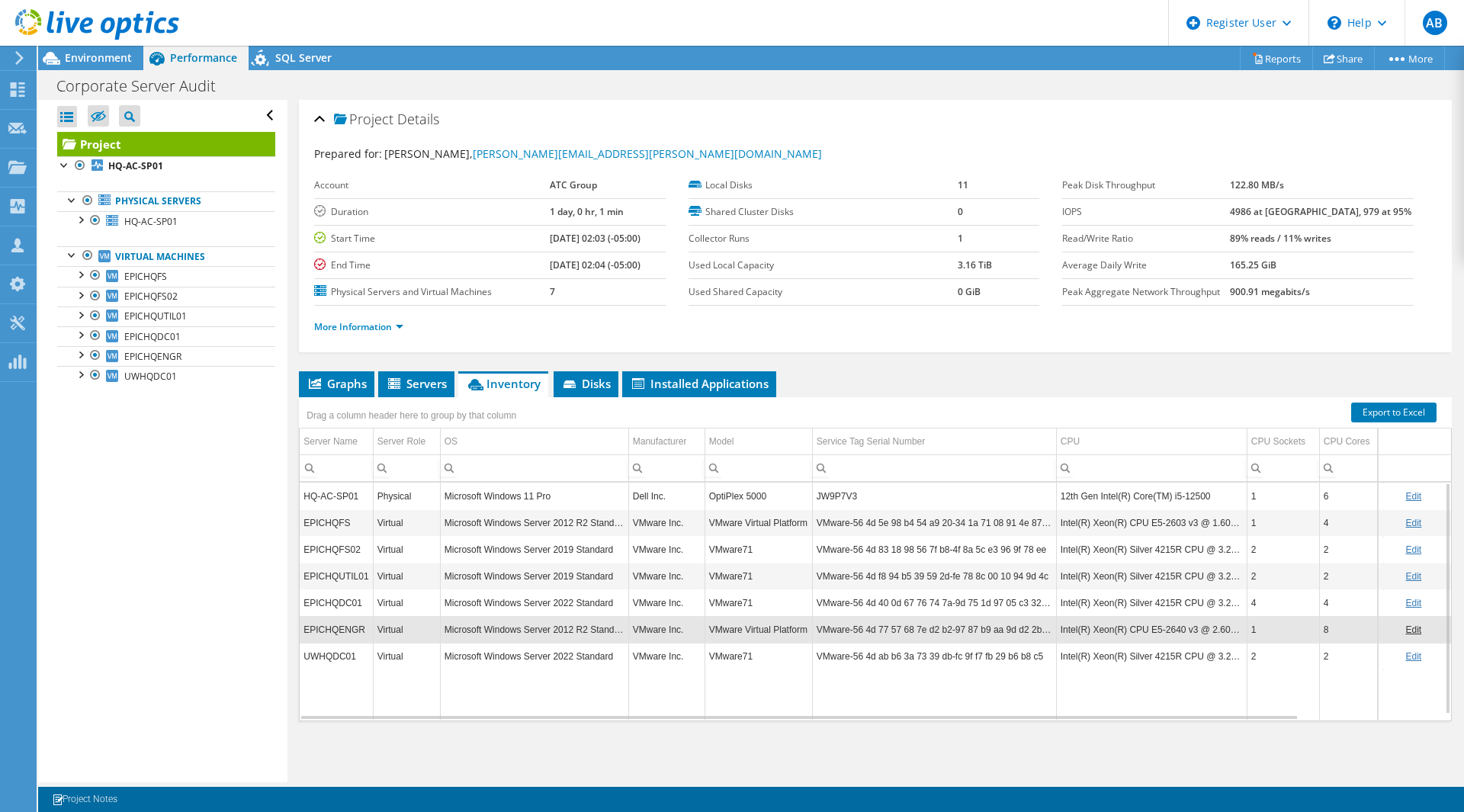
drag, startPoint x: 399, startPoint y: 657, endPoint x: 423, endPoint y: 723, distance: 70.2
click at [405, 662] on div "Virtual" at bounding box center [407, 655] width 58 height 18
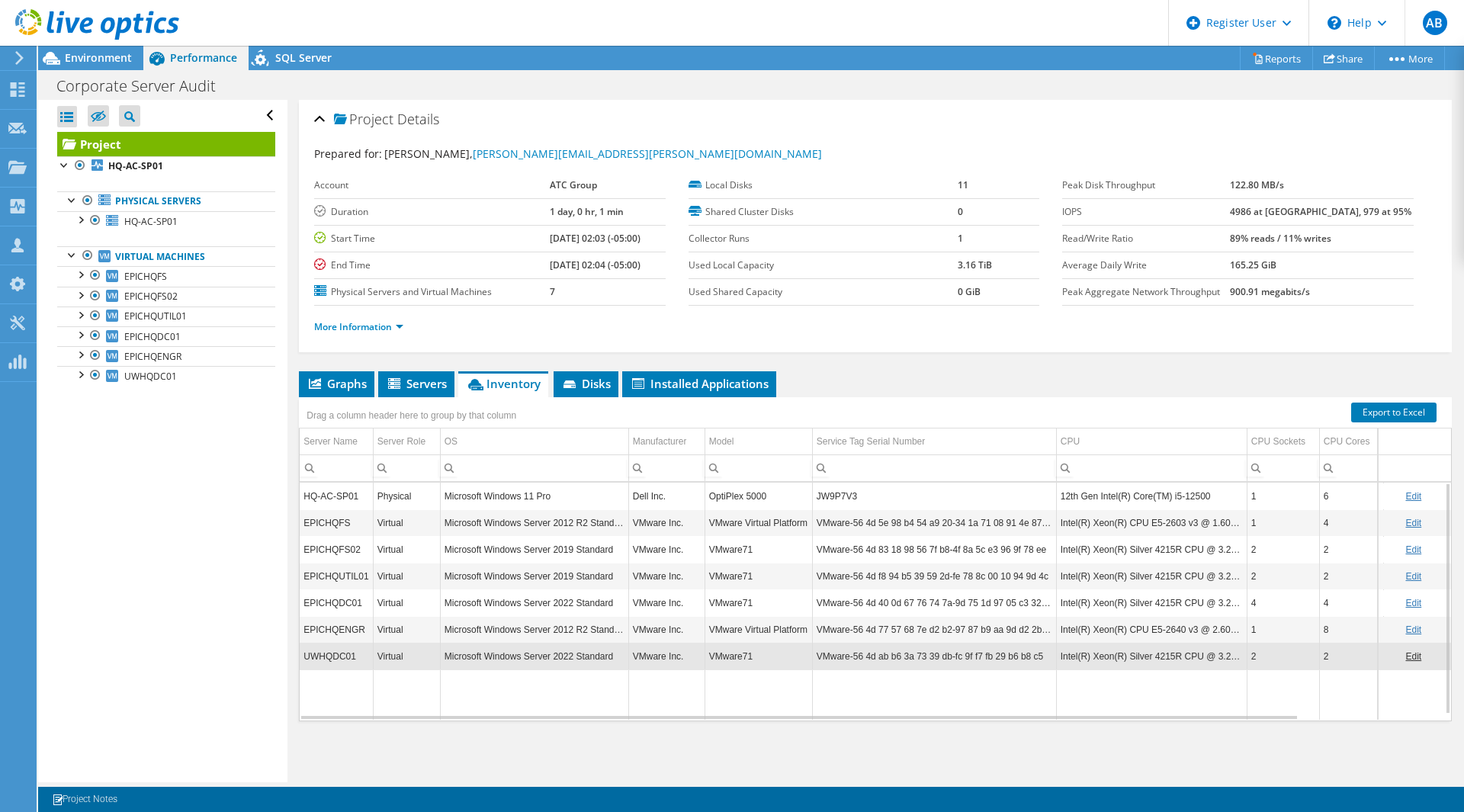
click at [411, 501] on div "Physical" at bounding box center [407, 495] width 58 height 18
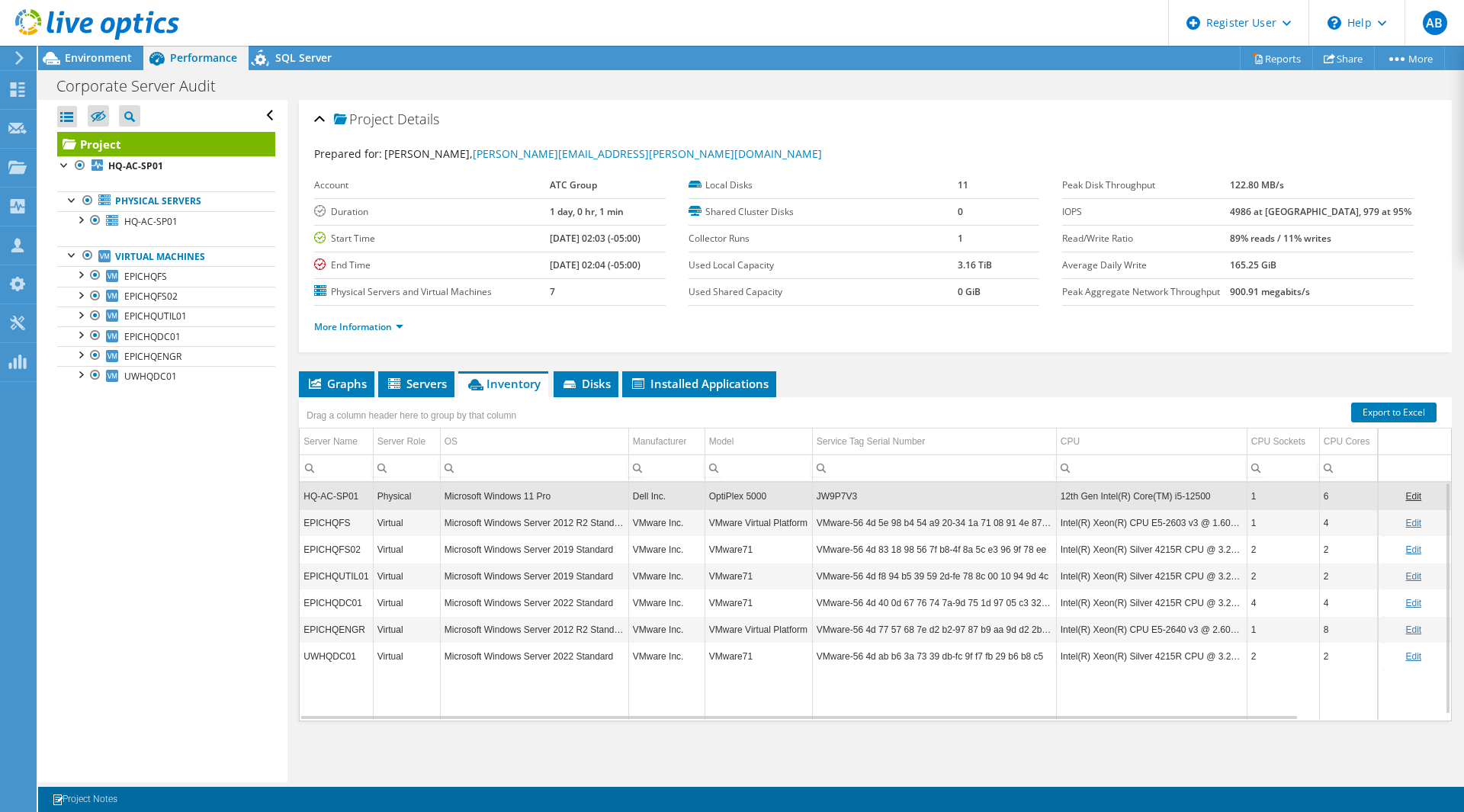
click at [324, 658] on td "UWHQDC01" at bounding box center [337, 655] width 74 height 26
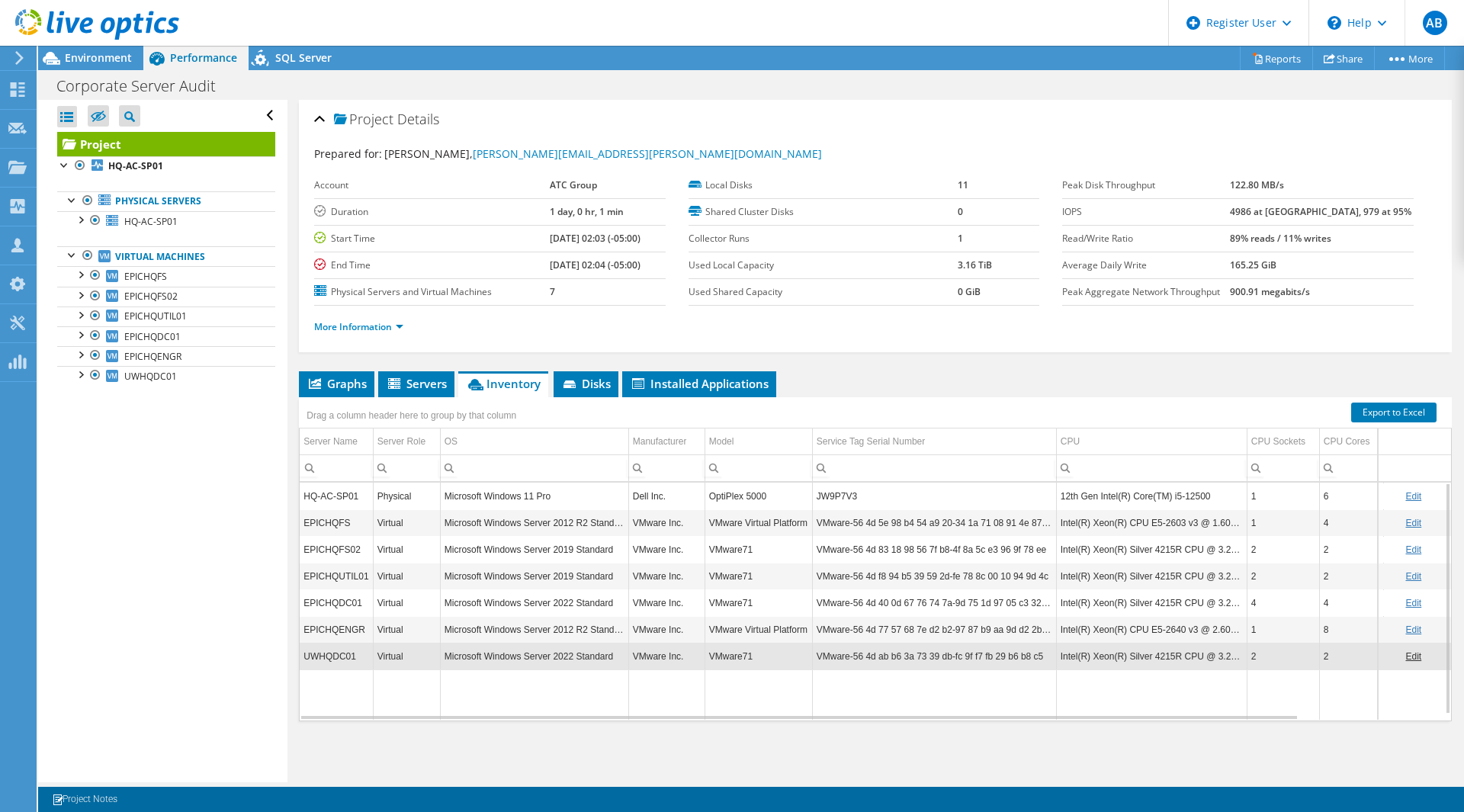
click at [574, 526] on td "Microsoft Windows Server 2012 R2 Standard" at bounding box center [534, 522] width 189 height 26
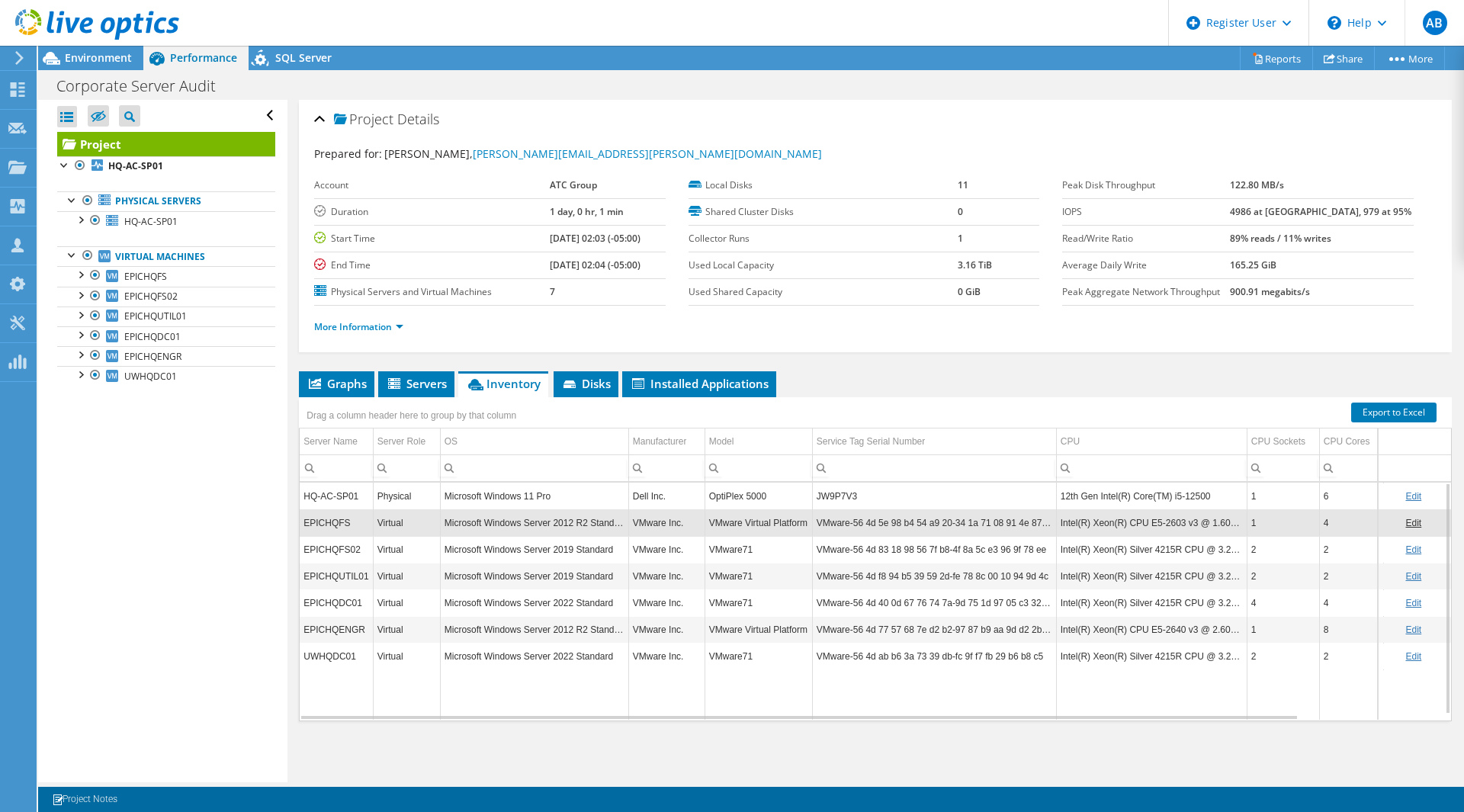
click at [352, 626] on td "EPICHQENGR" at bounding box center [337, 629] width 74 height 26
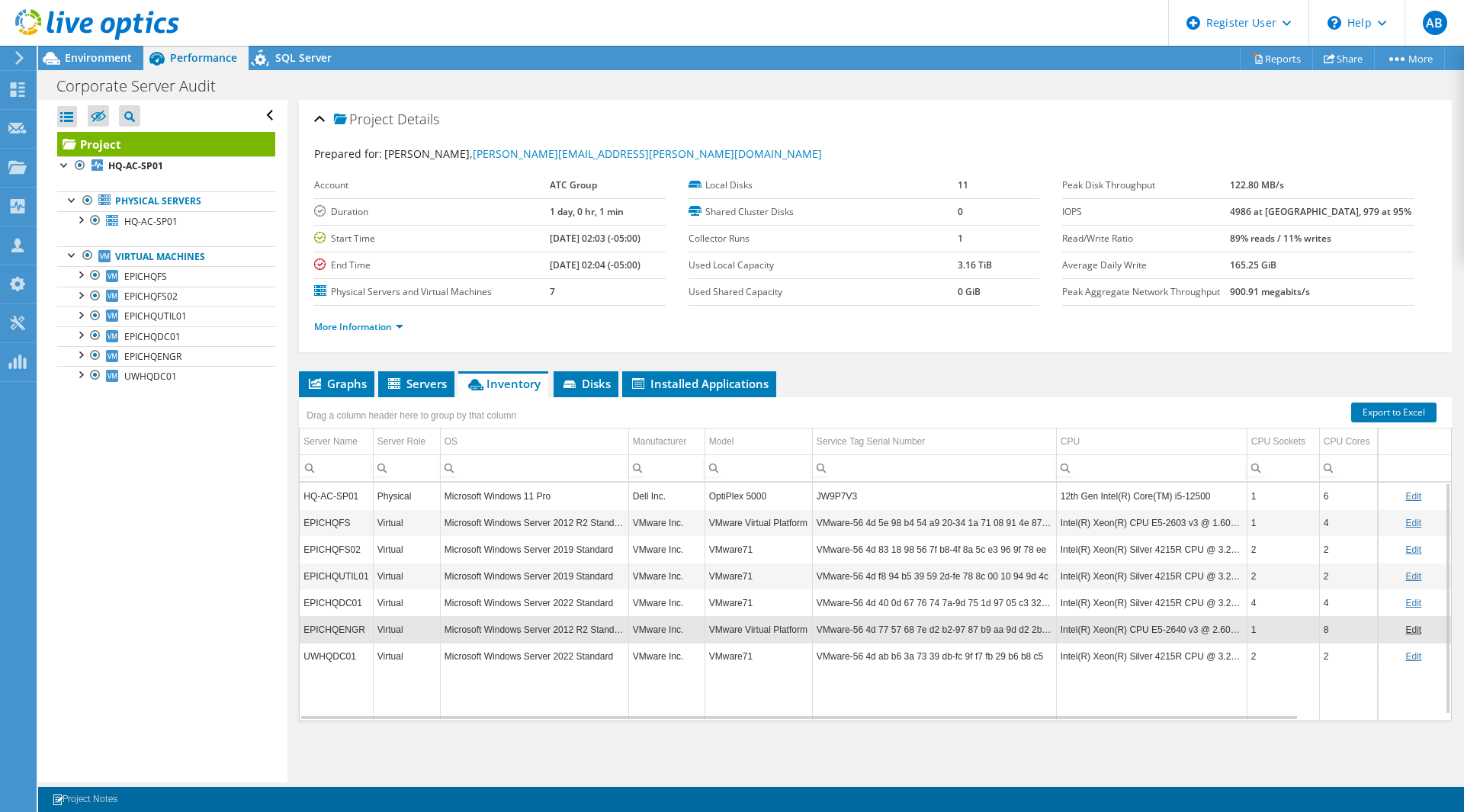
click at [345, 605] on td "EPICHQDC01" at bounding box center [337, 603] width 74 height 26
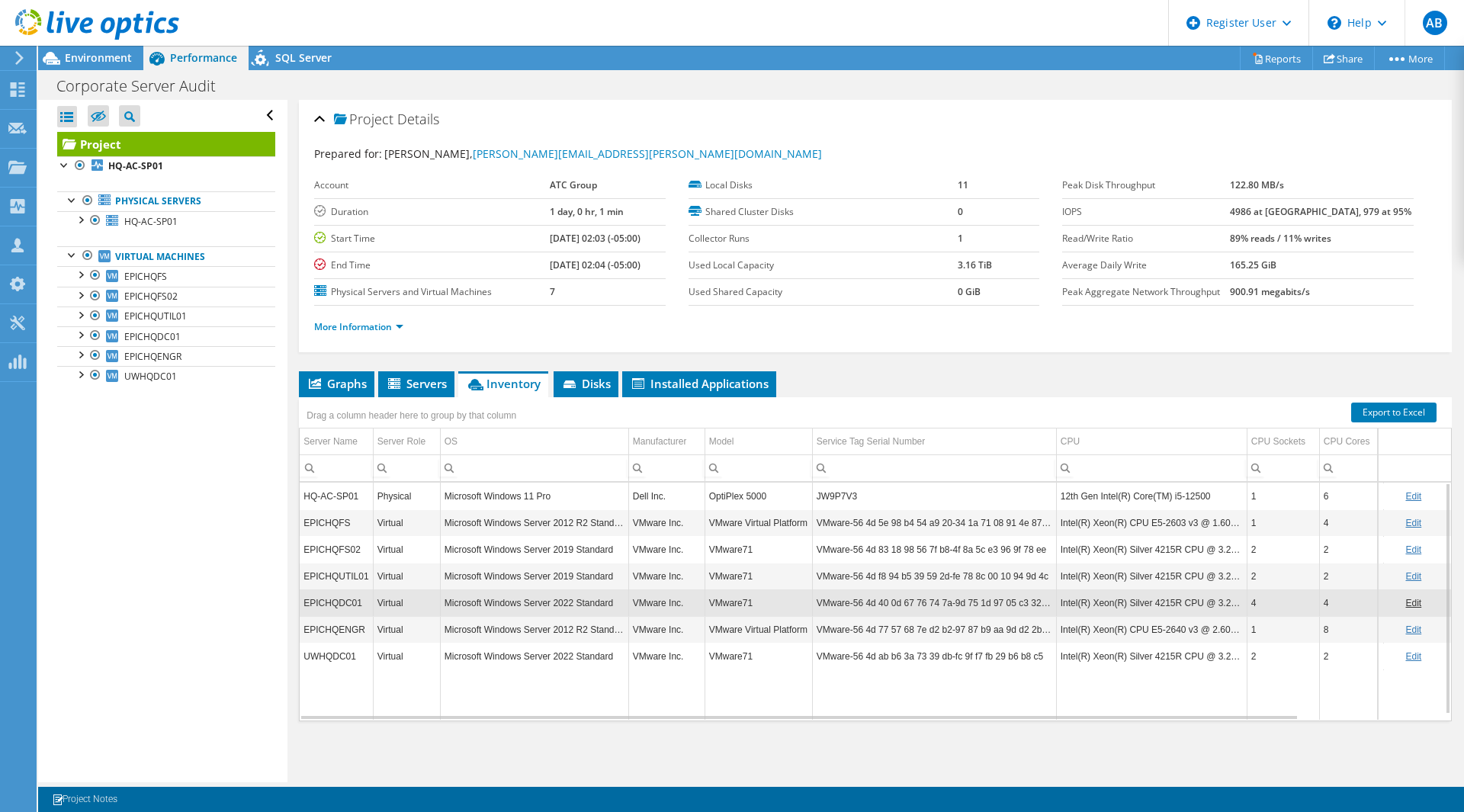
click at [342, 581] on td "EPICHQUTIL01" at bounding box center [337, 575] width 74 height 26
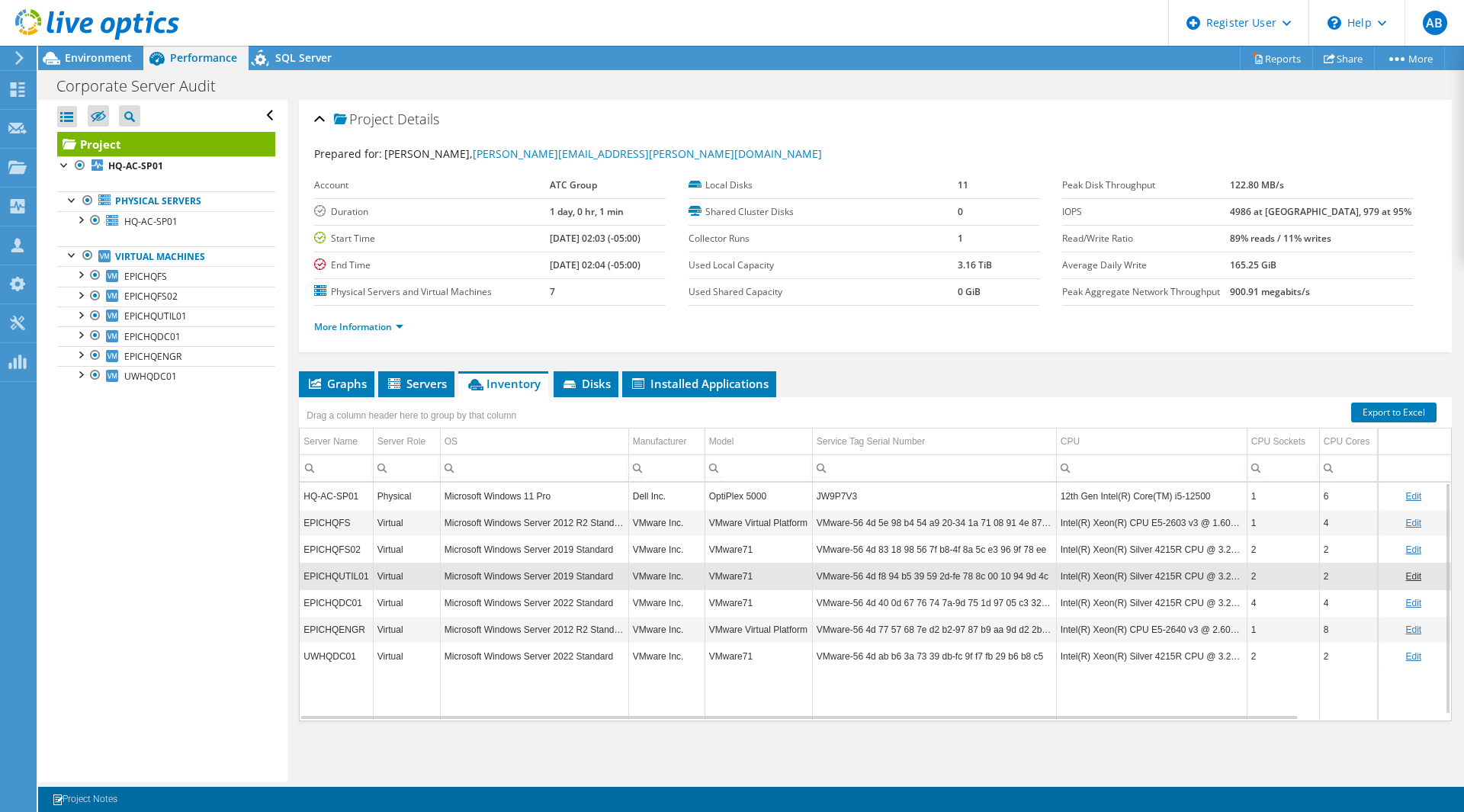
click at [339, 548] on td "EPICHQFS02" at bounding box center [337, 549] width 74 height 26
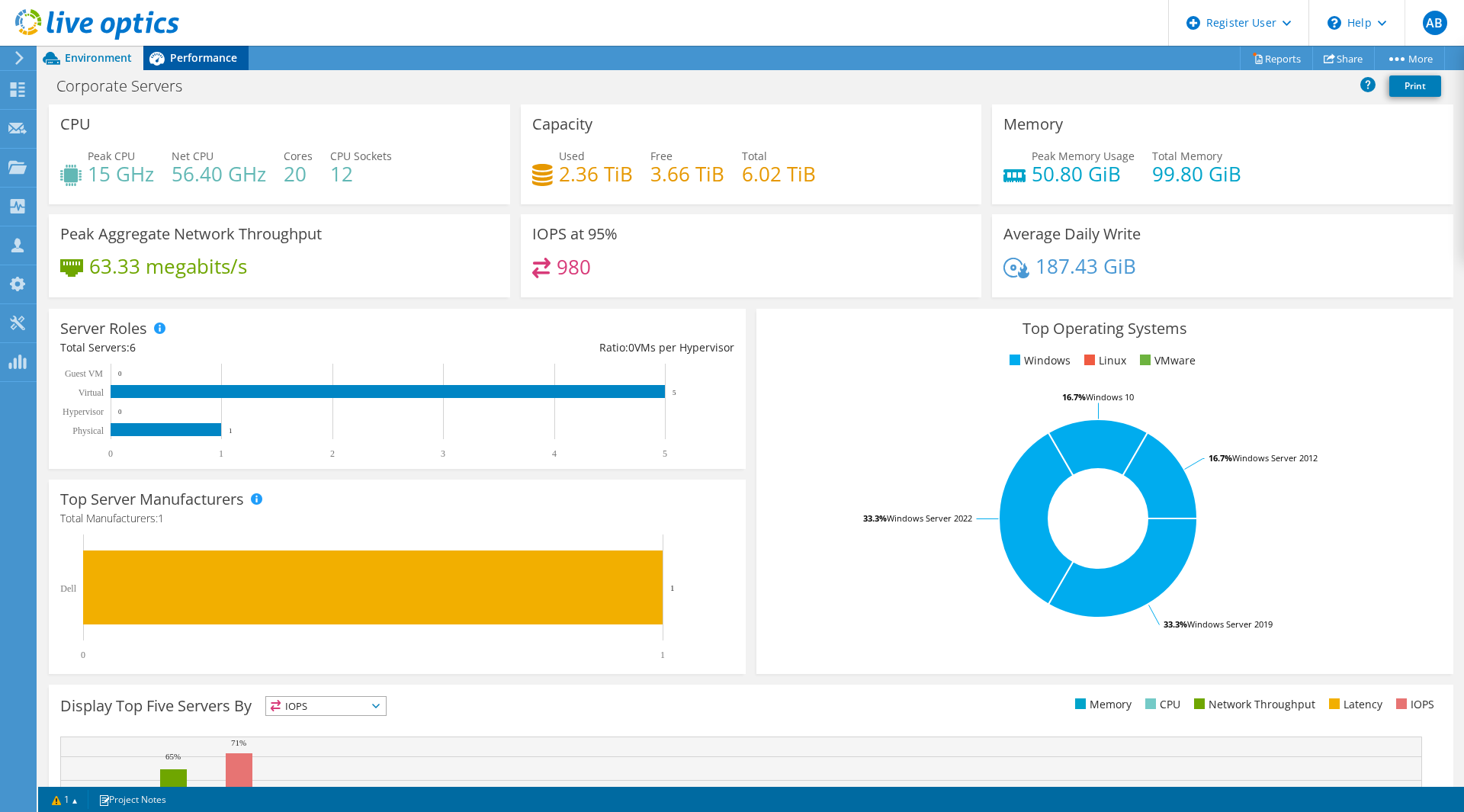
click at [181, 60] on span "Performance" at bounding box center [203, 57] width 67 height 14
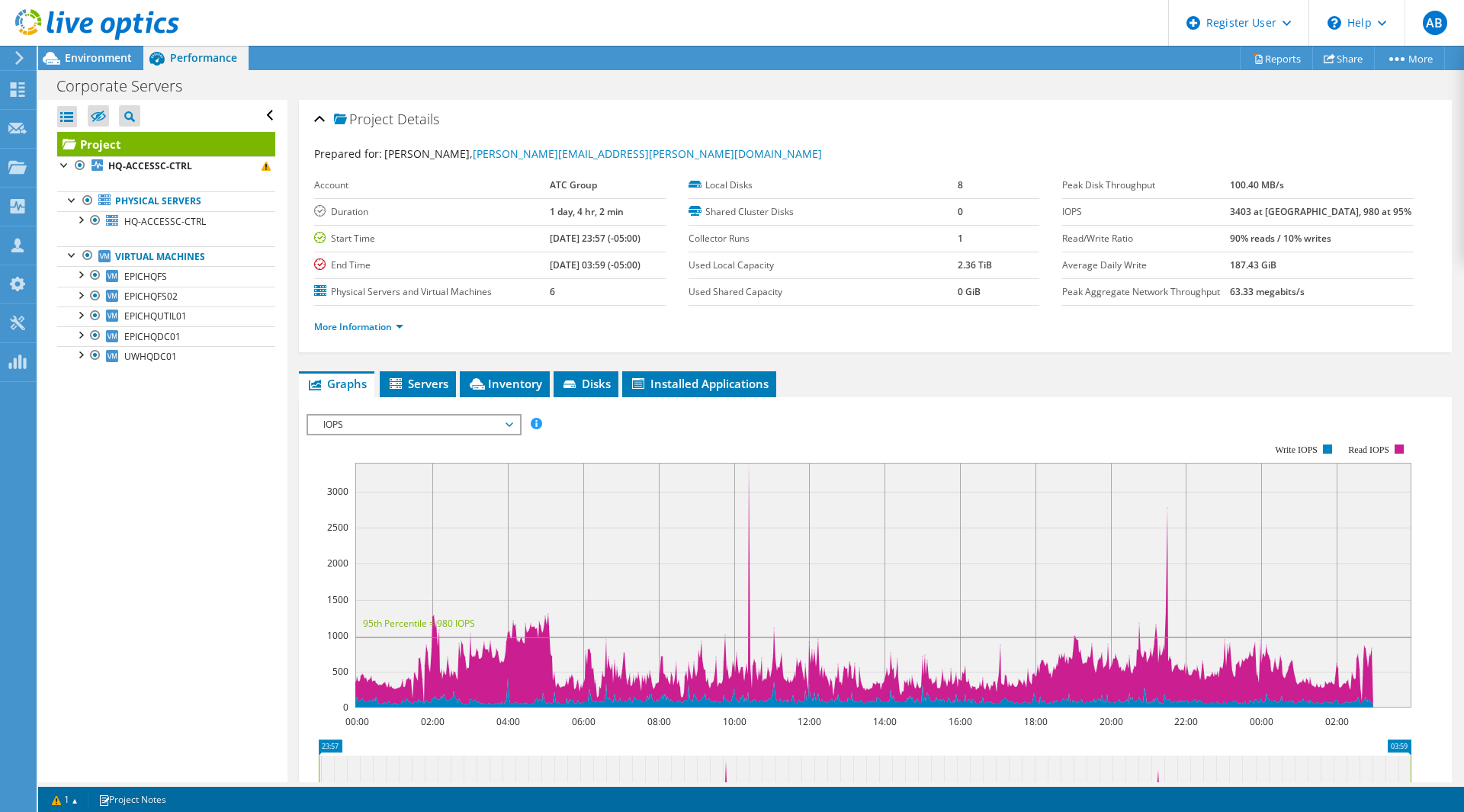
click at [43, 505] on div "Open All Close All Hide Excluded Nodes Project Tree Filter" at bounding box center [161, 440] width 248 height 682
click at [1388, 94] on div "Corporate Servers Print" at bounding box center [750, 86] width 1425 height 28
drag, startPoint x: 527, startPoint y: 239, endPoint x: 654, endPoint y: 277, distance: 132.6
click at [654, 277] on tbody "Account ATC Group Duration 1 day, 4 hr, 2 min Start Time [DATE] 23:57 (-05:00) …" at bounding box center [490, 239] width 352 height 133
click at [654, 273] on td "[DATE] 03:59 (-05:00)" at bounding box center [607, 265] width 115 height 26
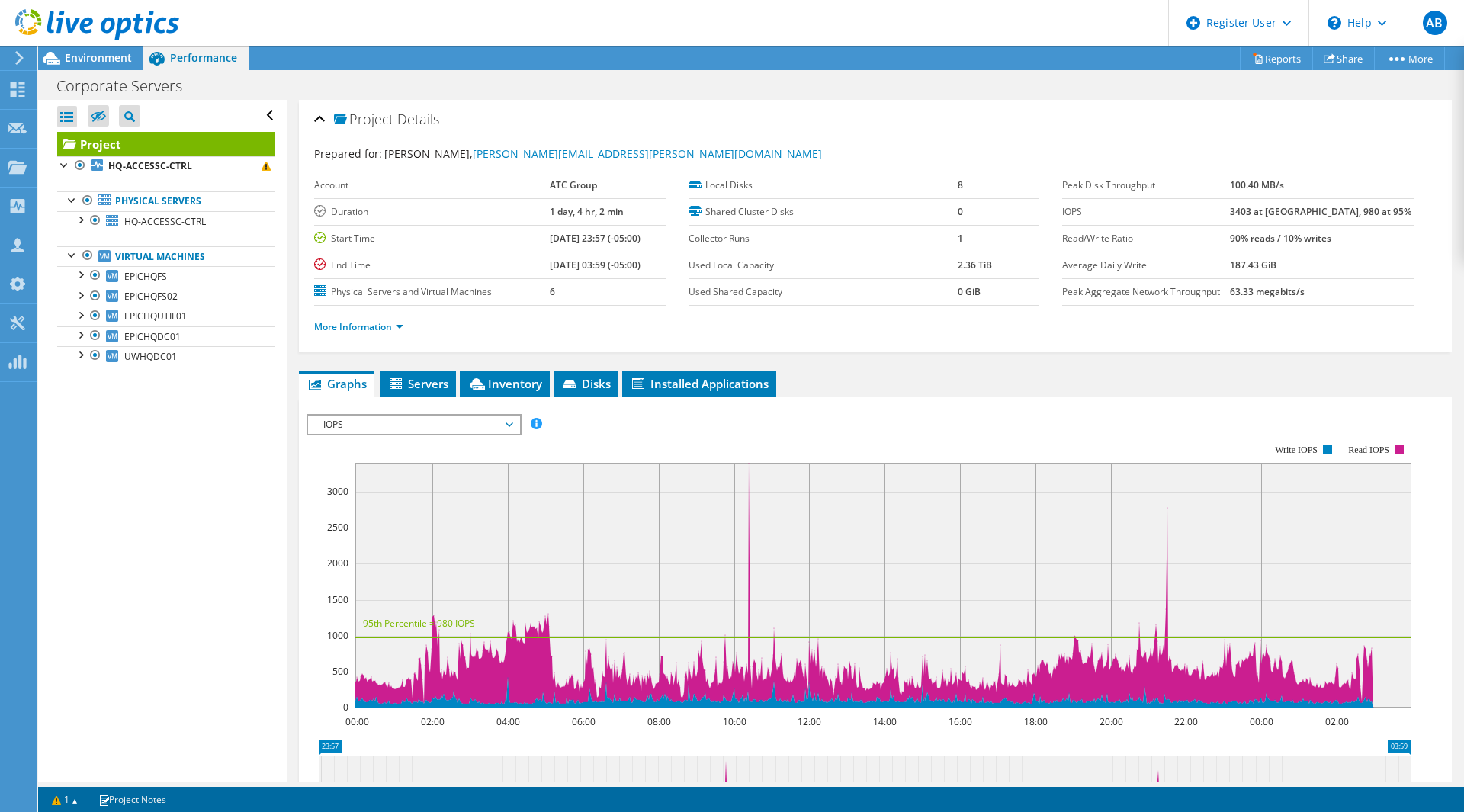
drag, startPoint x: 530, startPoint y: 233, endPoint x: 655, endPoint y: 272, distance: 130.9
click at [655, 272] on tbody "Account ATC Group Duration 1 day, 4 hr, 2 min Start Time [DATE] 23:57 (-05:00) …" at bounding box center [490, 239] width 352 height 133
click at [655, 273] on td "[DATE] 03:59 (-05:00)" at bounding box center [607, 265] width 115 height 26
click at [515, 378] on span "Inventory" at bounding box center [504, 383] width 75 height 15
